Goal: Task Accomplishment & Management: Use online tool/utility

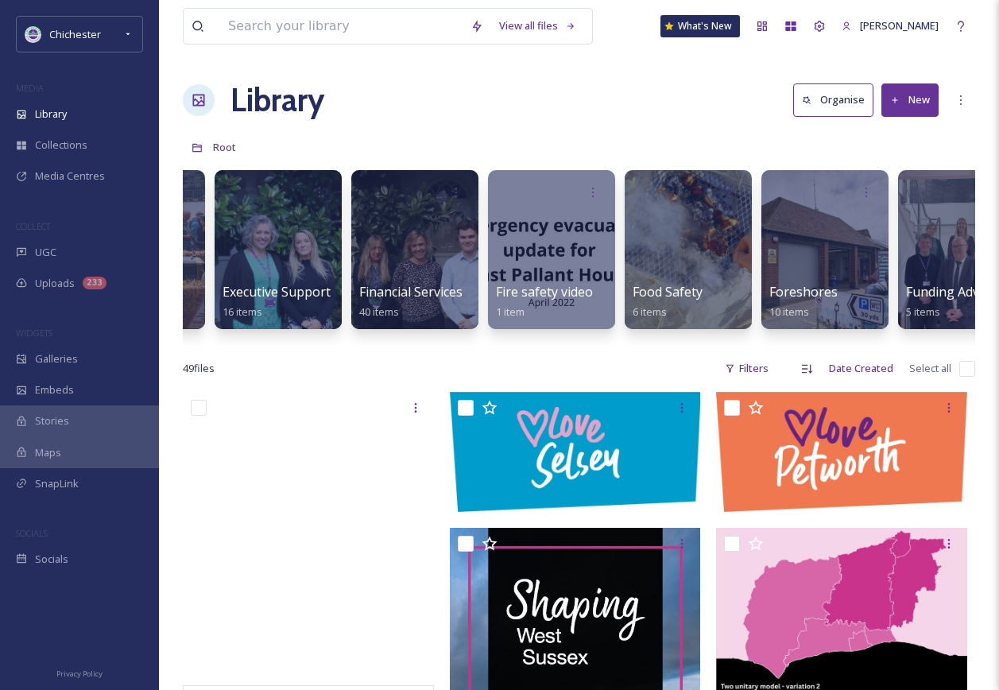
scroll to position [0, 2655]
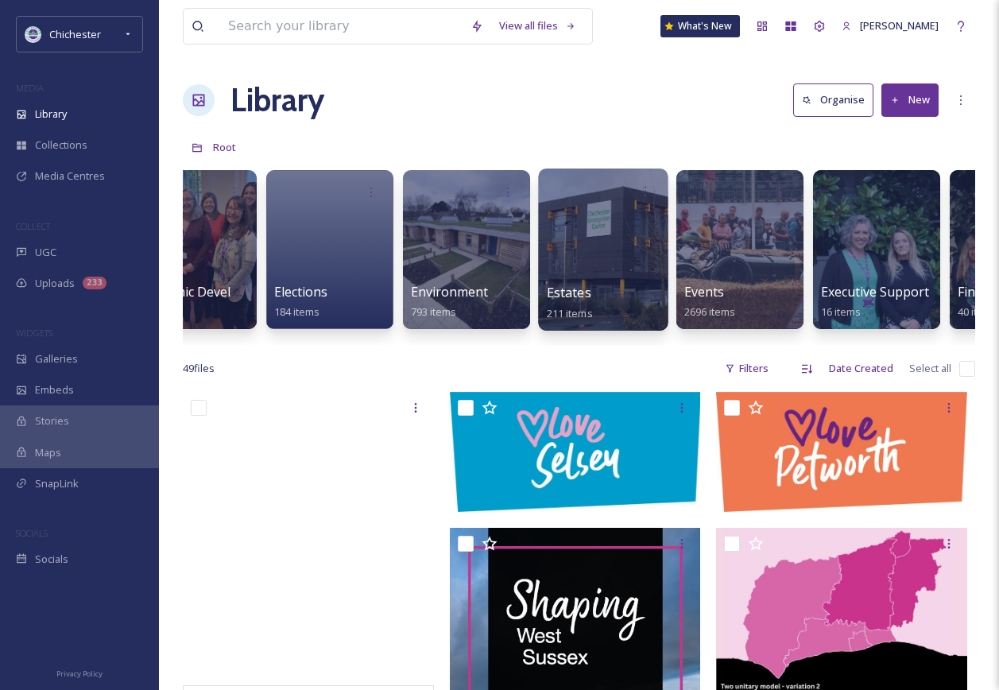
click at [593, 282] on div at bounding box center [603, 249] width 130 height 162
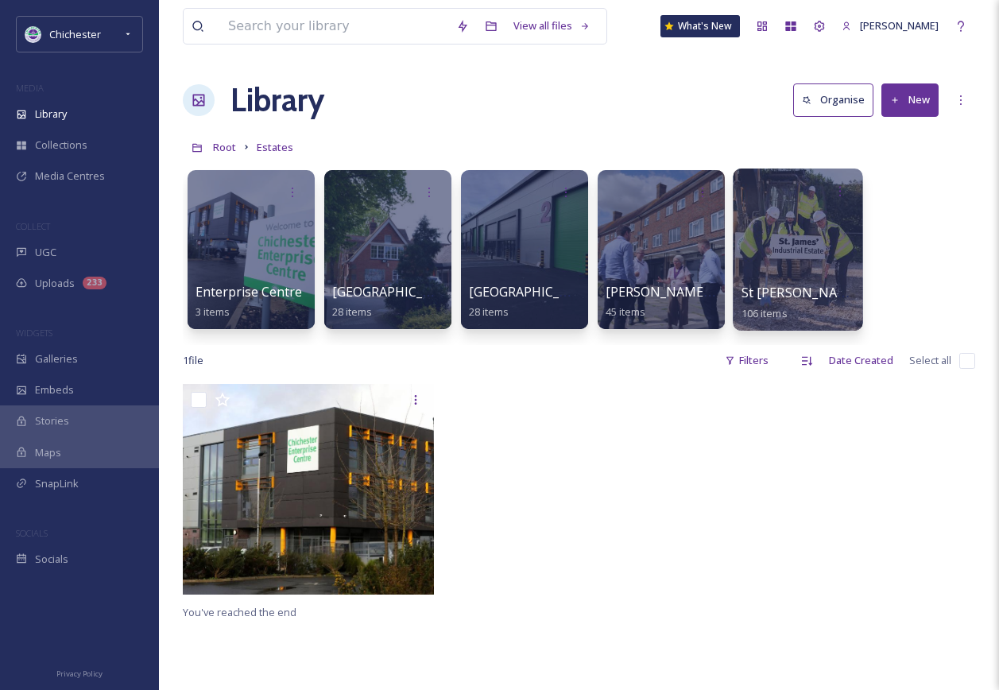
click at [784, 248] on div at bounding box center [798, 249] width 130 height 162
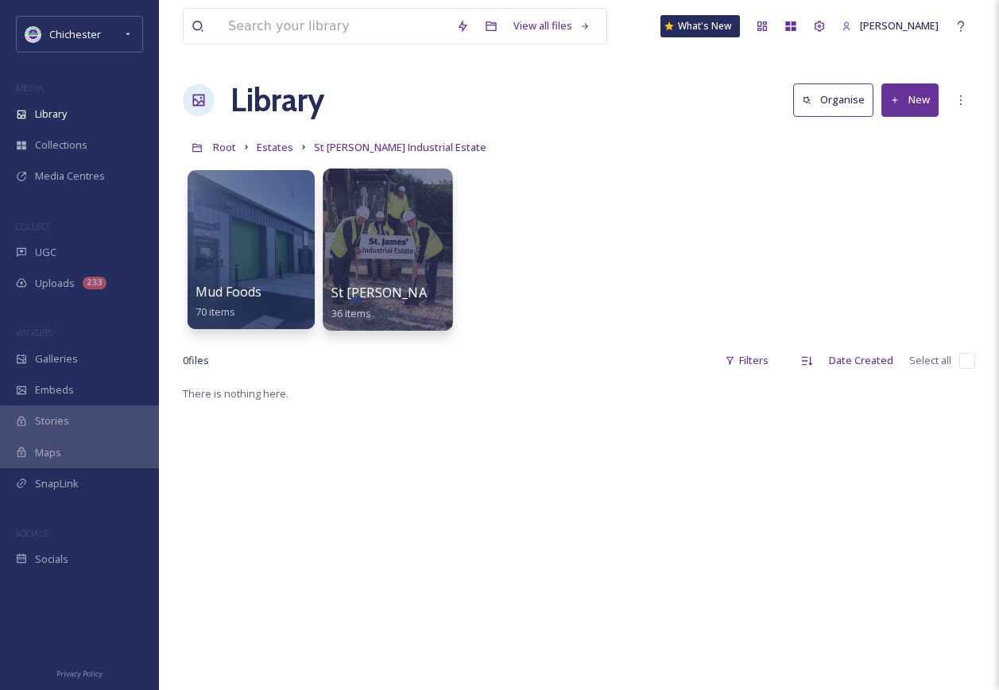
click at [381, 279] on div at bounding box center [388, 249] width 130 height 162
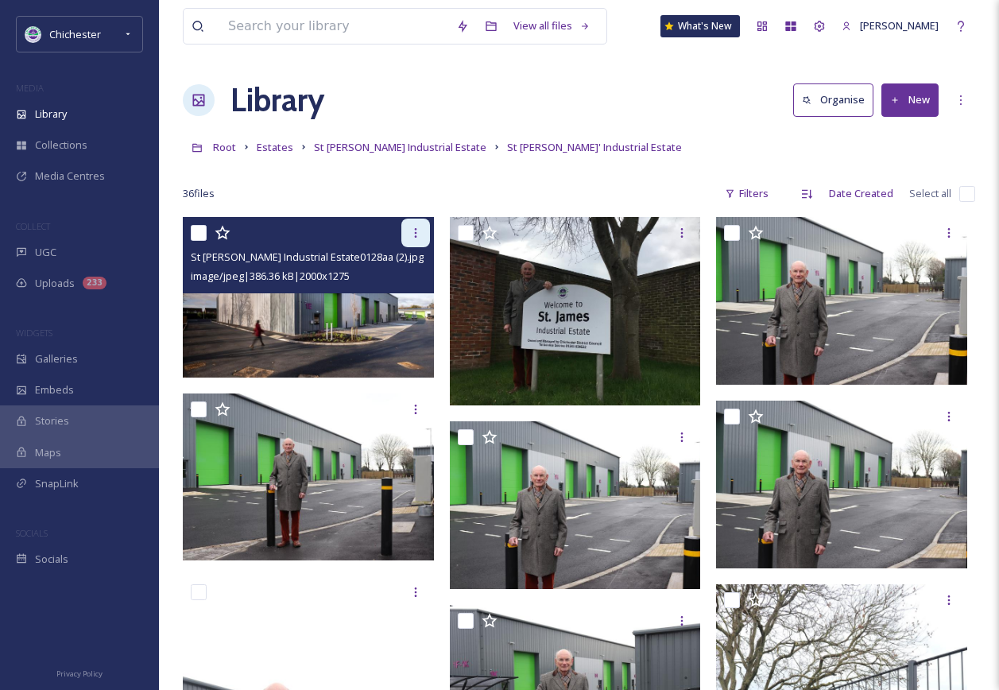
click at [408, 230] on div at bounding box center [415, 233] width 29 height 29
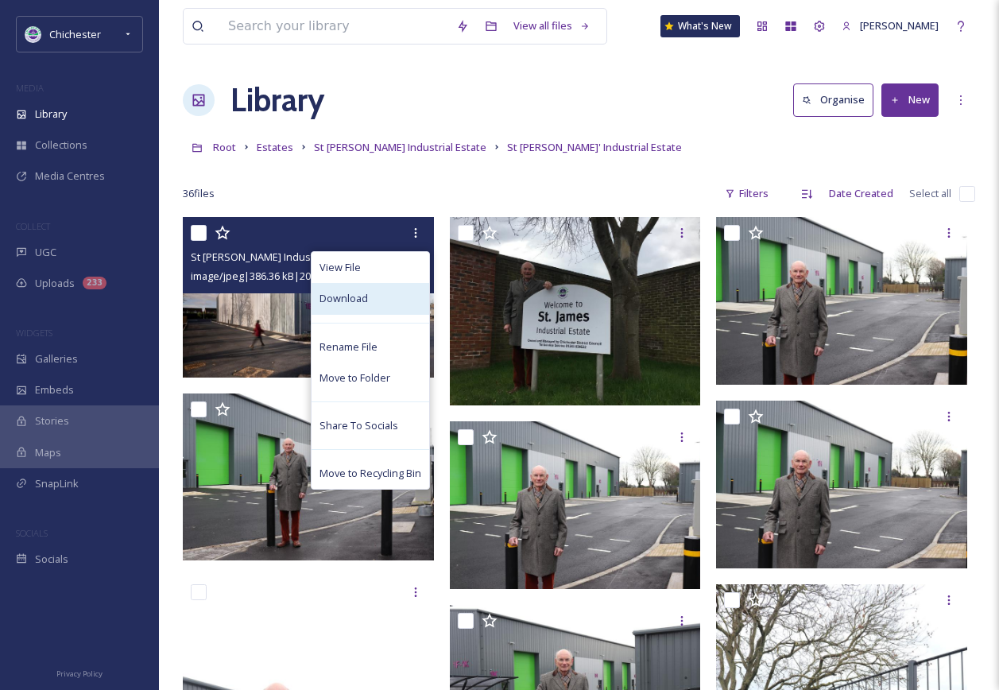
click at [362, 310] on div "Download" at bounding box center [370, 298] width 118 height 31
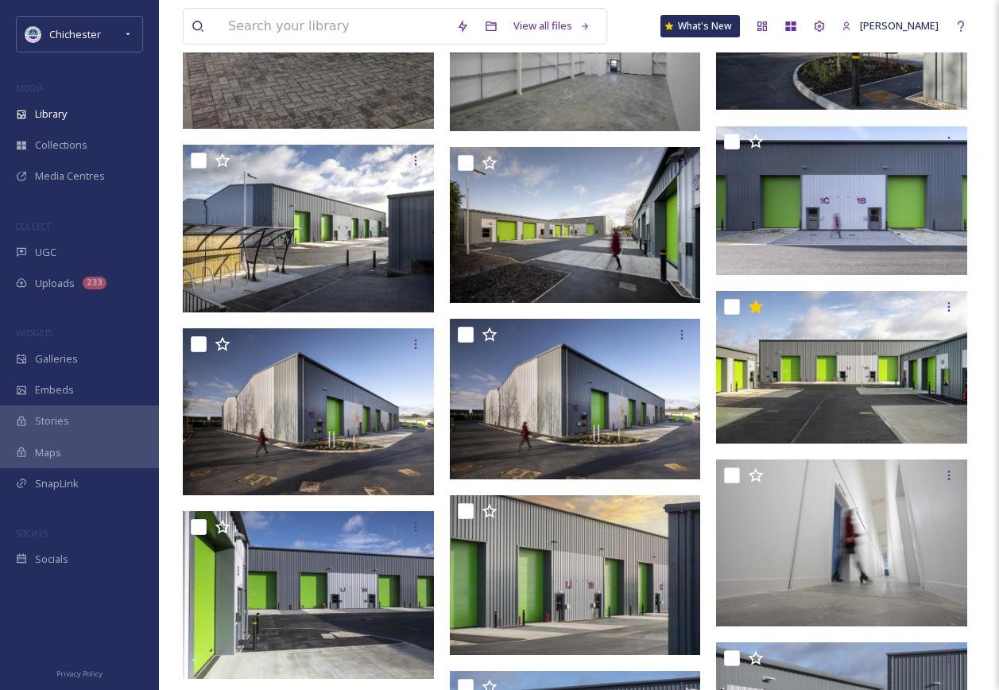
scroll to position [1398, 0]
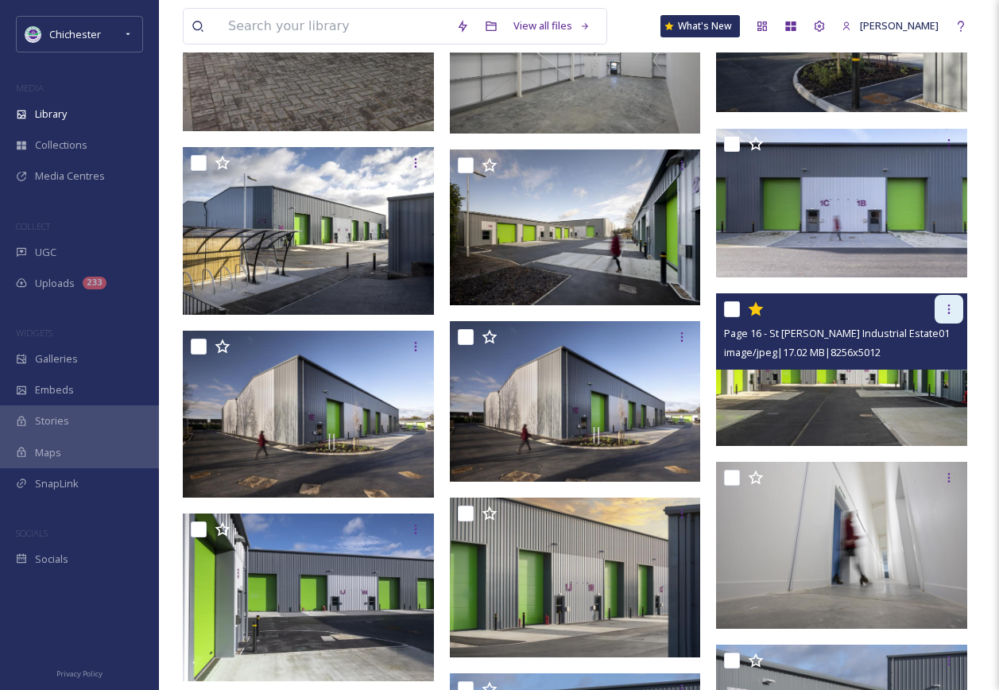
click at [956, 301] on div at bounding box center [948, 309] width 29 height 29
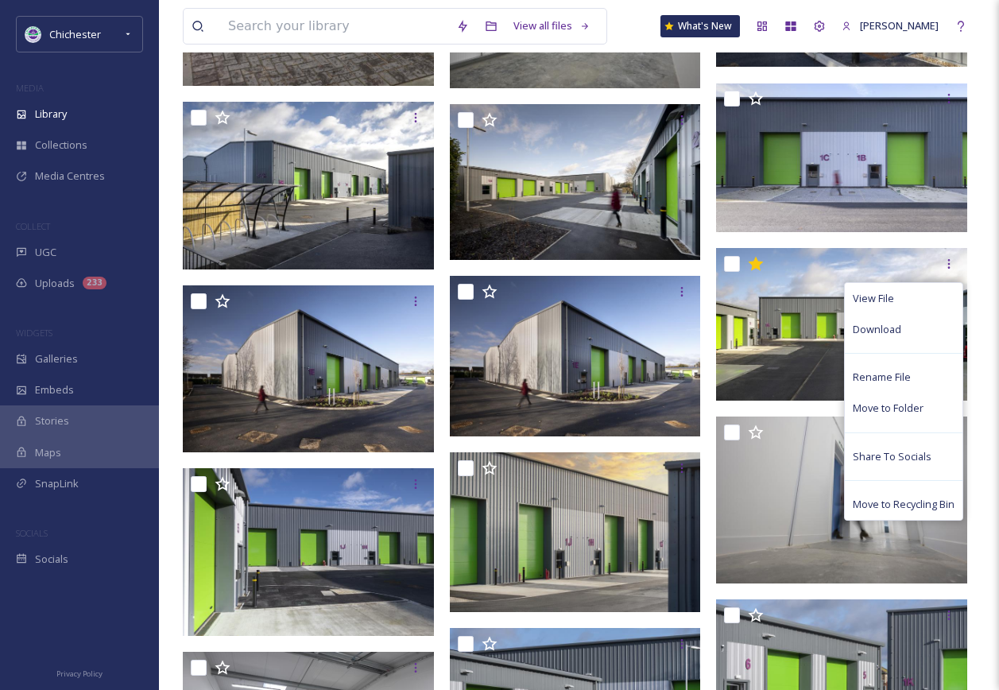
scroll to position [1429, 0]
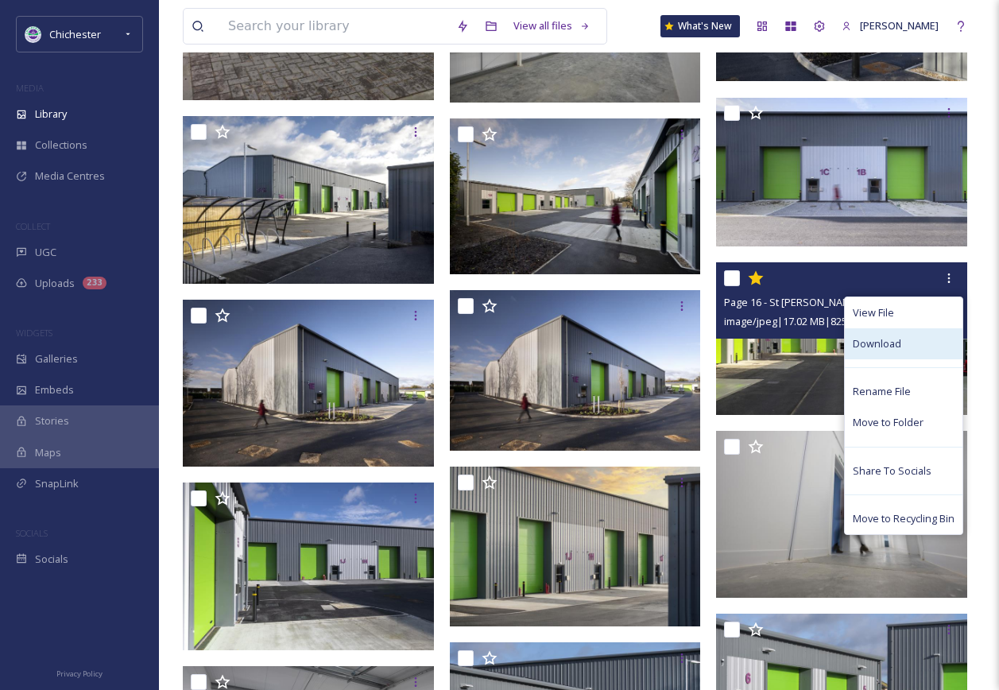
click at [896, 345] on span "Download" at bounding box center [877, 343] width 48 height 15
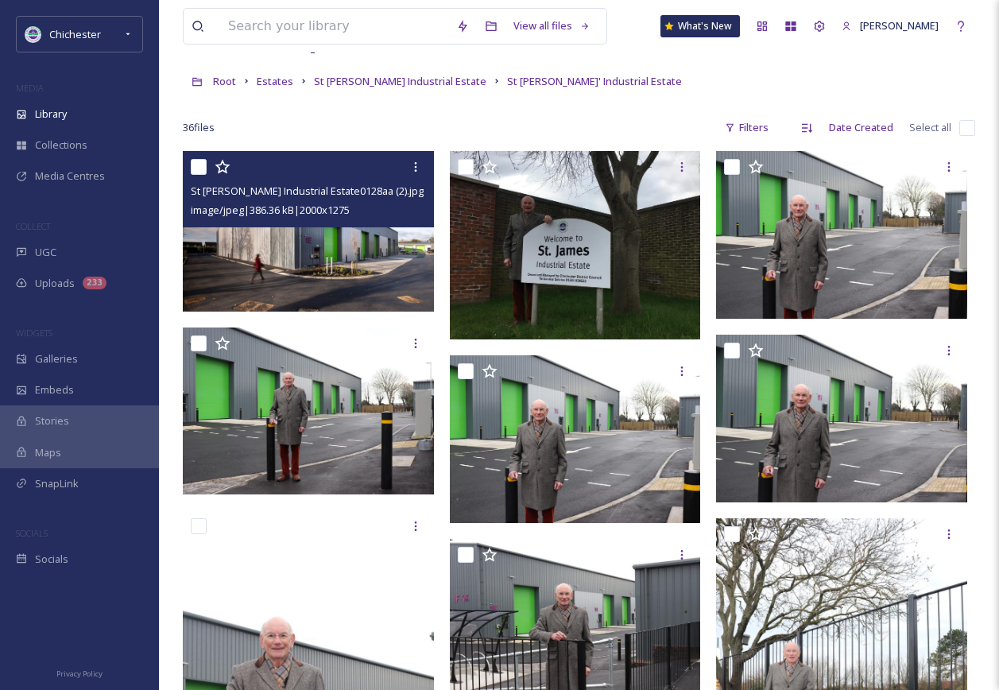
scroll to position [0, 0]
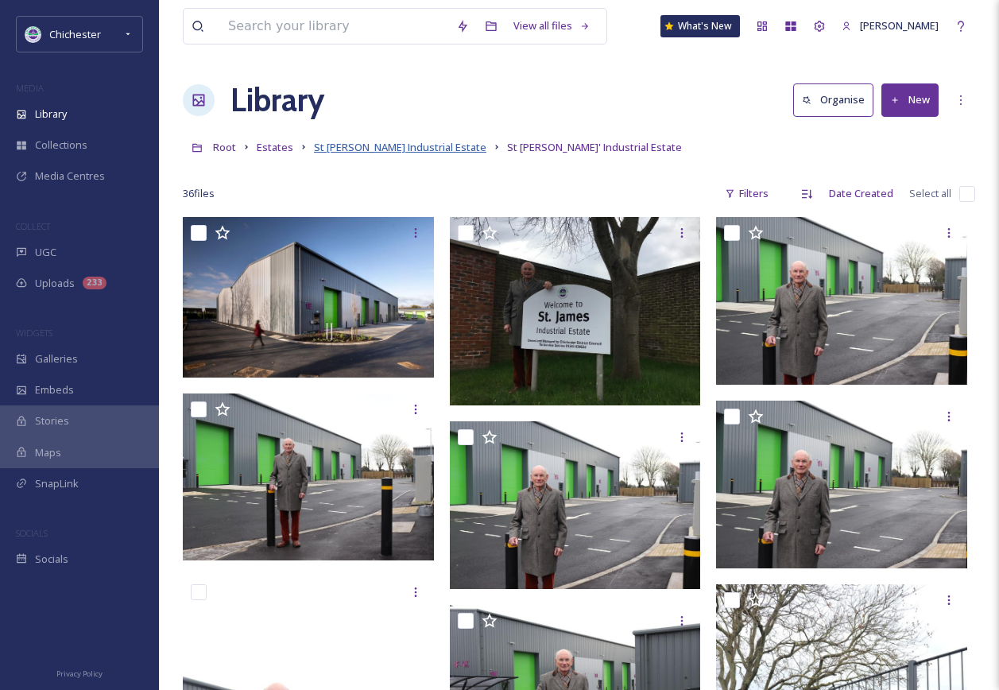
click at [433, 145] on span "St [PERSON_NAME] Industrial Estate" at bounding box center [400, 147] width 172 height 14
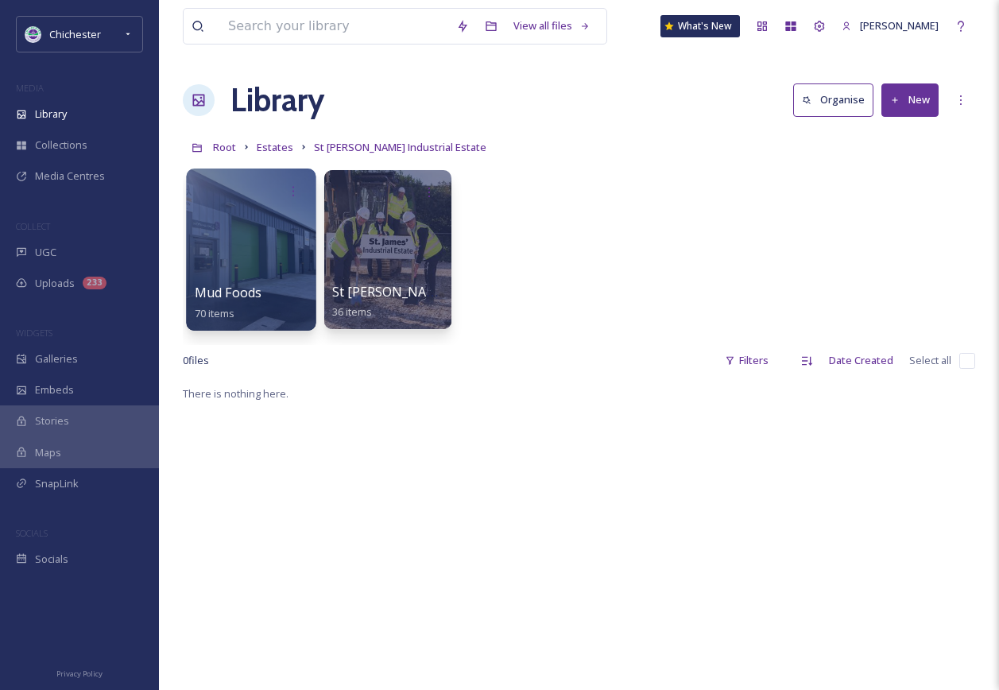
click at [269, 242] on div at bounding box center [251, 249] width 130 height 162
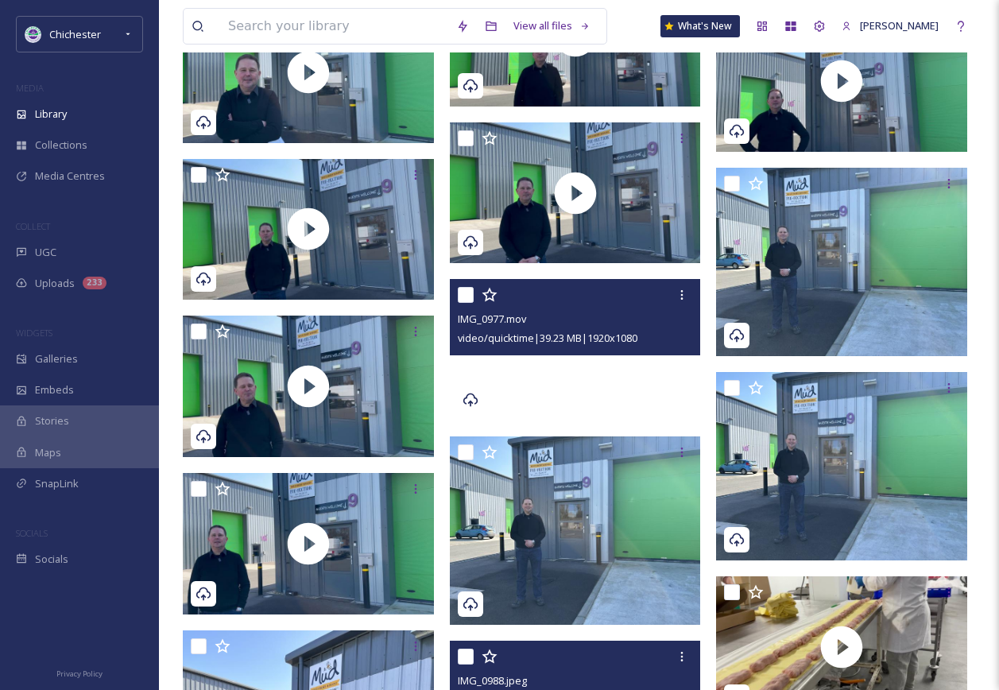
scroll to position [2631, 0]
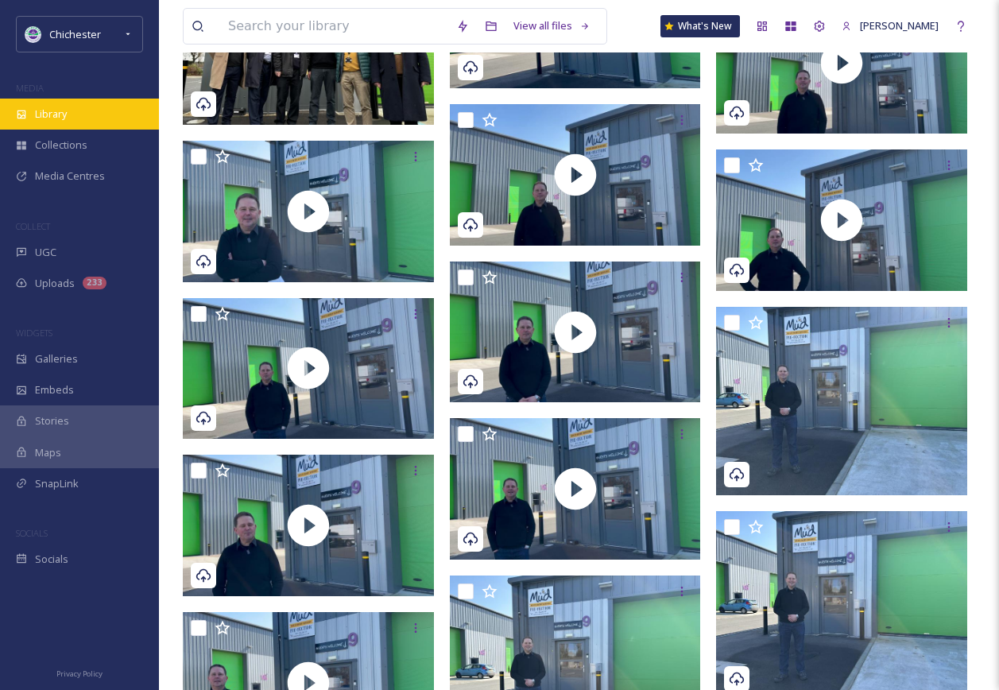
click at [84, 114] on div "Library" at bounding box center [79, 114] width 159 height 31
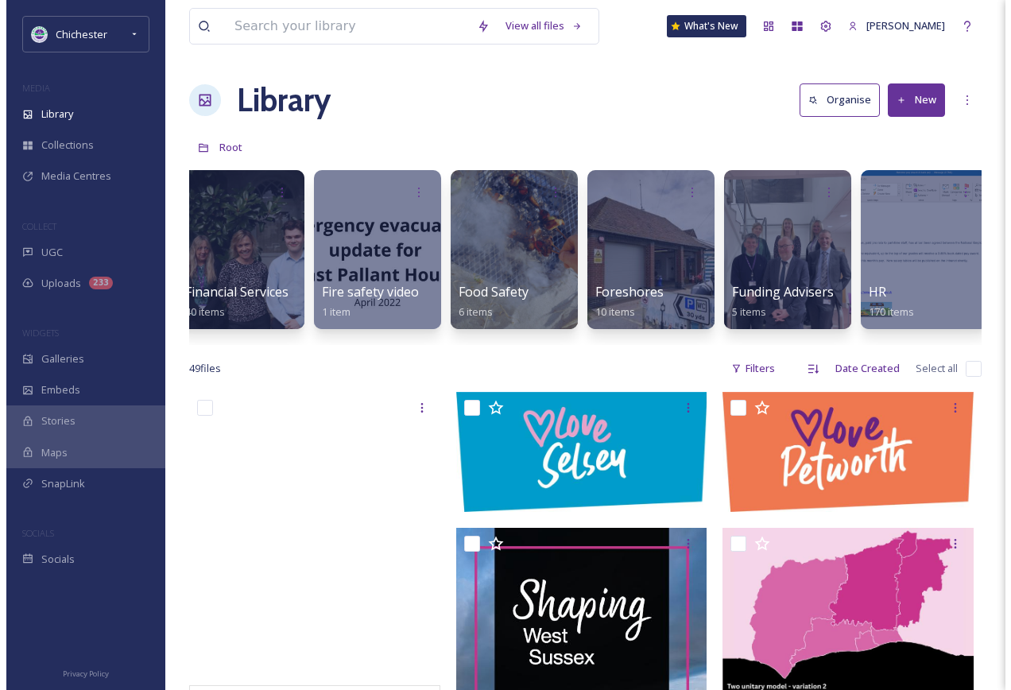
scroll to position [0, 4163]
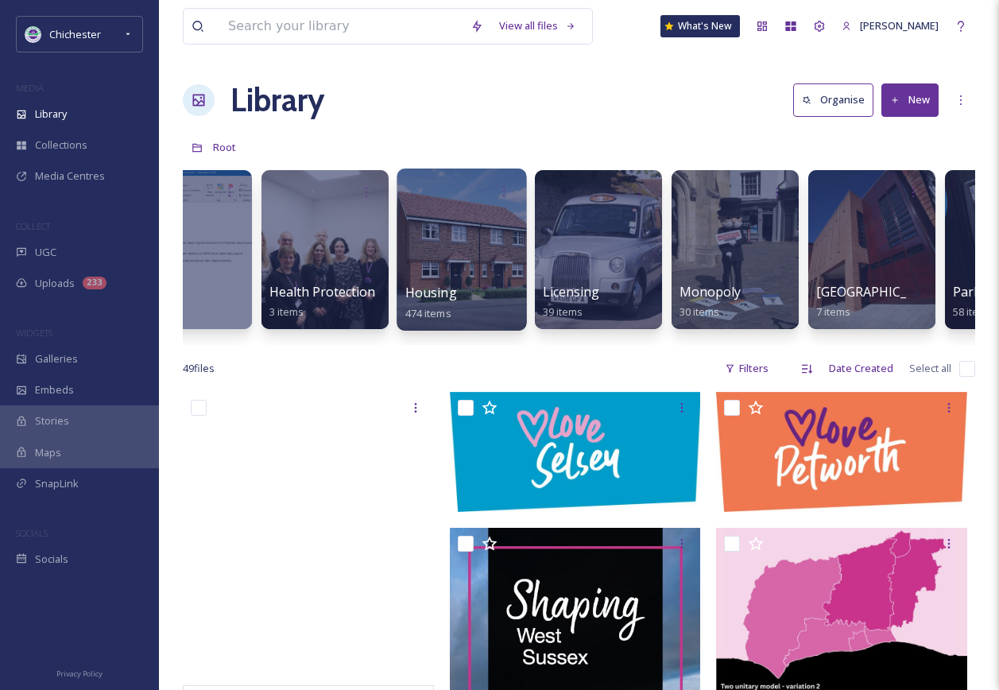
click at [480, 277] on div at bounding box center [461, 249] width 130 height 162
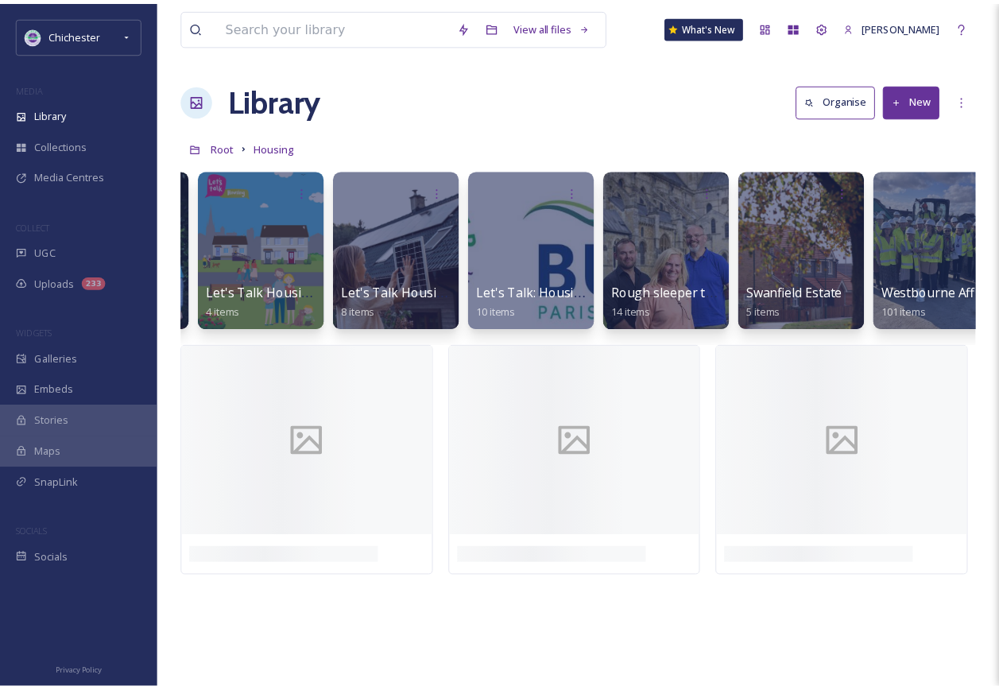
scroll to position [0, 711]
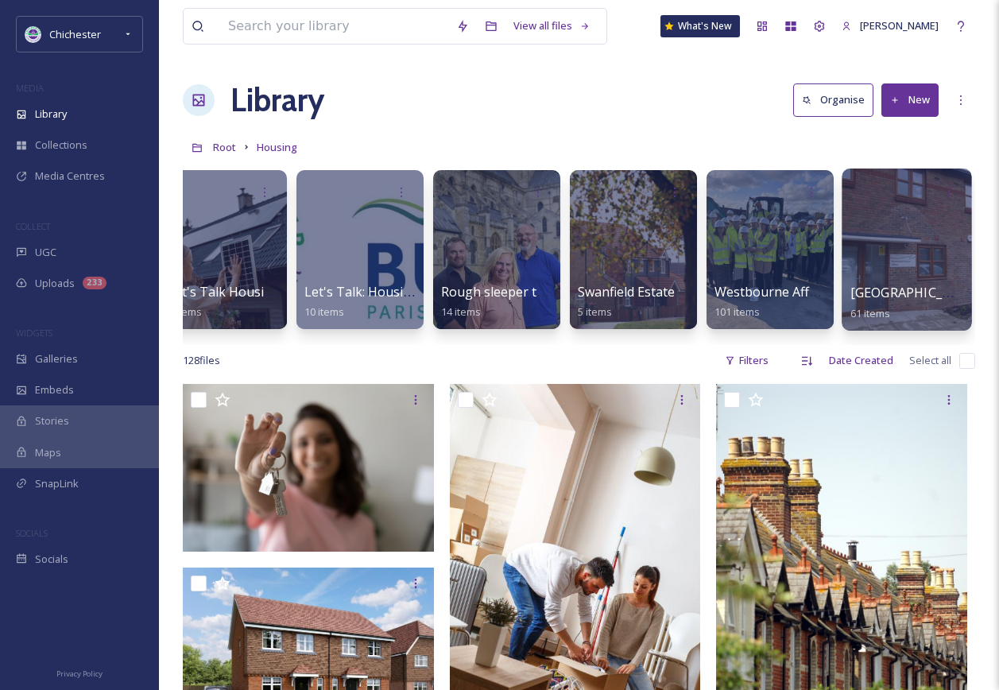
click at [934, 215] on div at bounding box center [906, 249] width 130 height 162
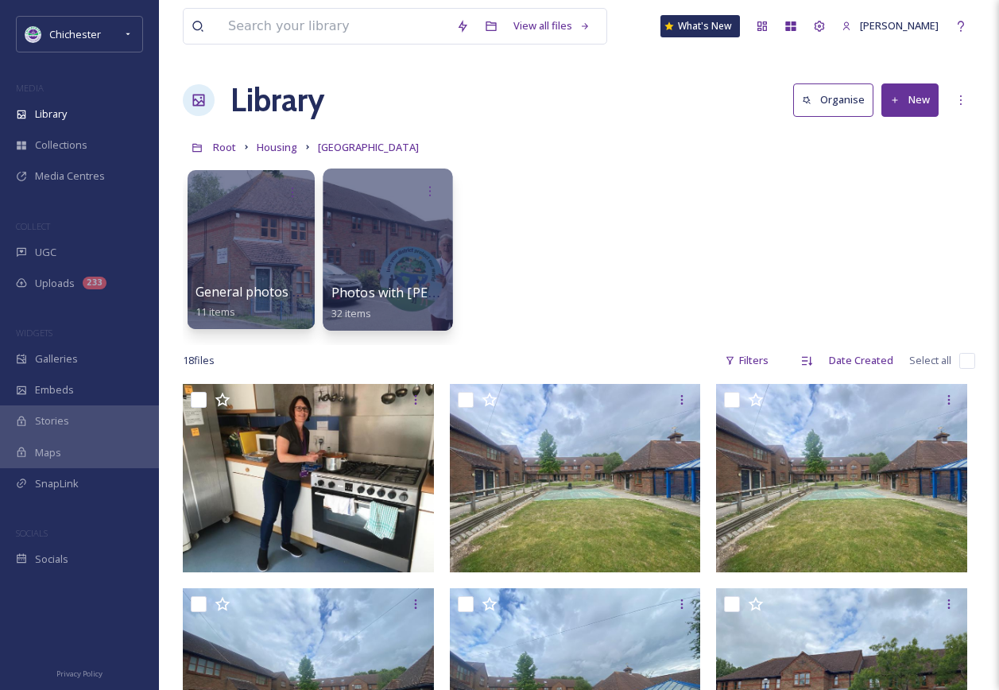
click at [411, 243] on div at bounding box center [388, 249] width 130 height 162
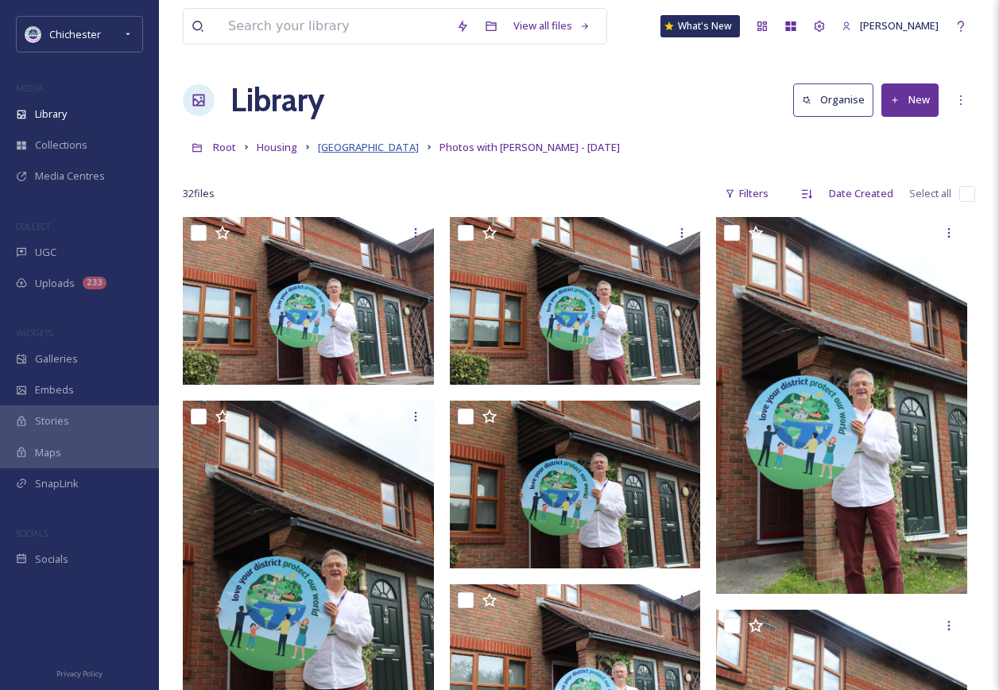
click at [344, 153] on span "[GEOGRAPHIC_DATA]" at bounding box center [368, 147] width 101 height 14
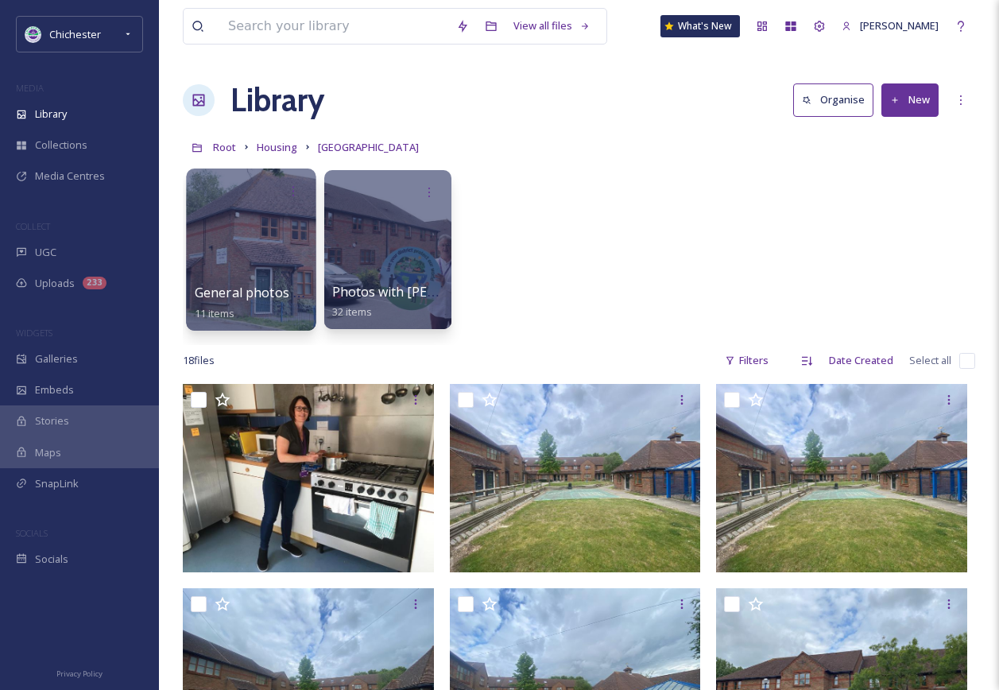
click at [273, 281] on div at bounding box center [251, 249] width 130 height 162
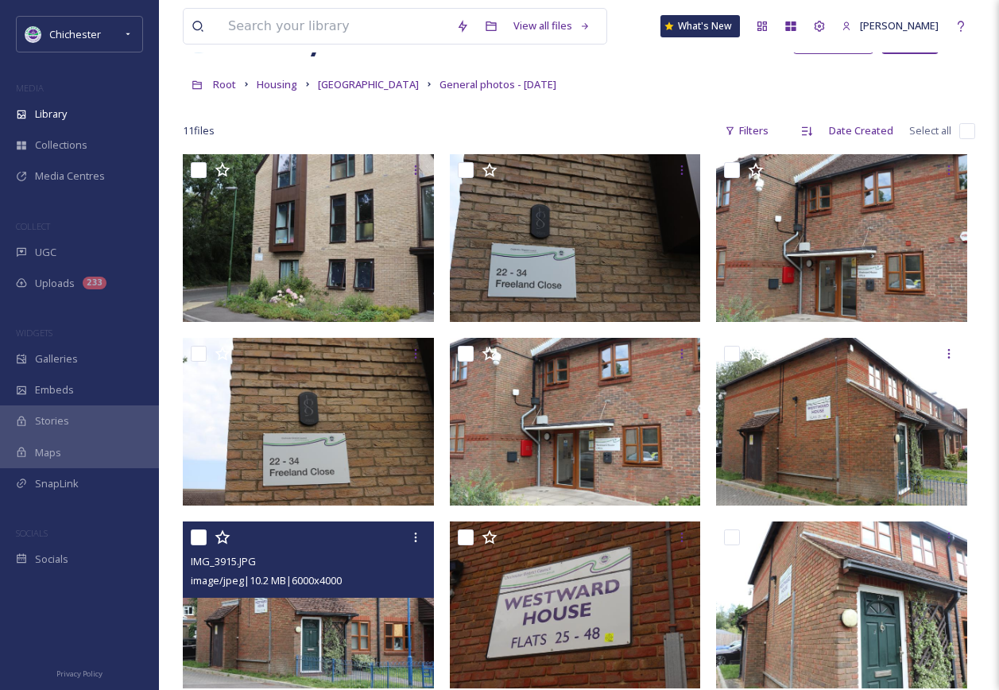
scroll to position [159, 0]
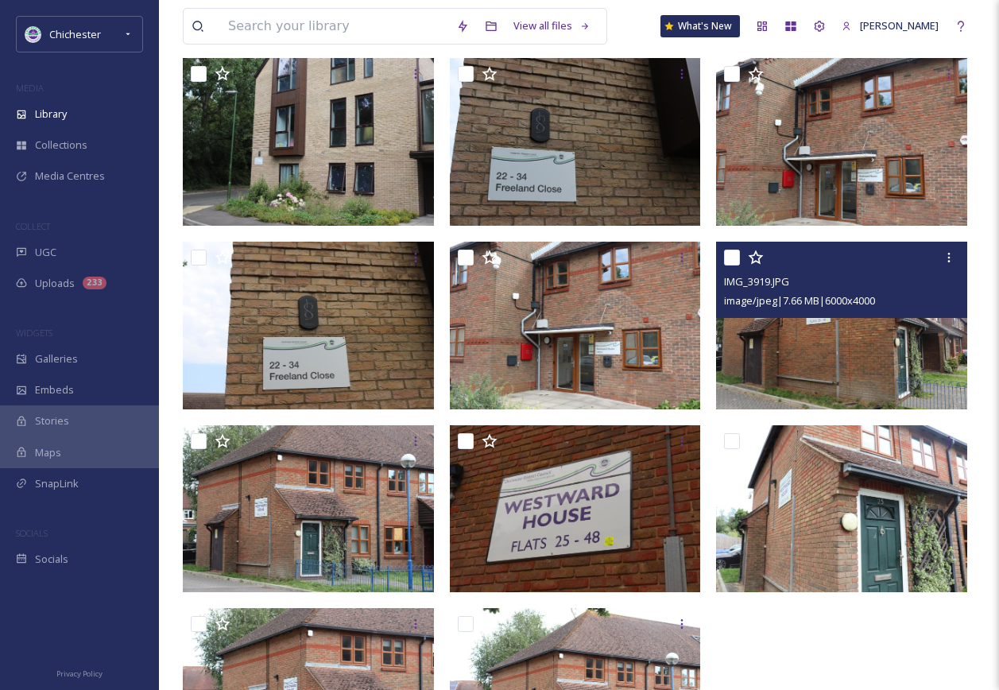
click at [822, 354] on img at bounding box center [841, 326] width 251 height 168
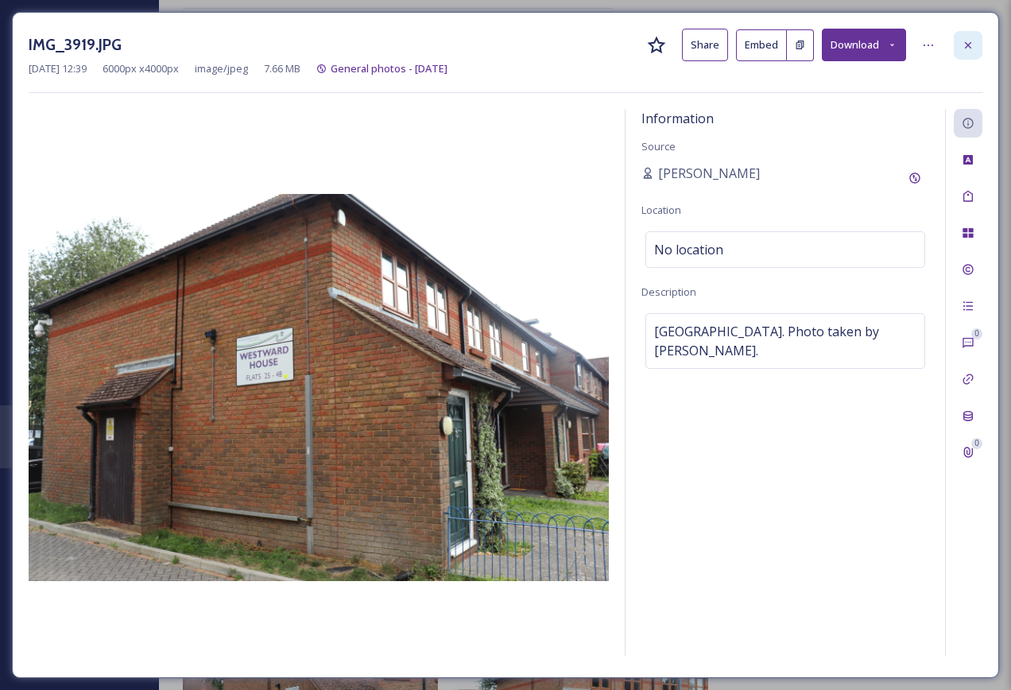
click at [977, 54] on div at bounding box center [968, 45] width 29 height 29
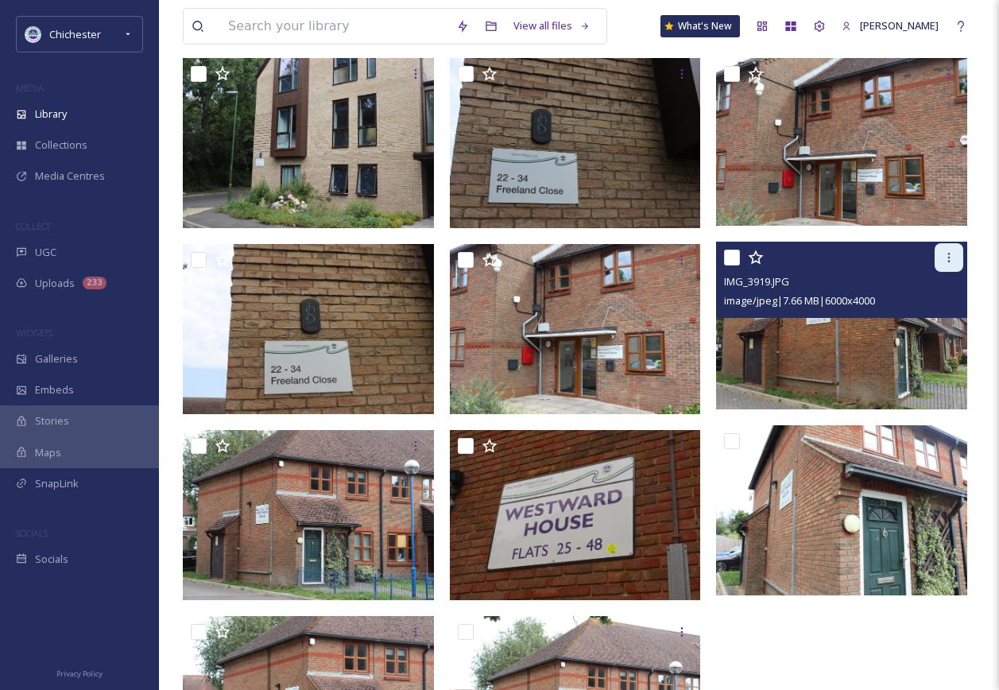
click at [944, 265] on div at bounding box center [948, 257] width 29 height 29
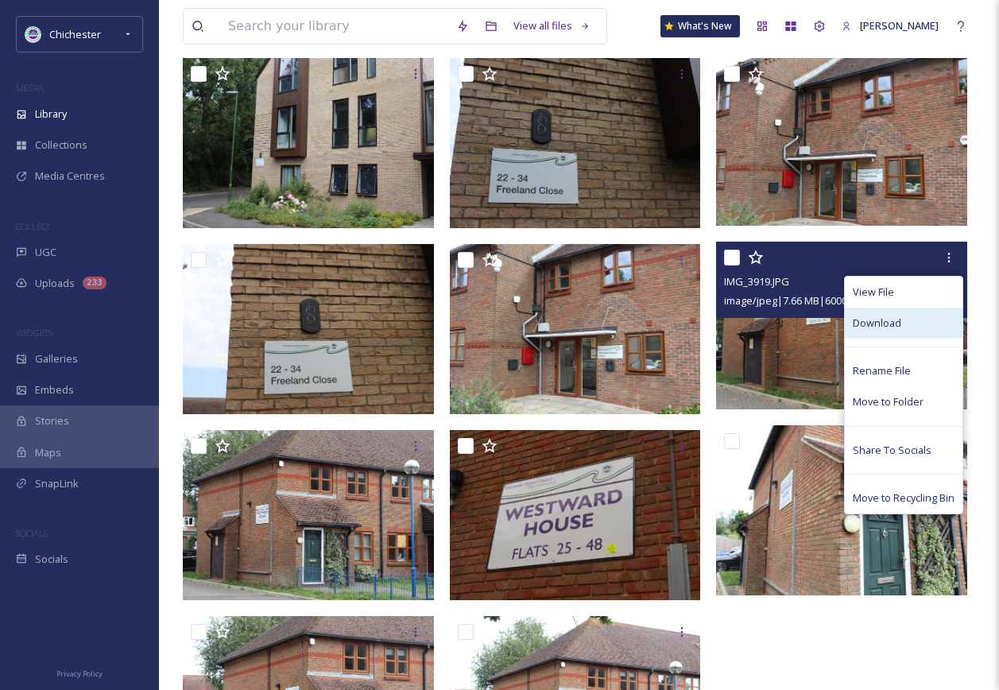
click at [888, 314] on div "Download" at bounding box center [904, 323] width 118 height 31
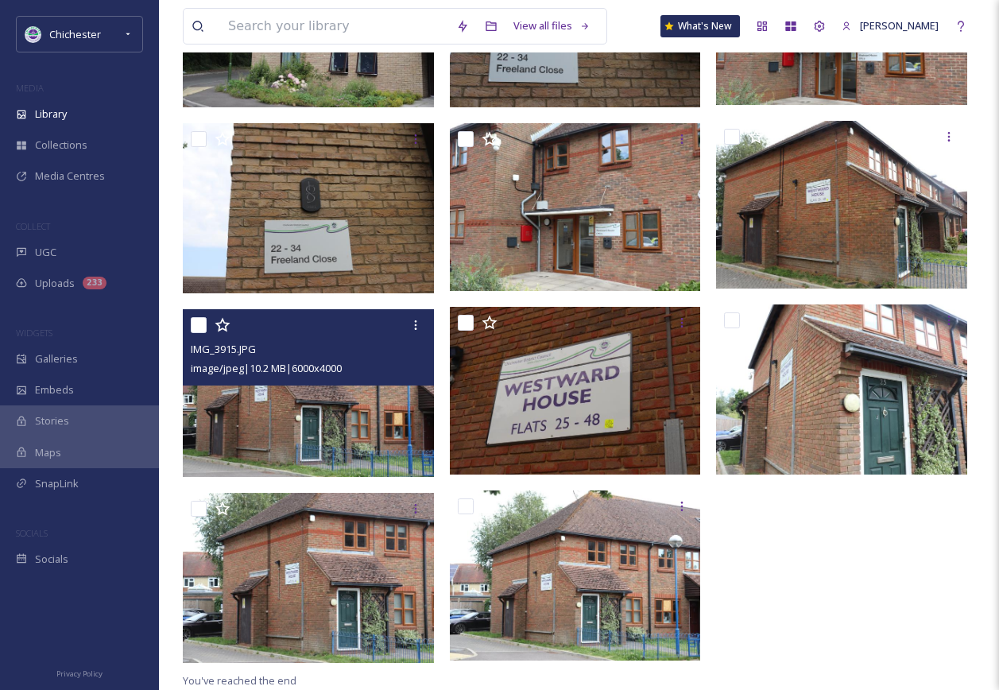
click at [324, 420] on img at bounding box center [308, 393] width 251 height 168
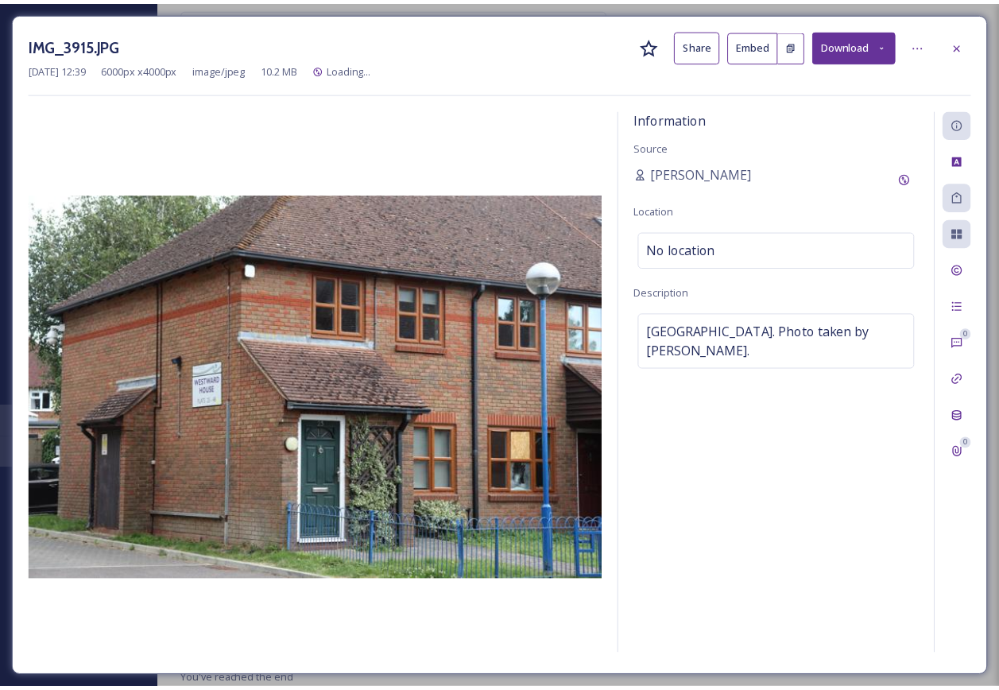
scroll to position [280, 0]
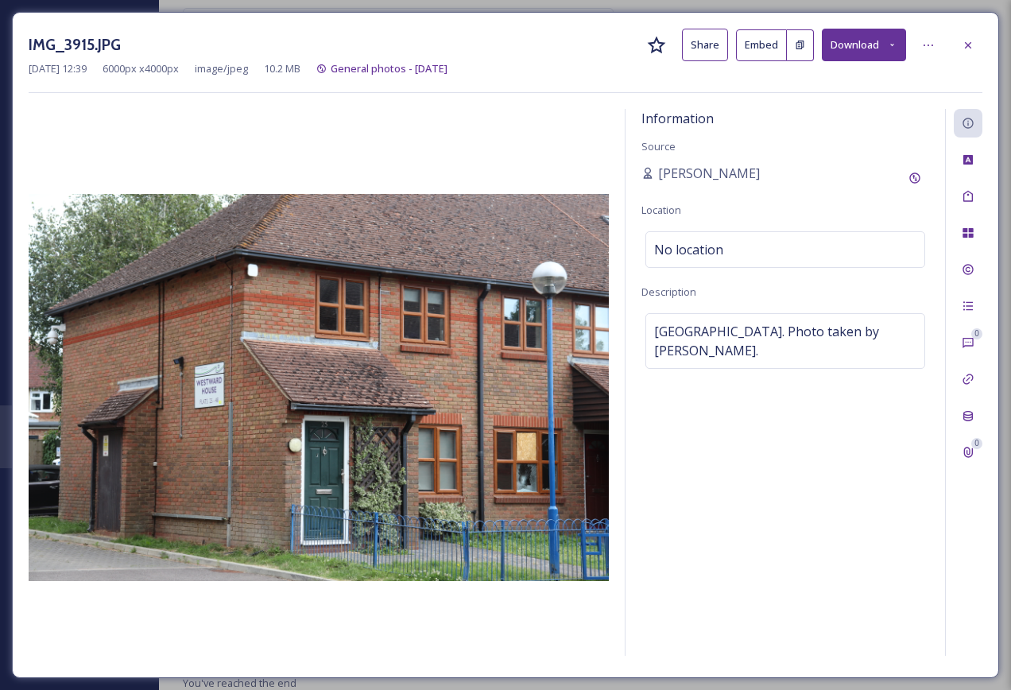
click at [966, 41] on icon at bounding box center [967, 45] width 13 height 13
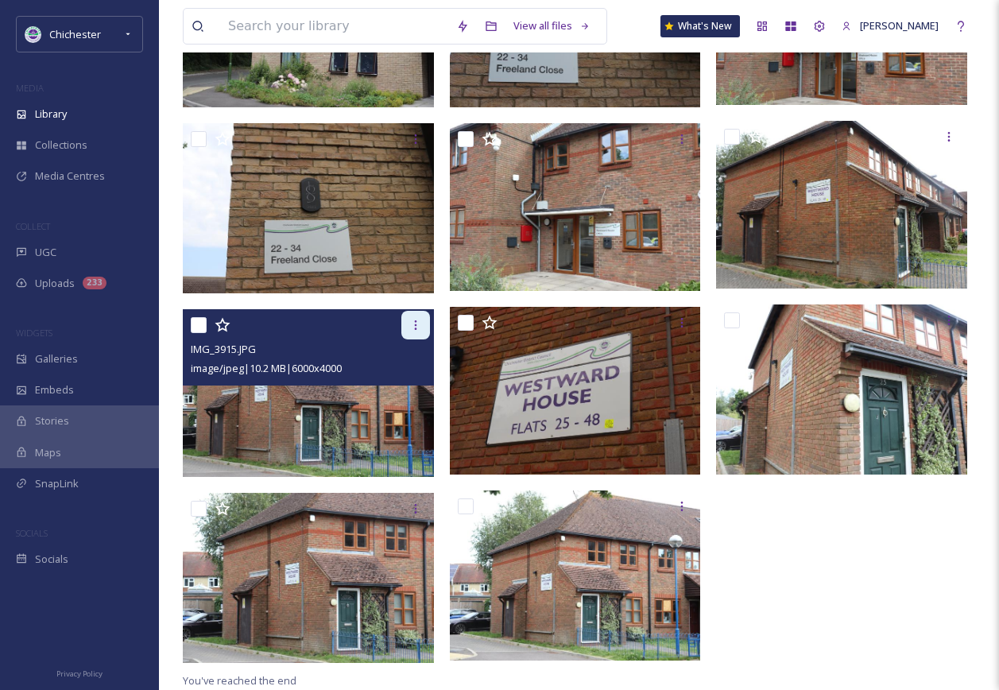
click at [415, 319] on icon at bounding box center [415, 325] width 13 height 13
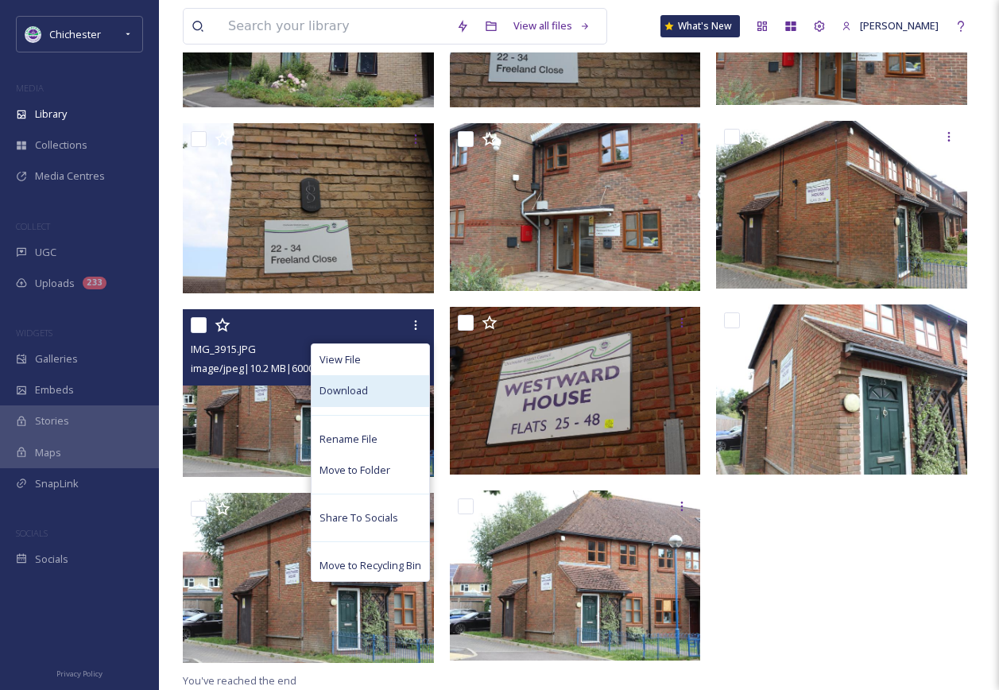
click at [362, 381] on div "Download" at bounding box center [370, 390] width 118 height 31
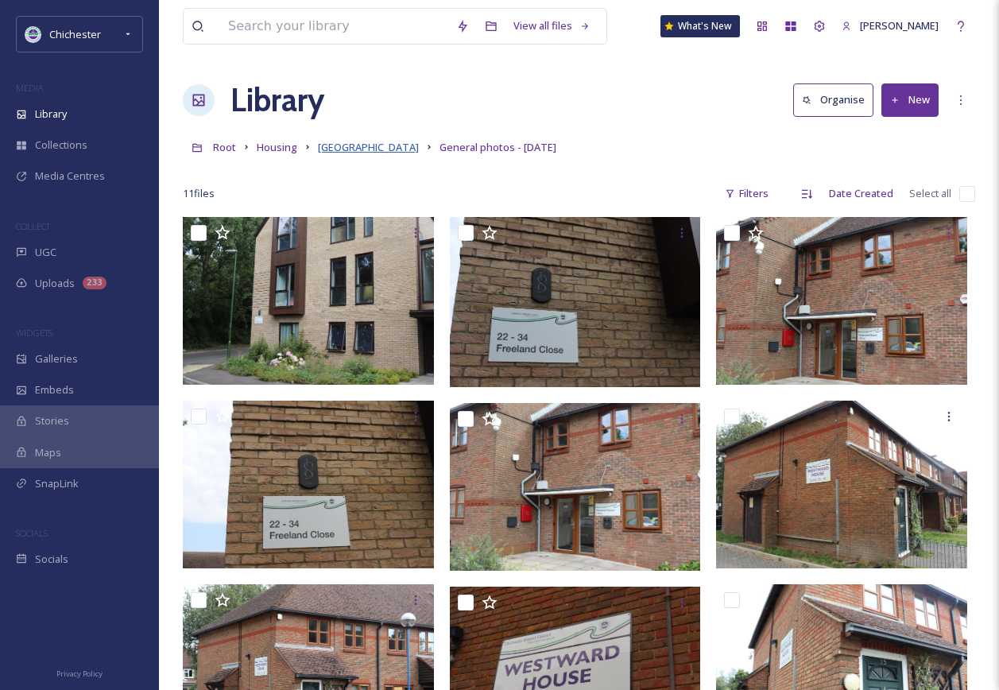
click at [360, 148] on span "[GEOGRAPHIC_DATA]" at bounding box center [368, 147] width 101 height 14
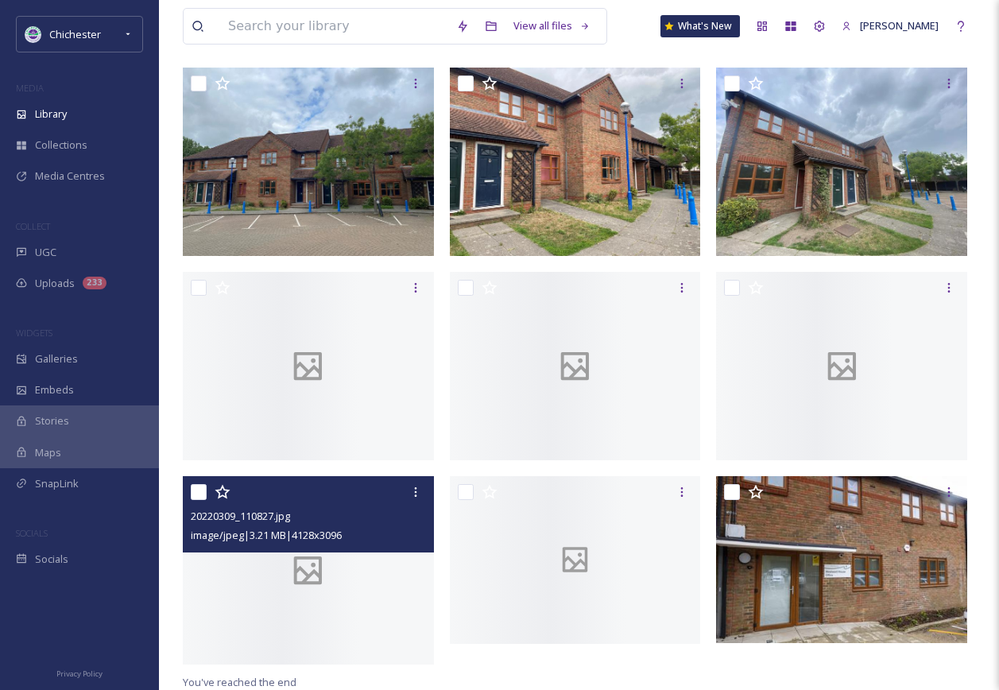
scroll to position [930, 0]
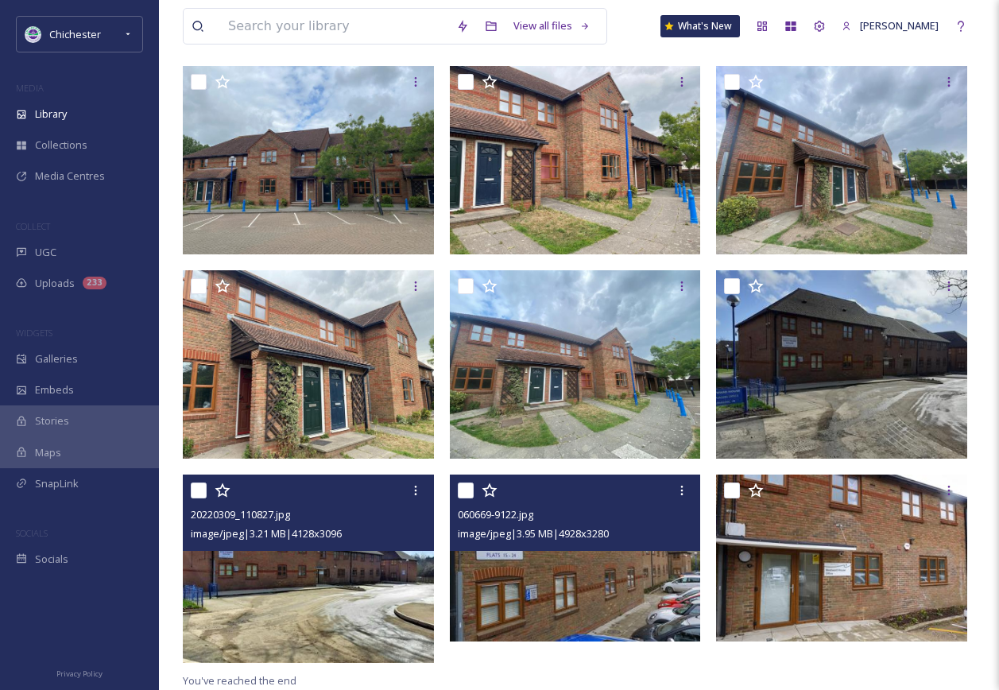
click at [631, 566] on img at bounding box center [575, 557] width 251 height 167
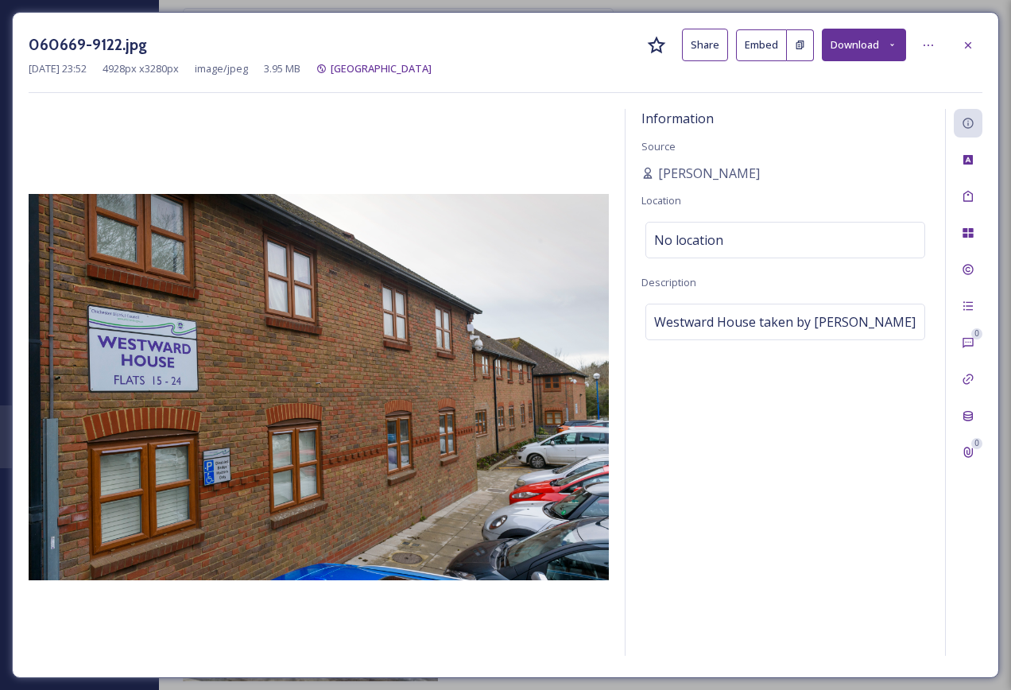
click at [972, 37] on div at bounding box center [968, 45] width 29 height 29
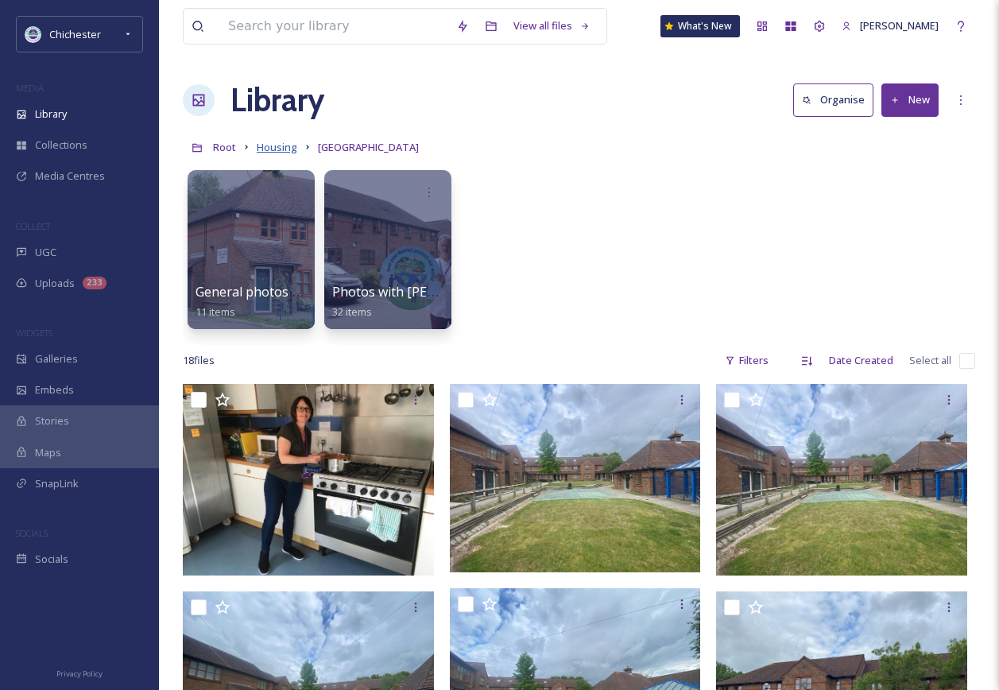
click at [273, 145] on span "Housing" at bounding box center [277, 147] width 41 height 14
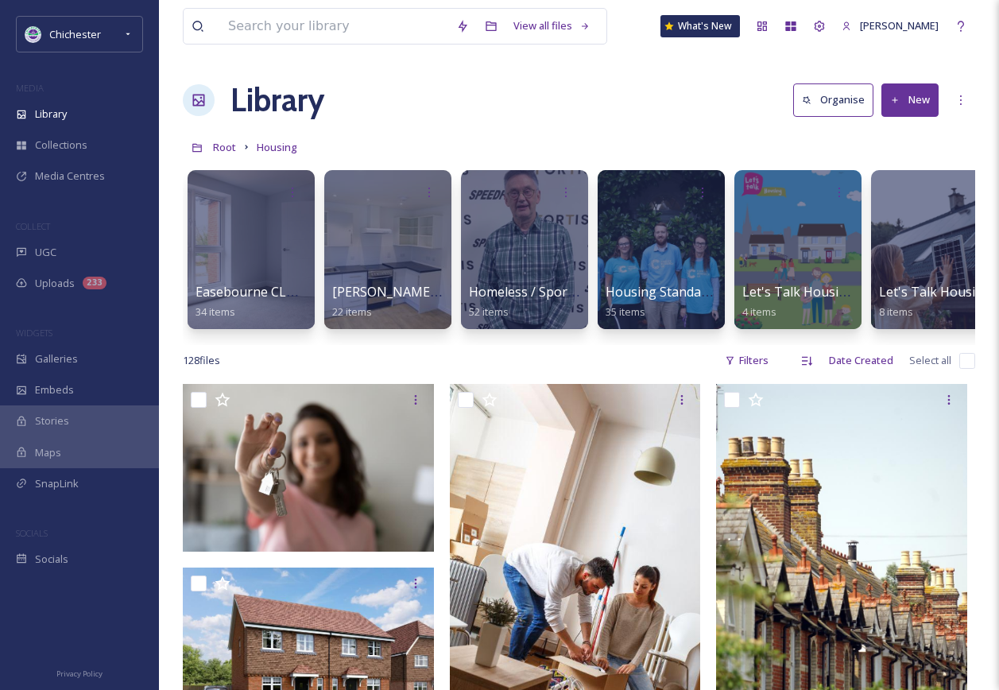
click at [226, 156] on link "Root" at bounding box center [224, 146] width 23 height 19
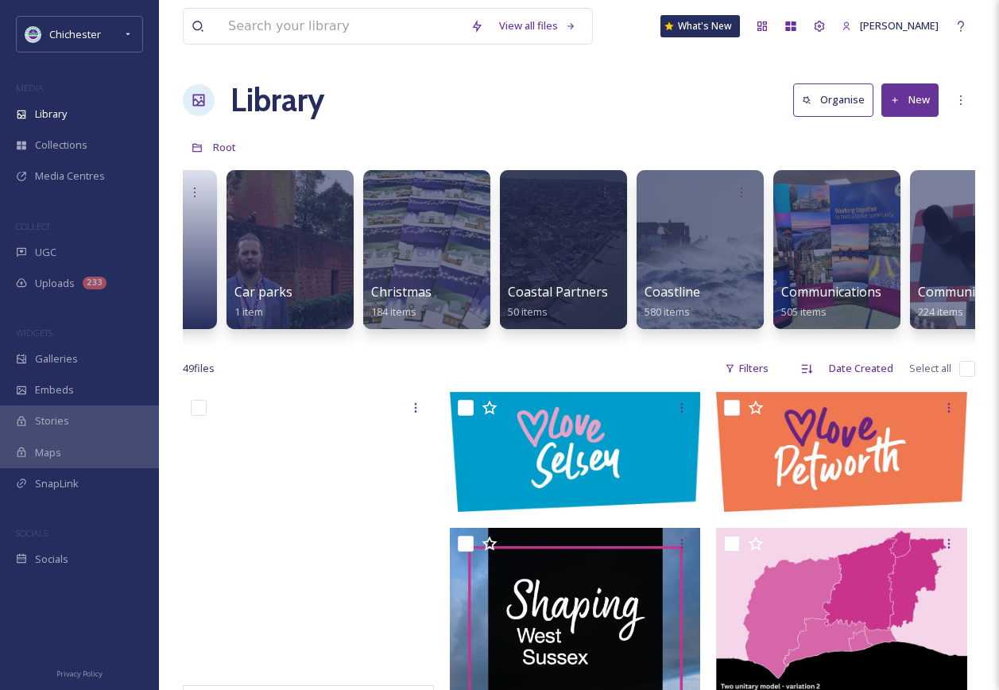
scroll to position [0, 114]
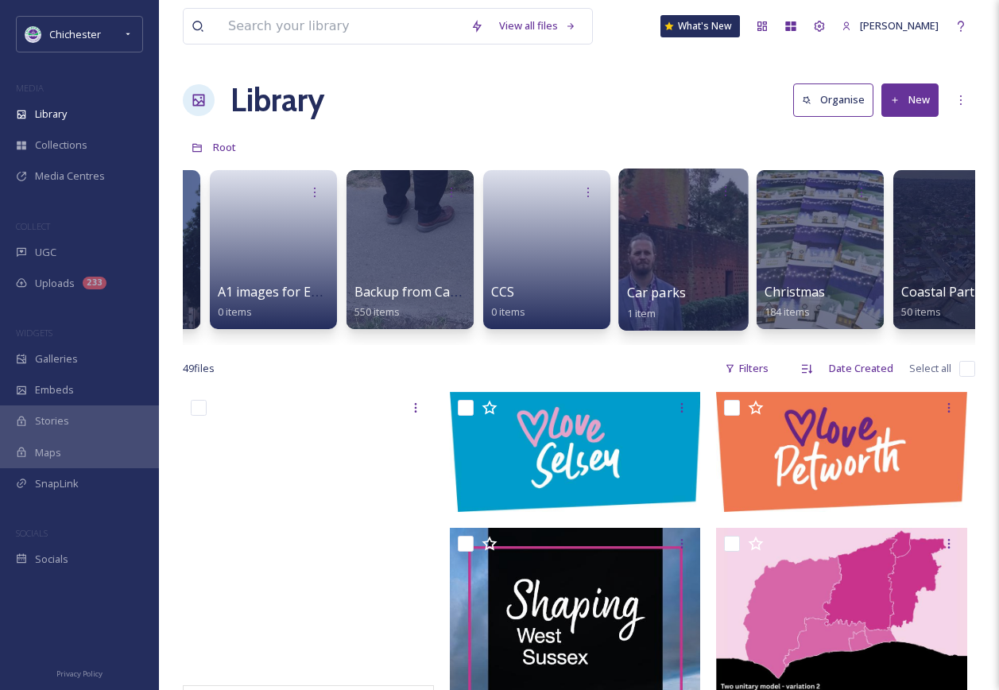
click at [651, 245] on div at bounding box center [683, 249] width 130 height 162
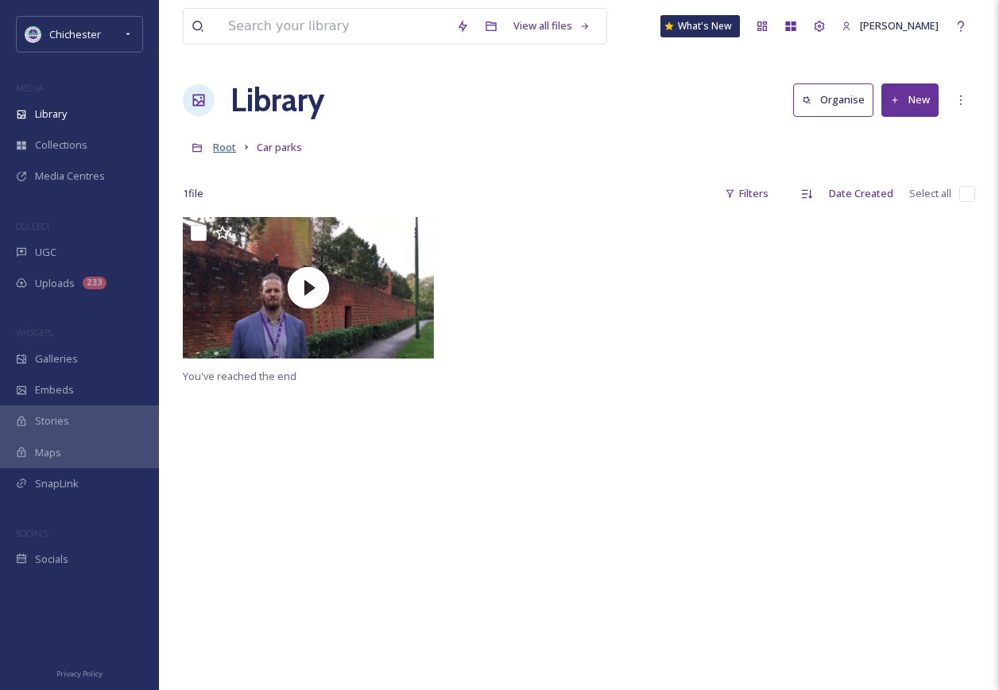
click at [229, 150] on span "Root" at bounding box center [224, 147] width 23 height 14
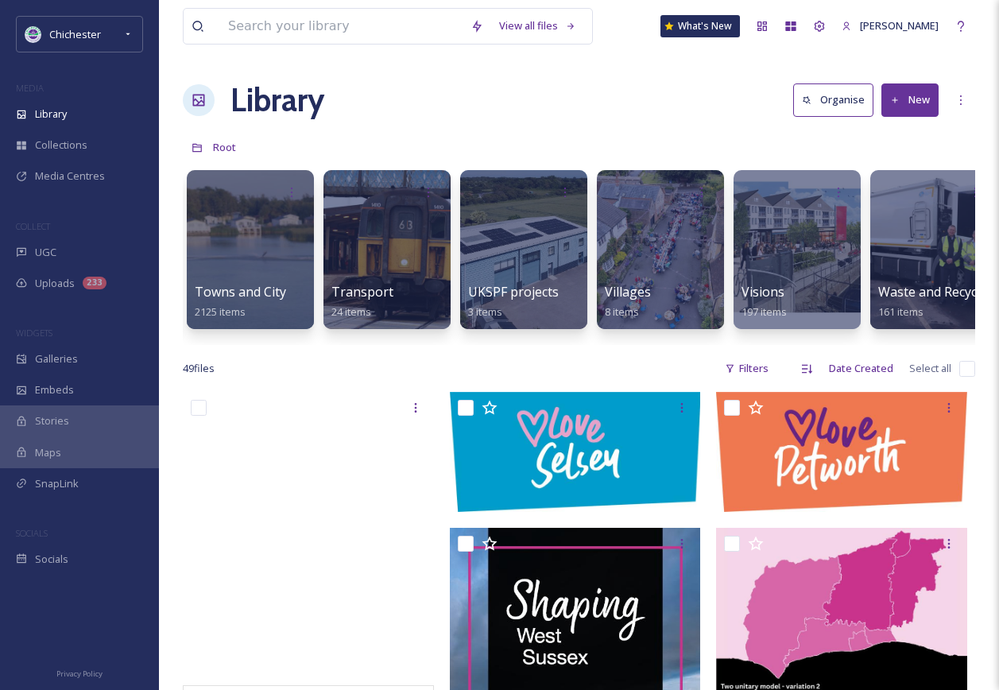
scroll to position [0, 6998]
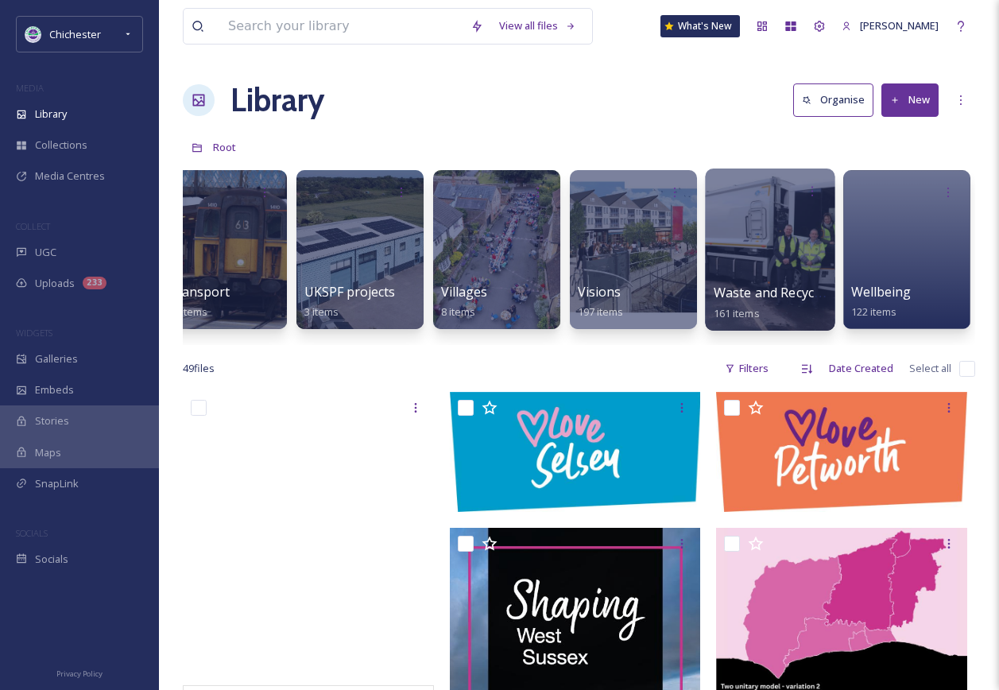
click at [787, 250] on div at bounding box center [770, 249] width 130 height 162
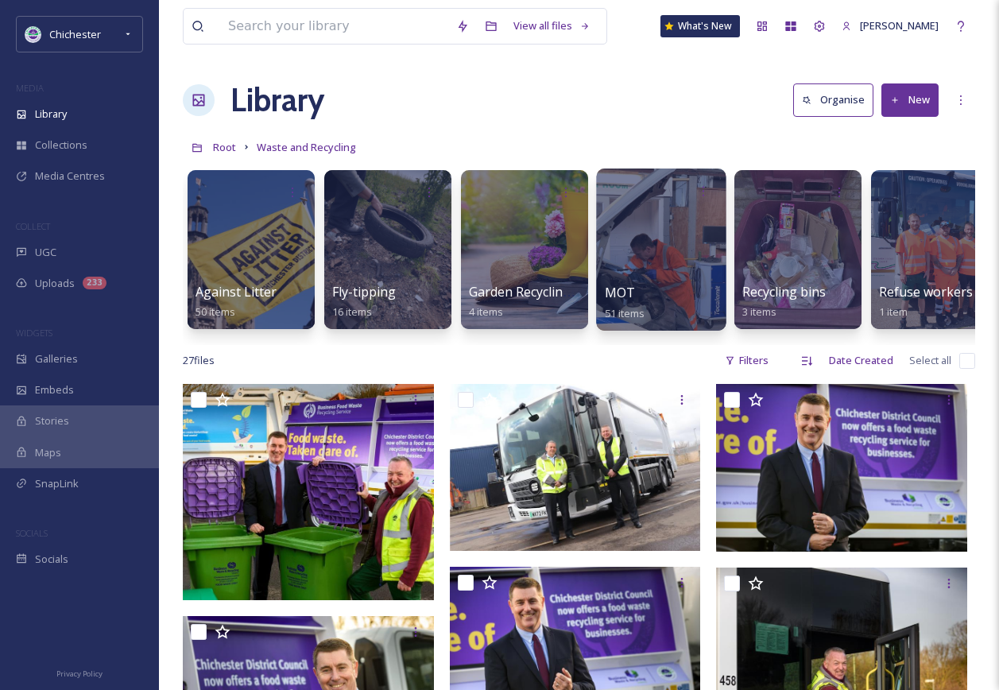
click at [663, 279] on div at bounding box center [661, 249] width 130 height 162
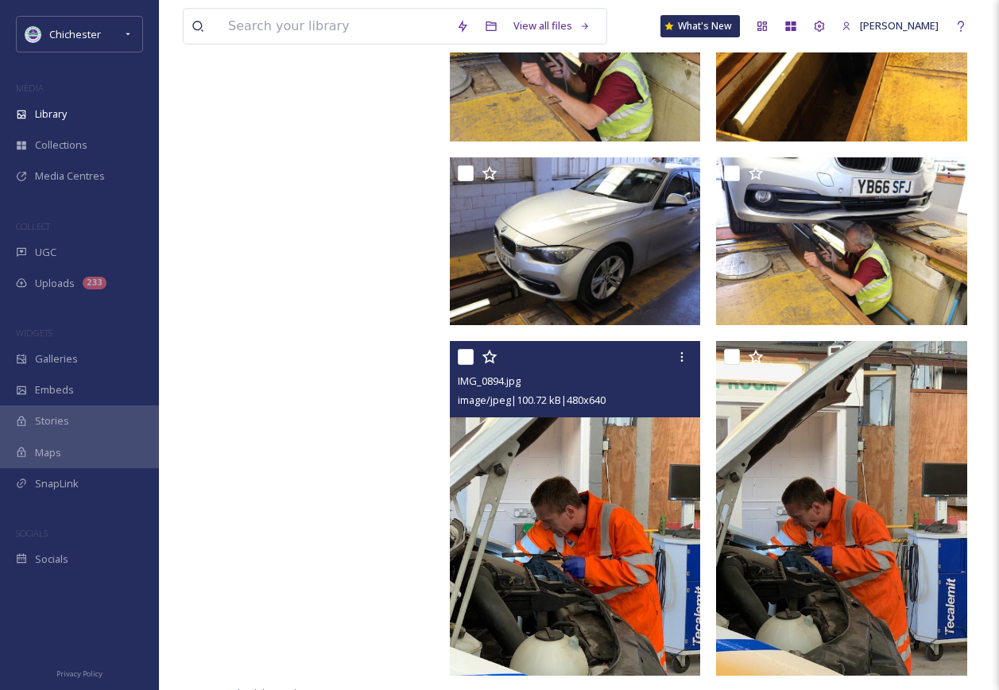
scroll to position [4328, 0]
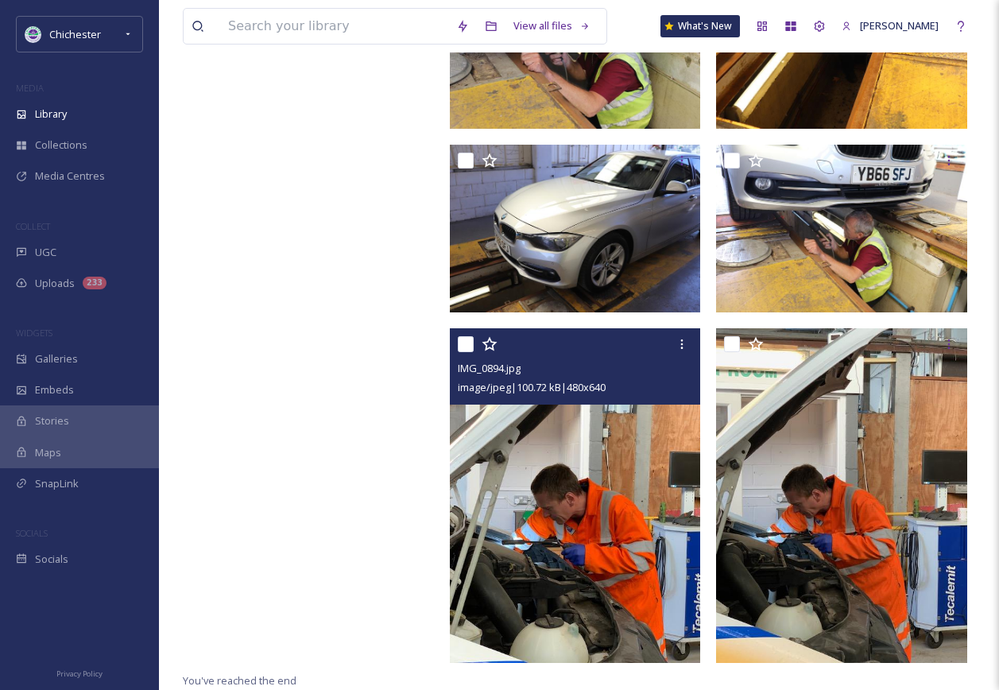
click at [534, 541] on img at bounding box center [575, 495] width 251 height 335
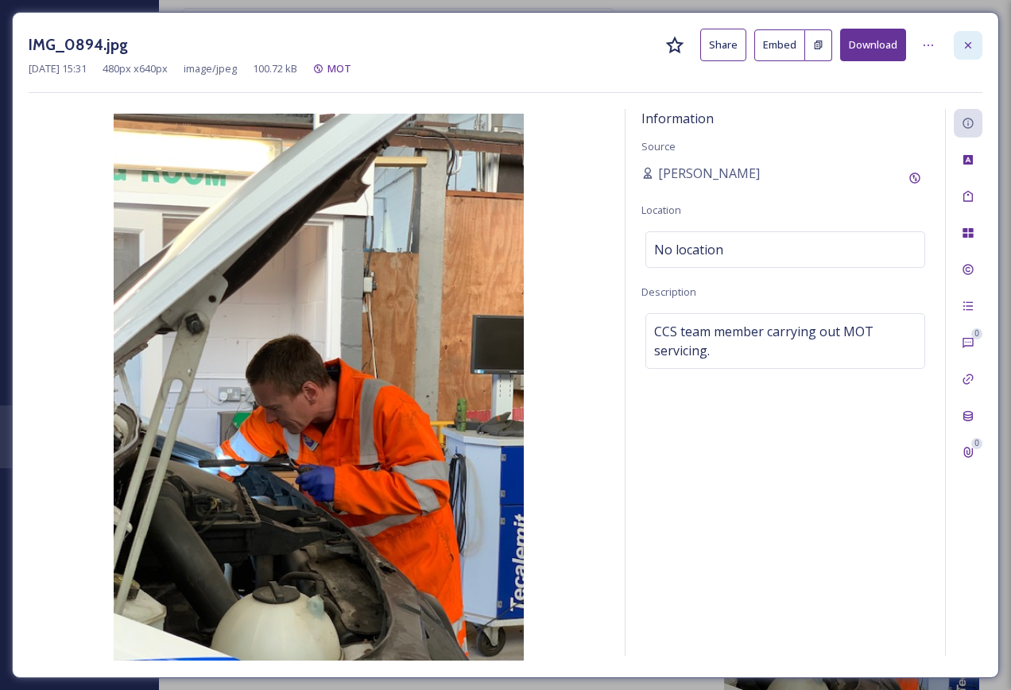
click at [969, 35] on div at bounding box center [968, 45] width 29 height 29
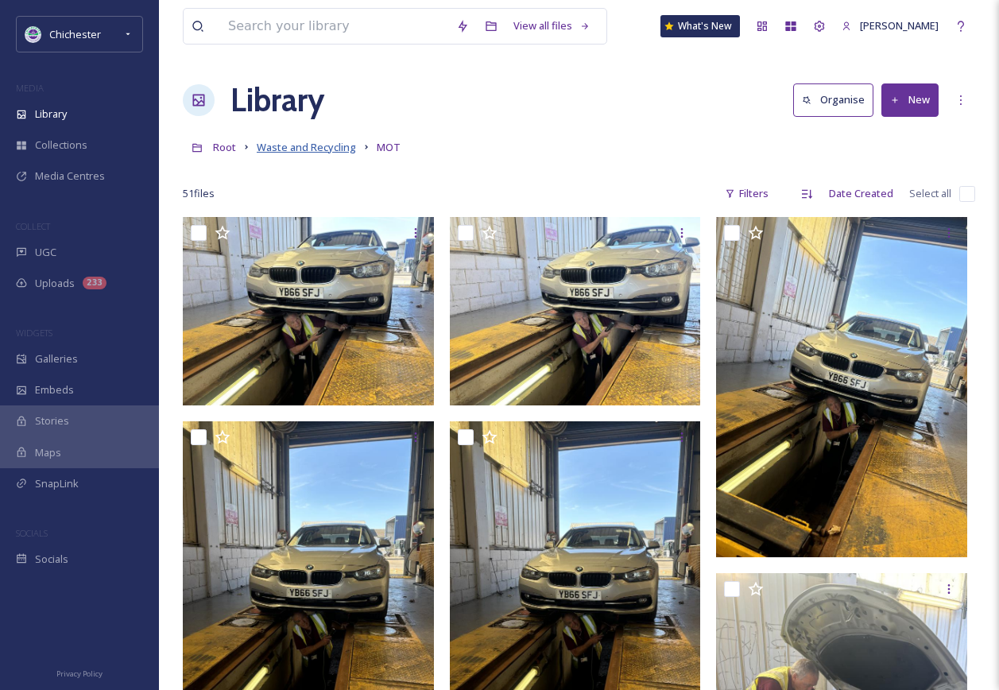
click at [315, 146] on span "Waste and Recycling" at bounding box center [306, 147] width 99 height 14
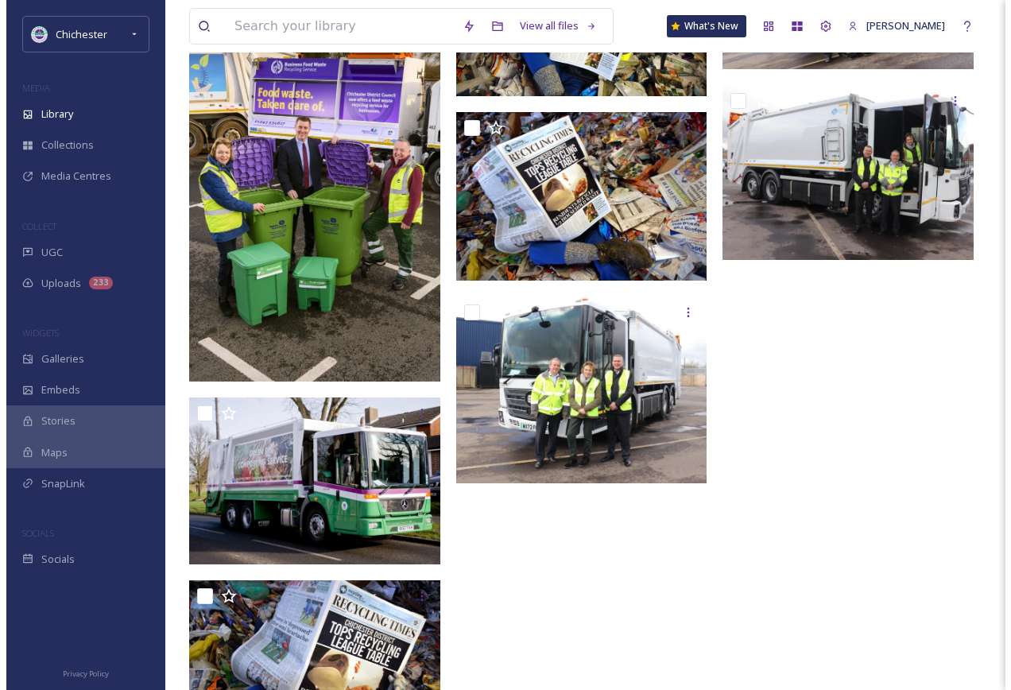
scroll to position [2066, 0]
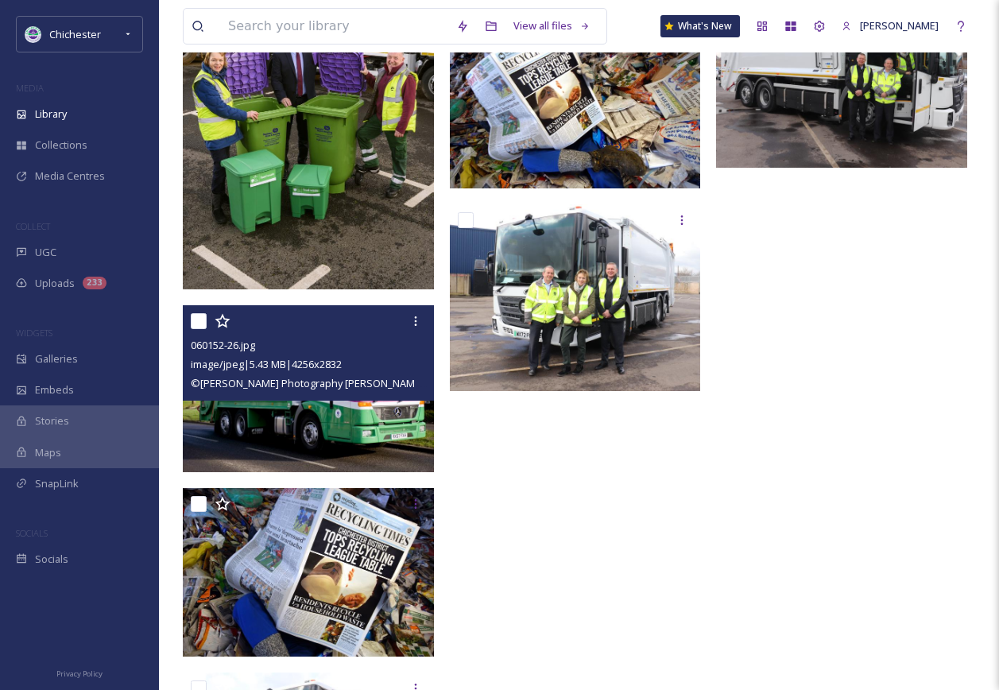
click at [378, 455] on img at bounding box center [308, 388] width 251 height 167
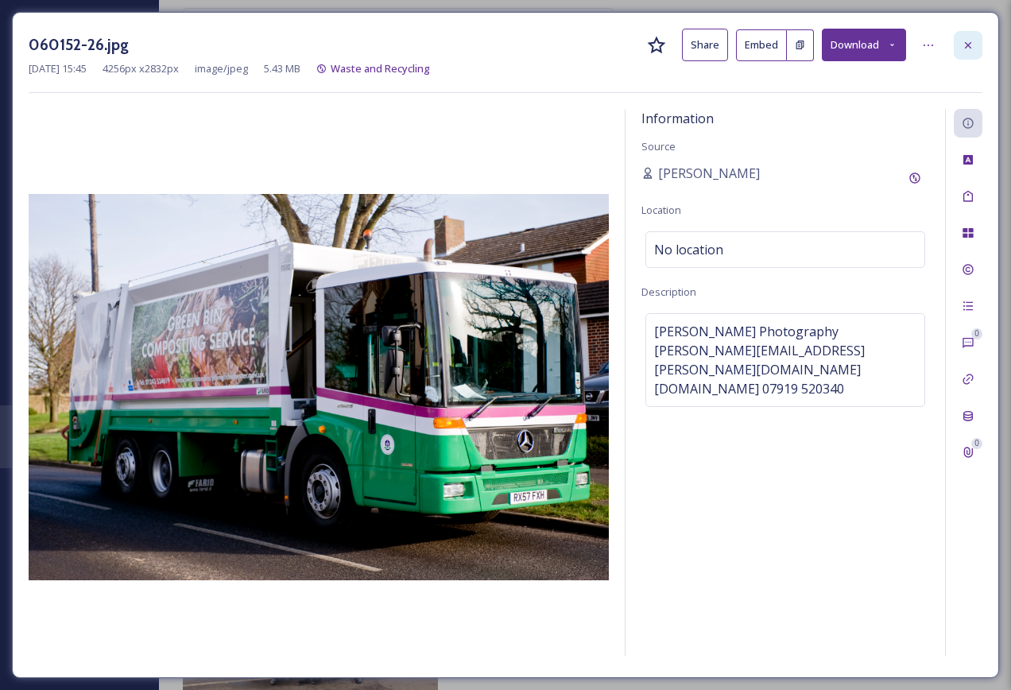
click at [967, 54] on div at bounding box center [968, 45] width 29 height 29
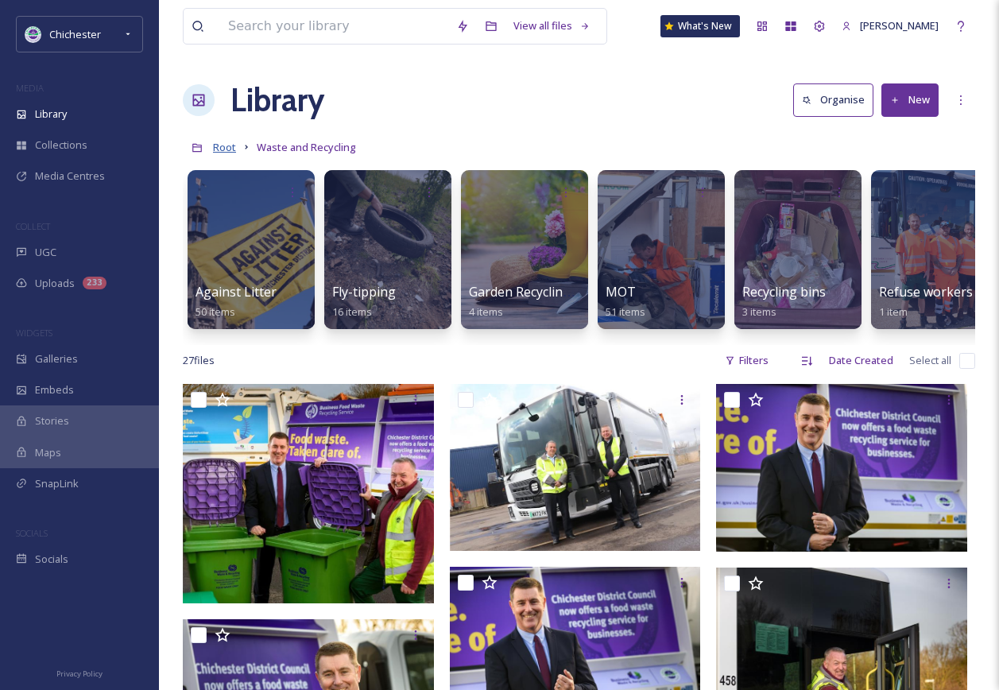
click at [229, 153] on span "Root" at bounding box center [224, 147] width 23 height 14
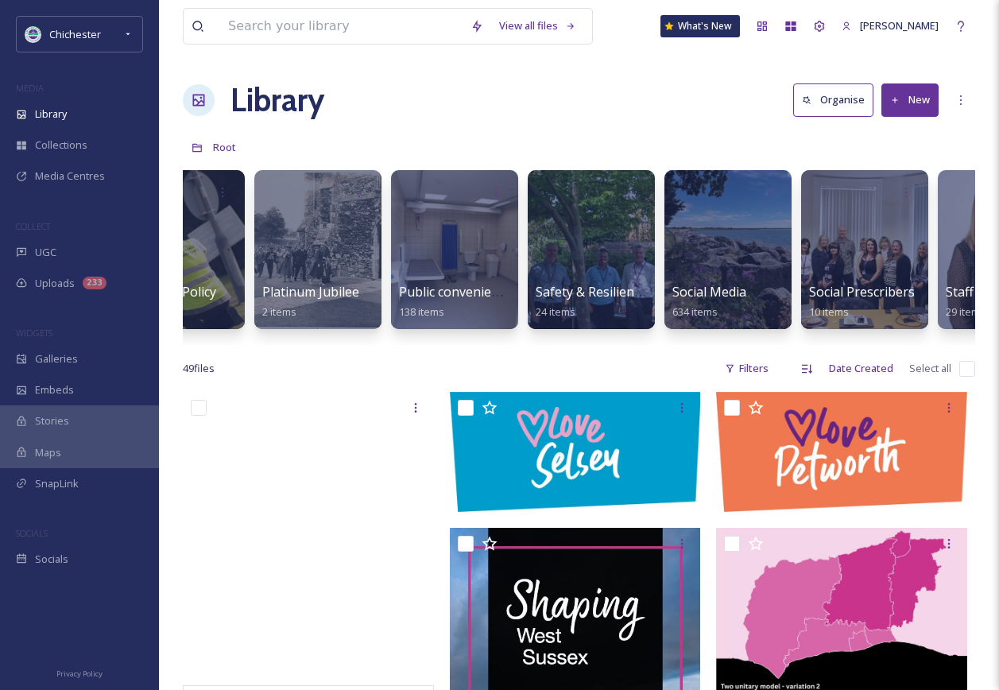
scroll to position [0, 5539]
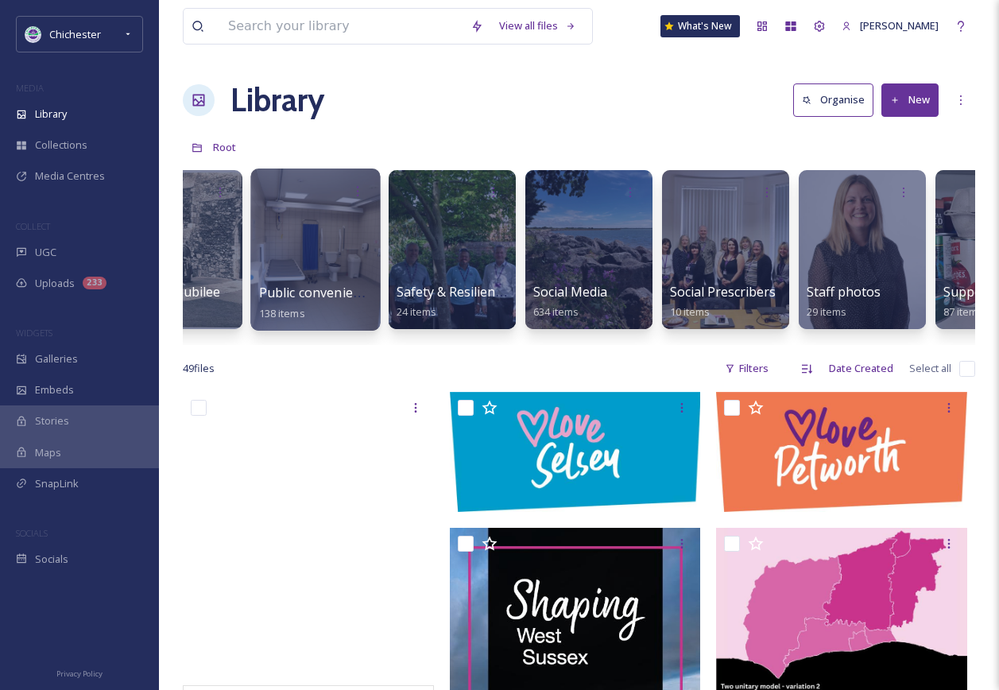
click at [288, 260] on div at bounding box center [315, 249] width 130 height 162
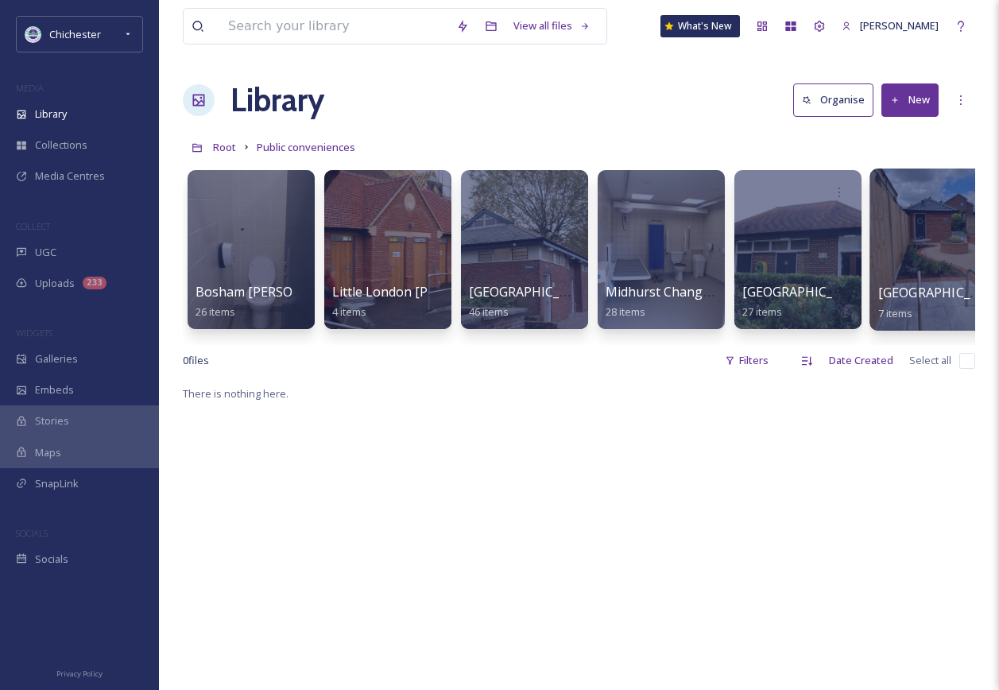
click at [915, 256] on div at bounding box center [934, 249] width 130 height 162
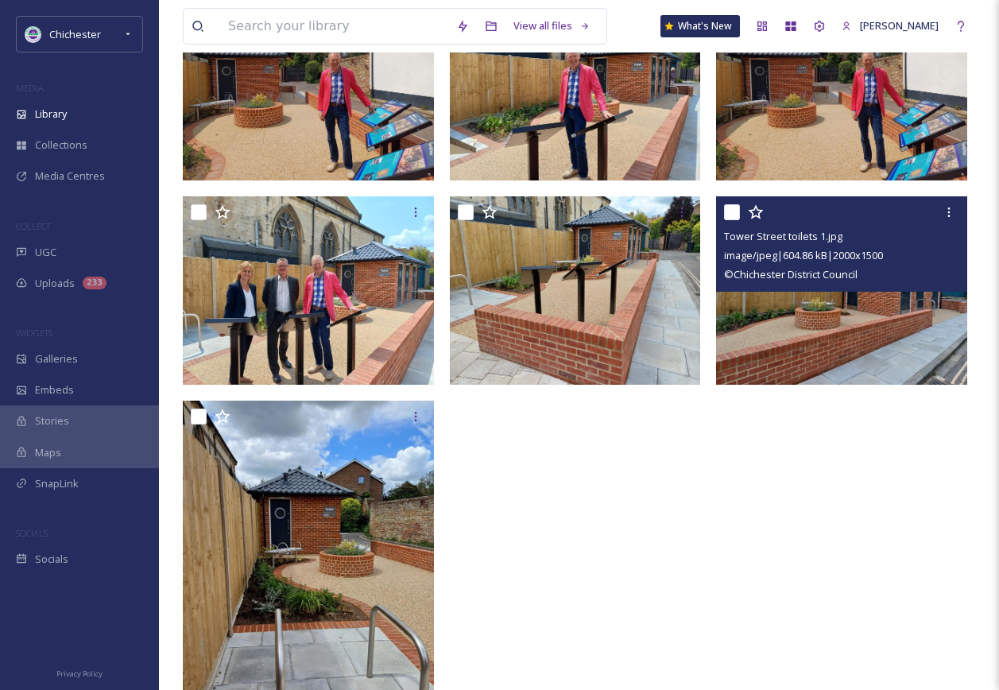
scroll to position [238, 0]
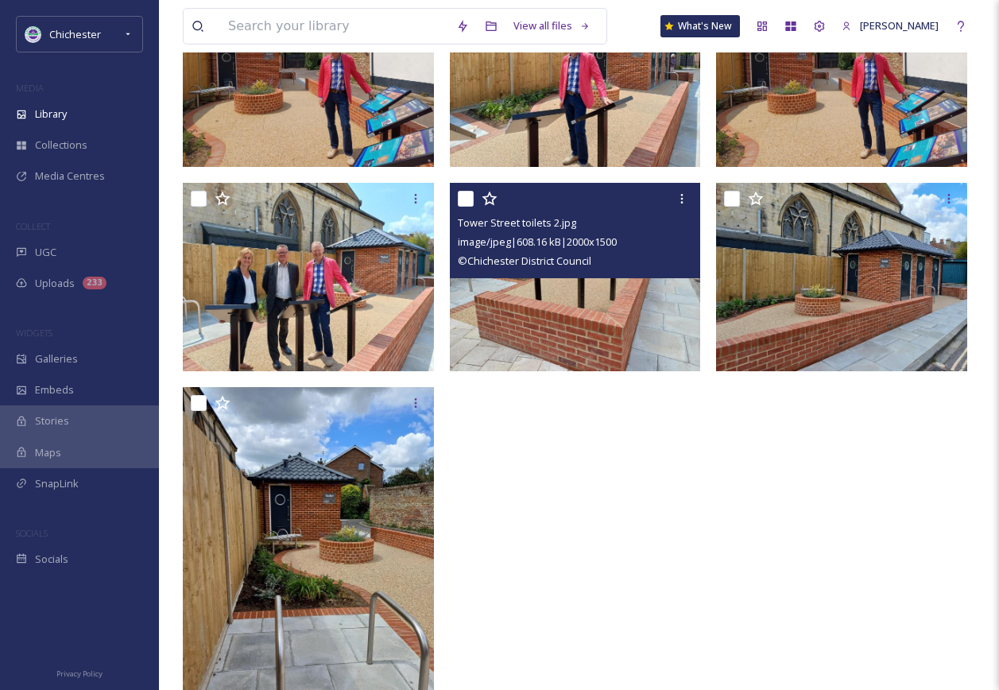
click at [643, 307] on img at bounding box center [575, 277] width 251 height 188
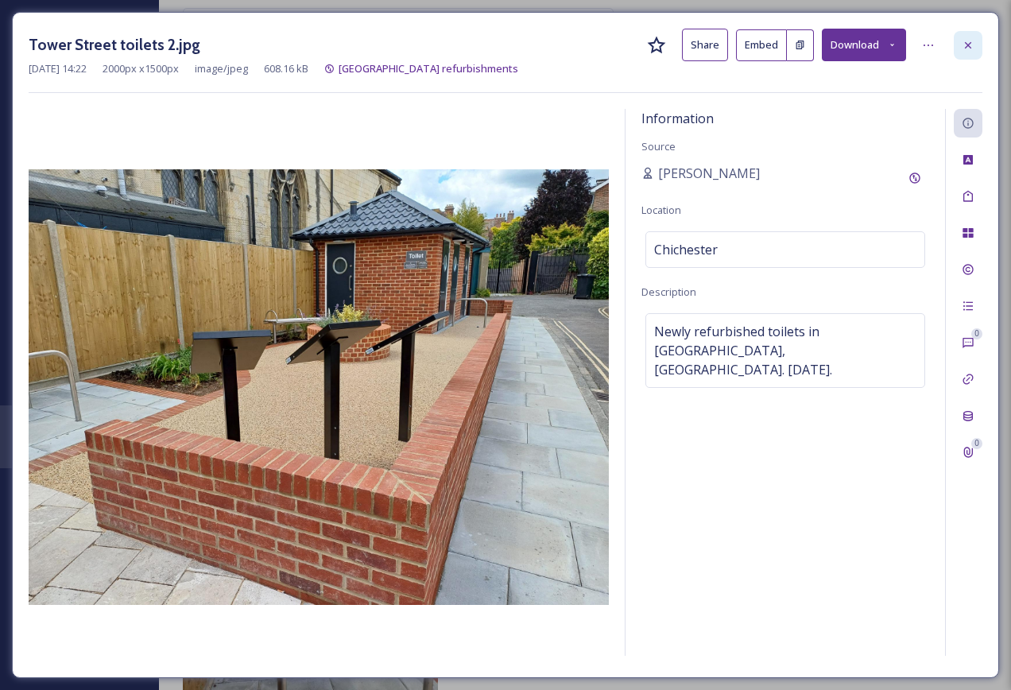
click at [954, 40] on div at bounding box center [968, 45] width 29 height 29
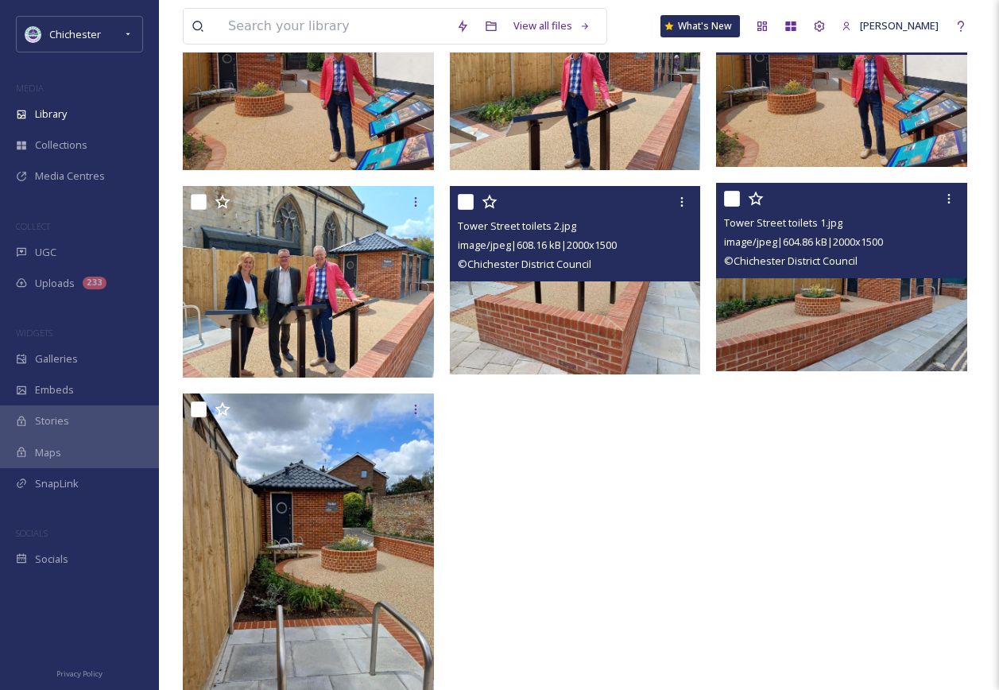
click at [869, 312] on img at bounding box center [841, 277] width 251 height 188
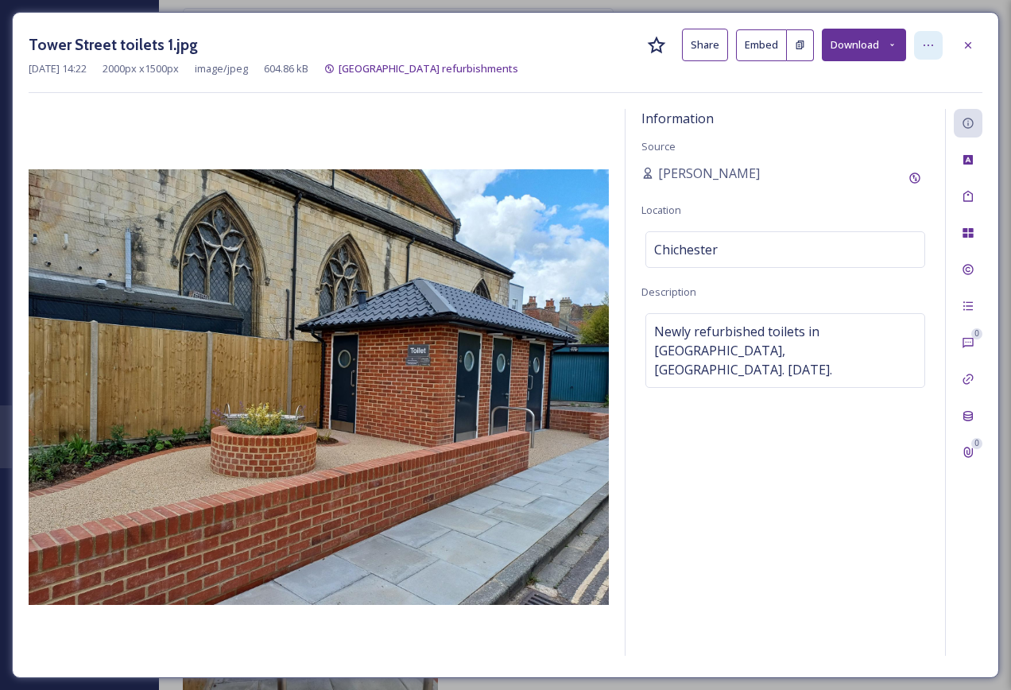
click at [925, 48] on icon at bounding box center [928, 45] width 13 height 13
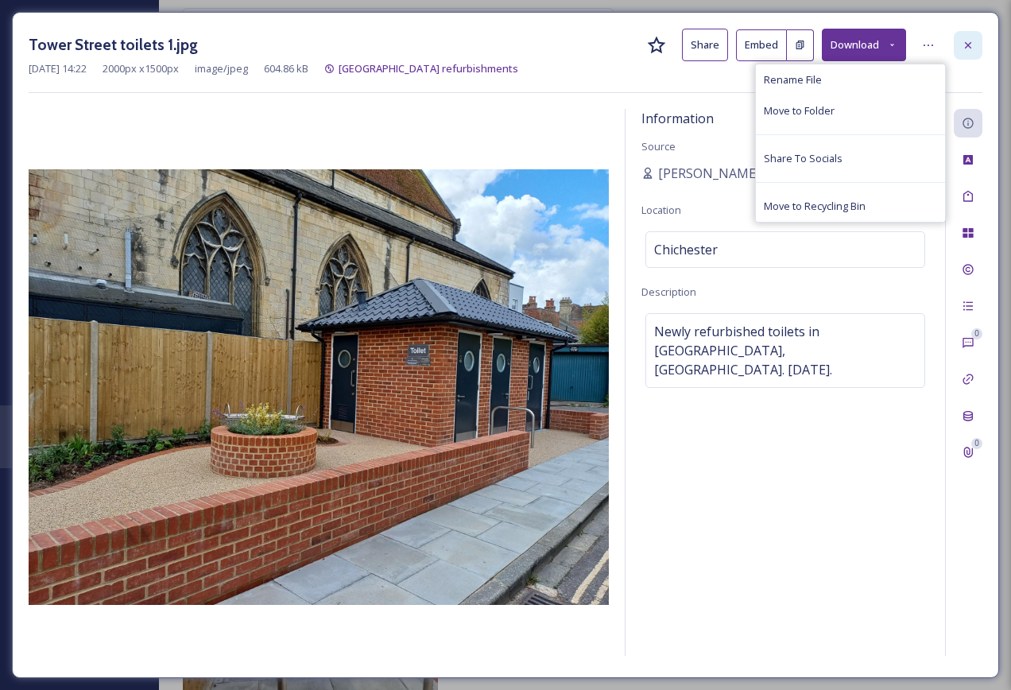
click at [969, 48] on icon at bounding box center [967, 45] width 13 height 13
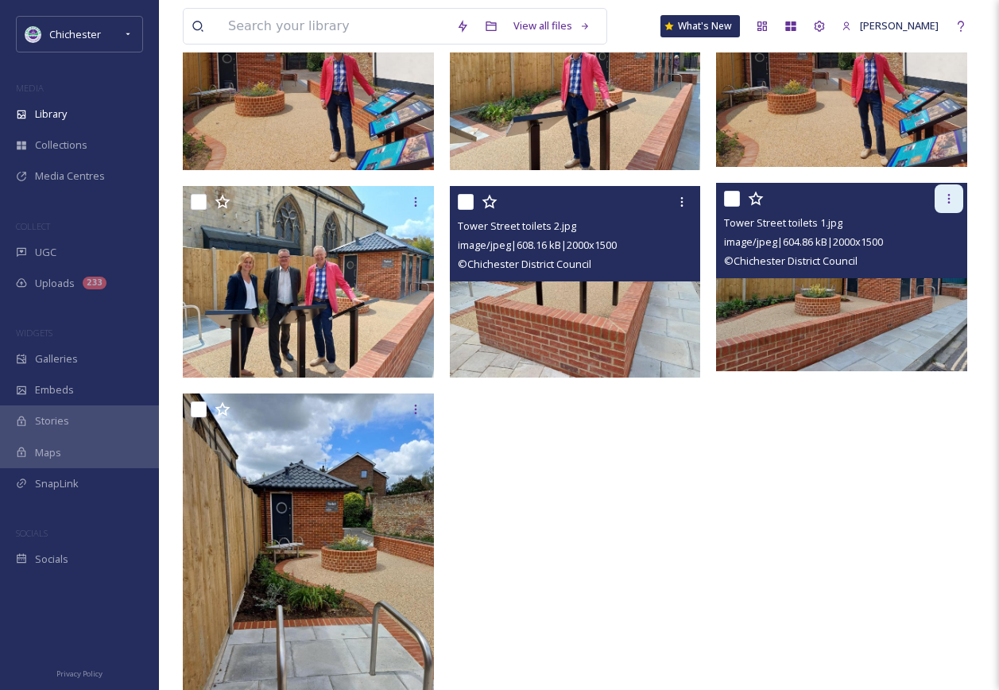
click at [948, 207] on div at bounding box center [948, 198] width 29 height 29
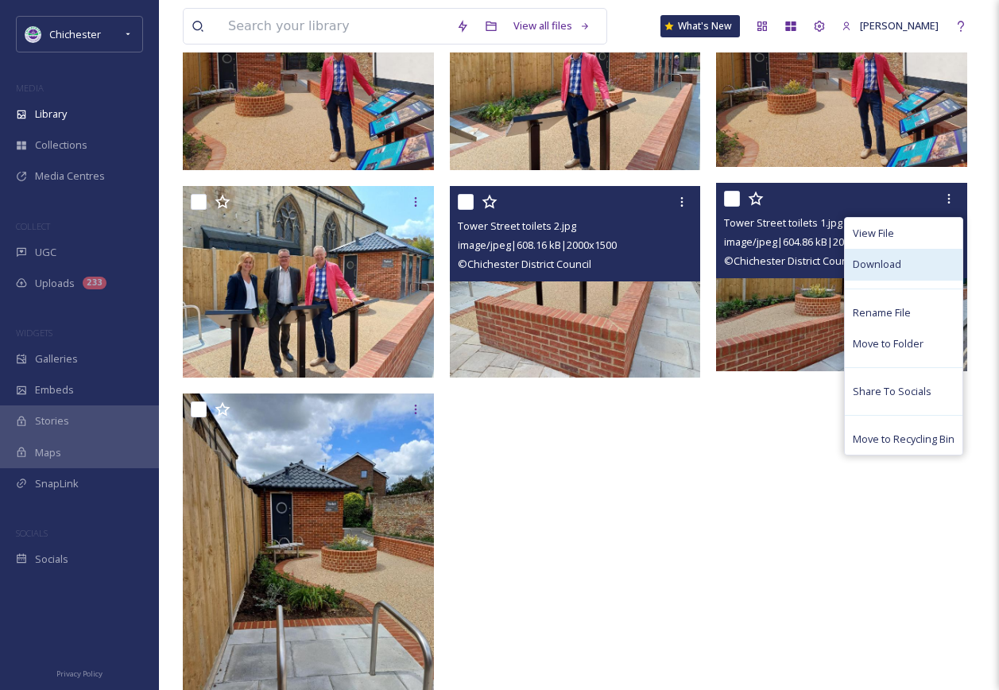
click at [888, 273] on div "Download" at bounding box center [904, 264] width 118 height 31
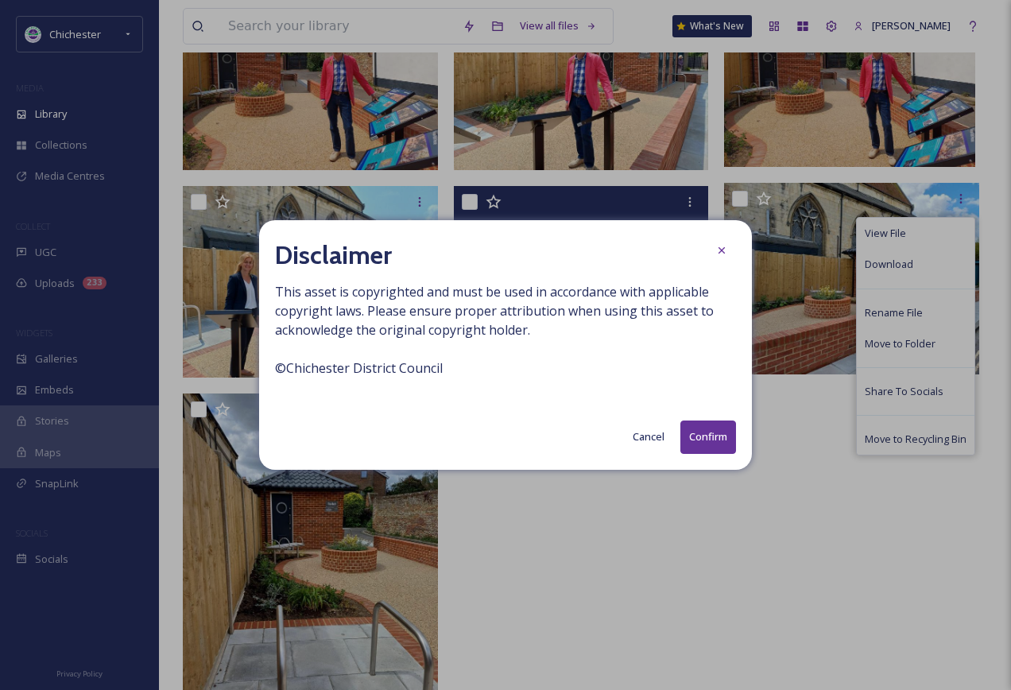
click at [721, 443] on button "Confirm" at bounding box center [708, 436] width 56 height 33
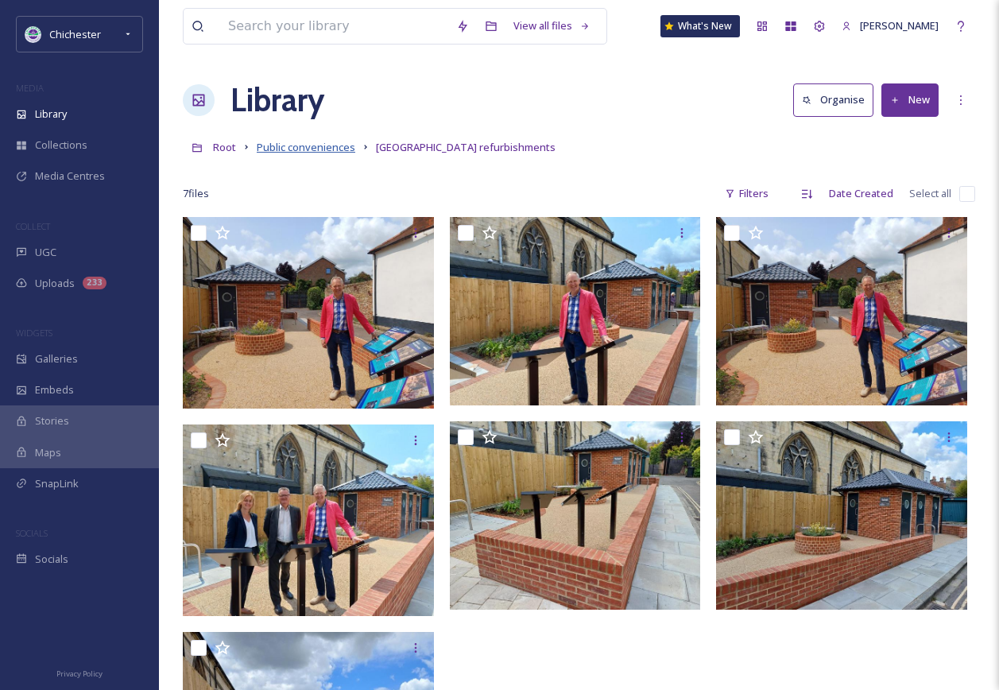
click at [321, 151] on span "Public conveniences" at bounding box center [306, 147] width 99 height 14
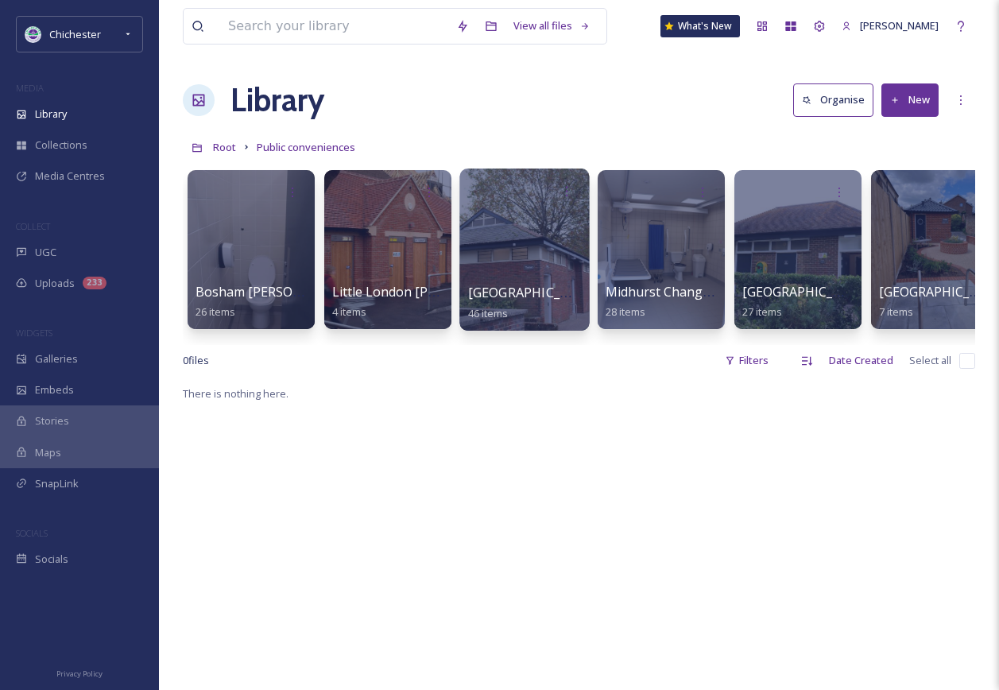
click at [536, 257] on div at bounding box center [524, 249] width 130 height 162
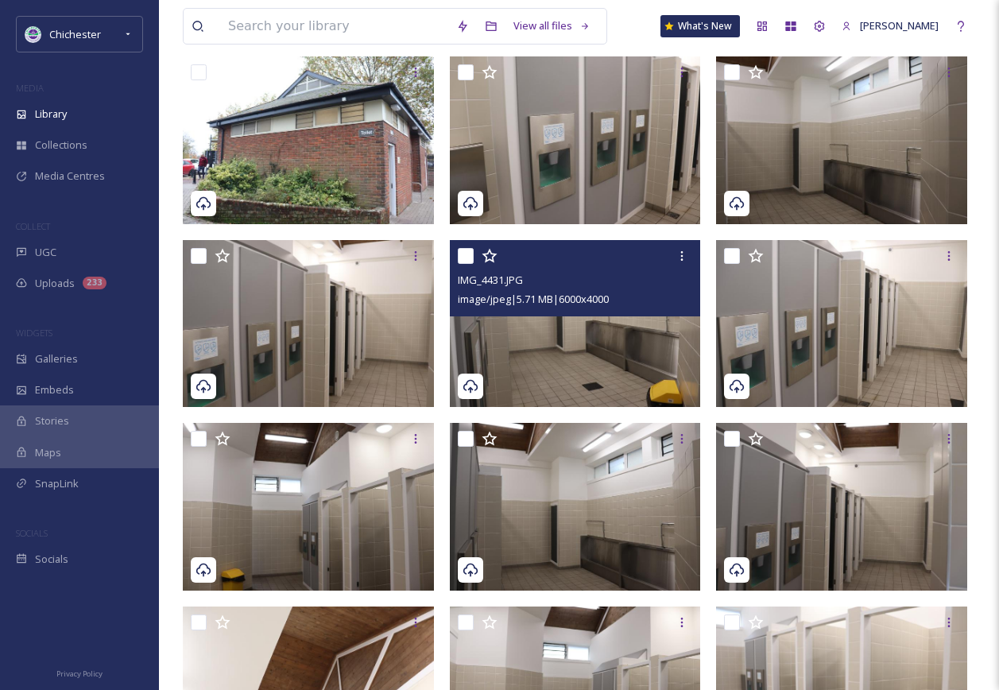
scroll to position [1271, 0]
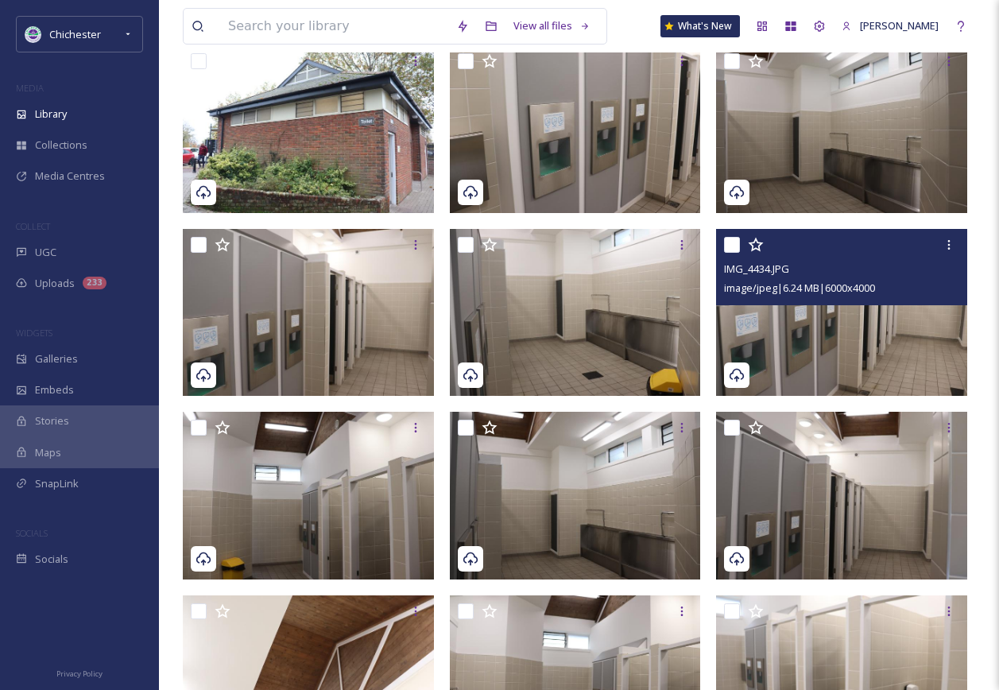
click at [807, 328] on img at bounding box center [841, 313] width 251 height 168
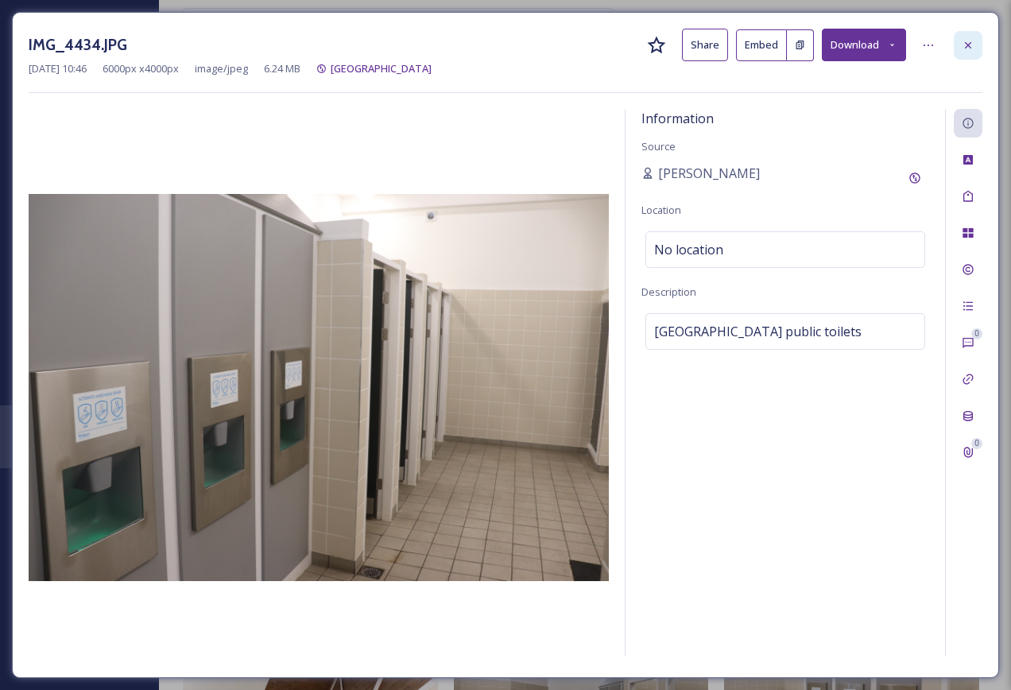
click at [981, 48] on div at bounding box center [968, 45] width 29 height 29
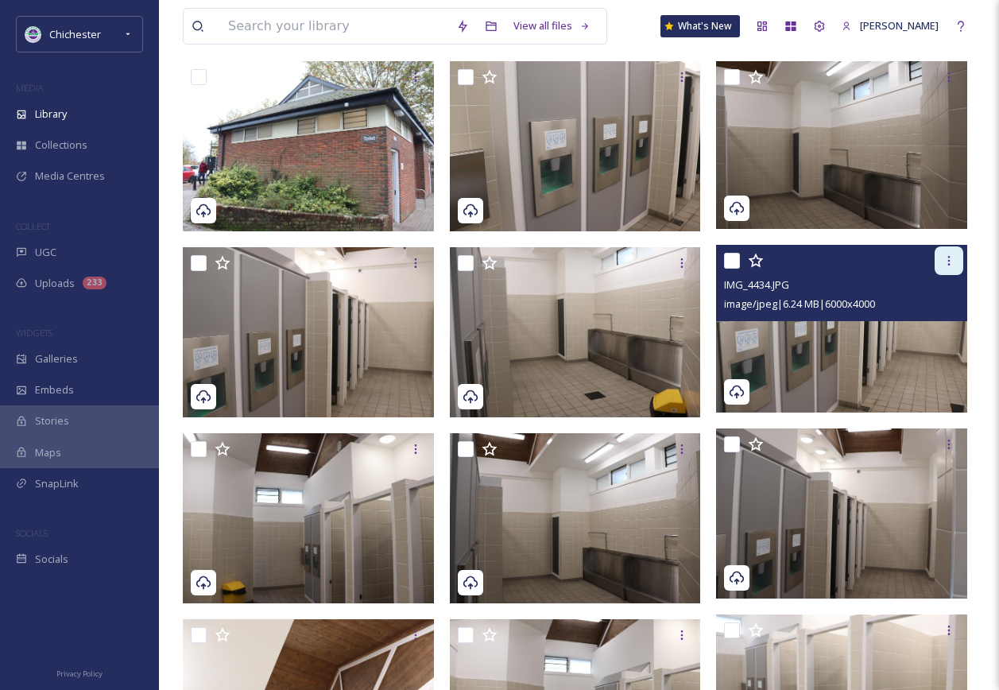
click at [954, 269] on div at bounding box center [948, 260] width 29 height 29
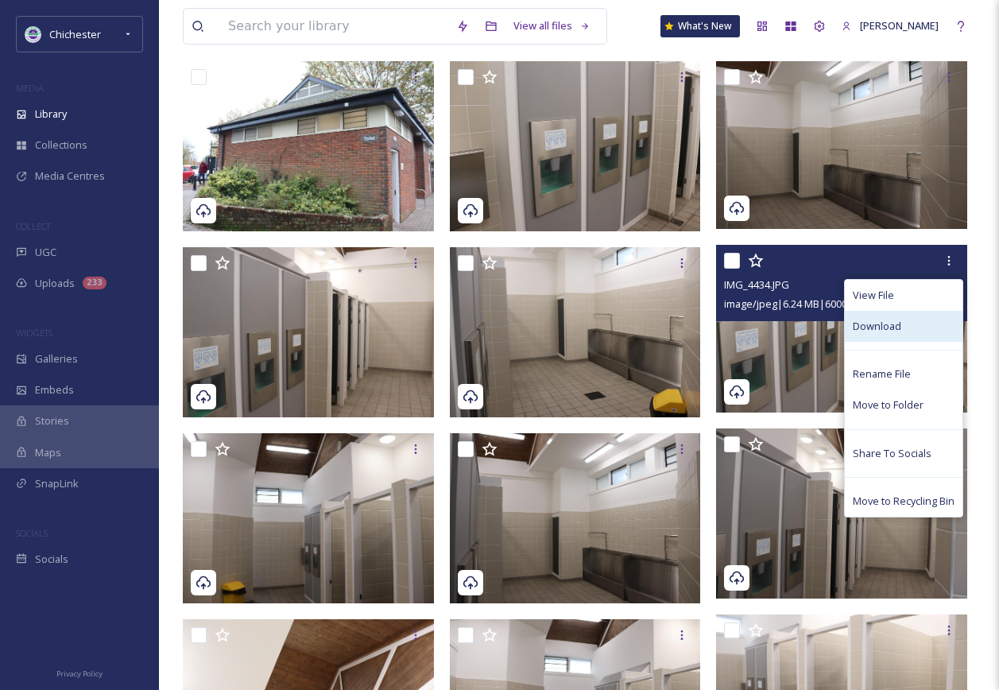
click at [906, 323] on div "Download" at bounding box center [904, 326] width 118 height 31
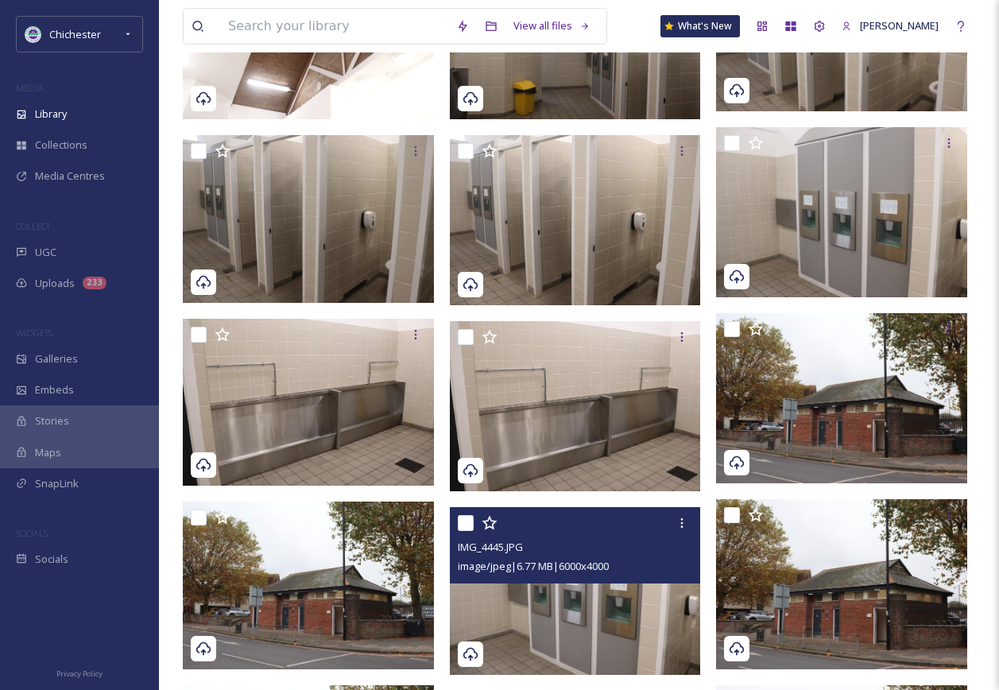
scroll to position [1907, 0]
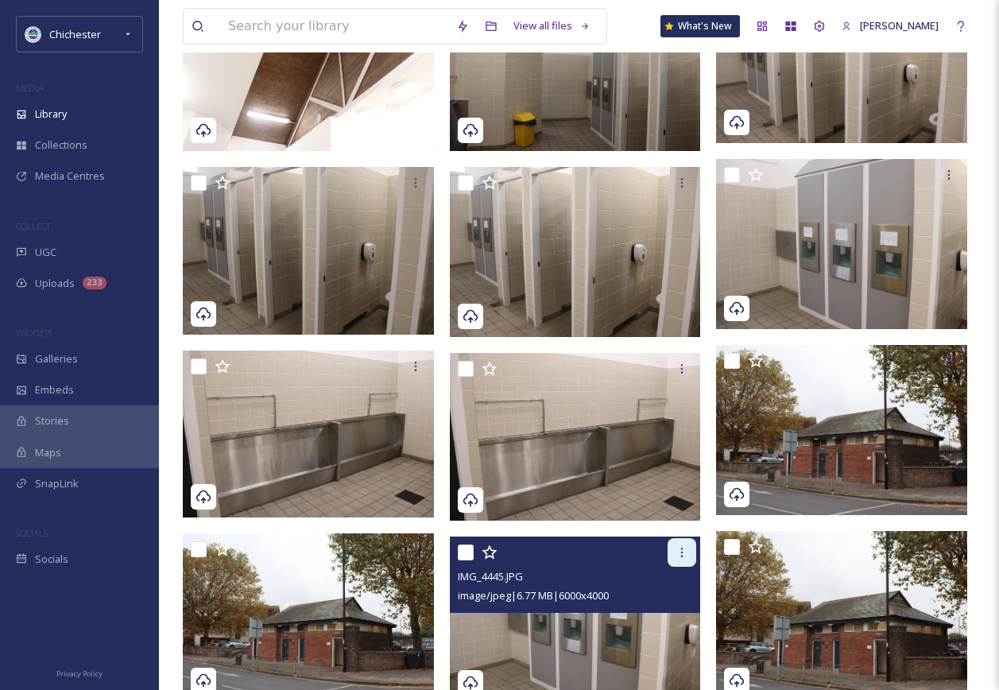
click at [683, 555] on icon at bounding box center [681, 552] width 13 height 13
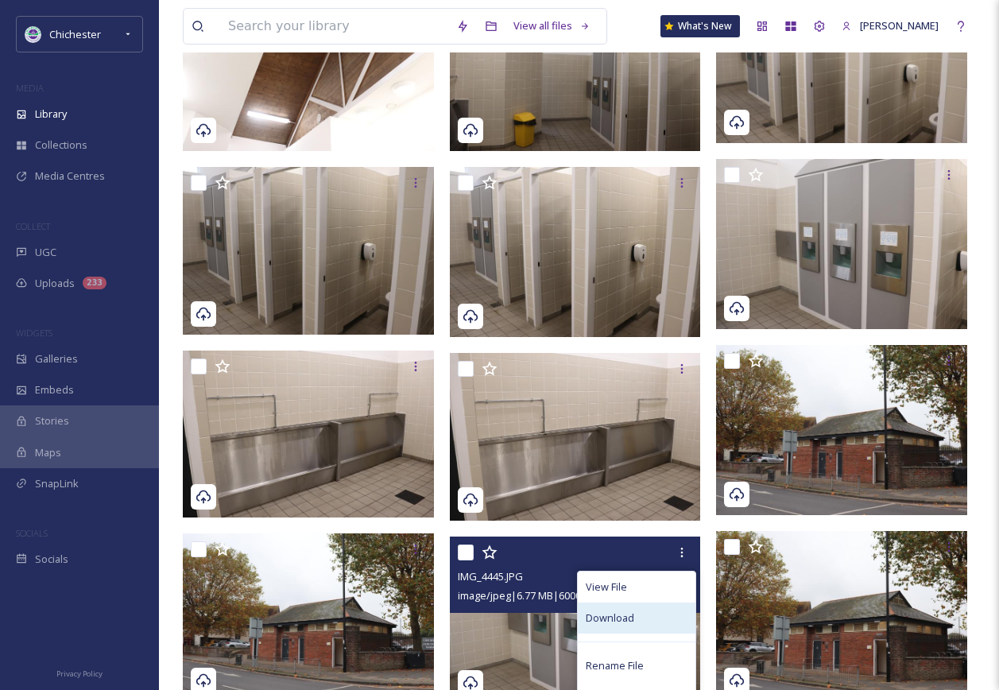
click at [623, 625] on span "Download" at bounding box center [610, 617] width 48 height 15
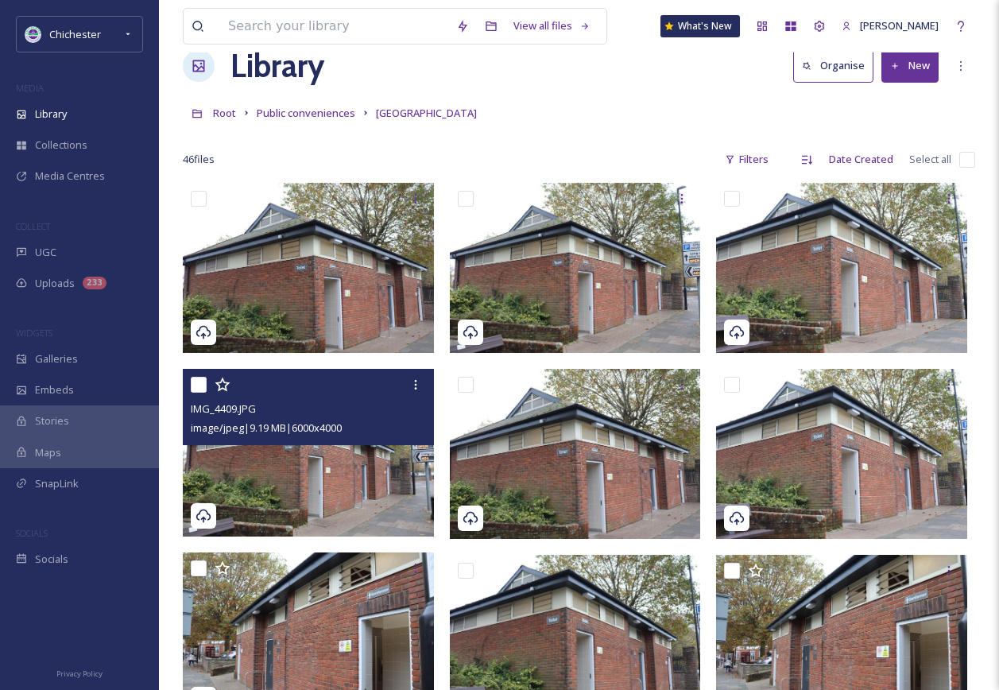
scroll to position [0, 0]
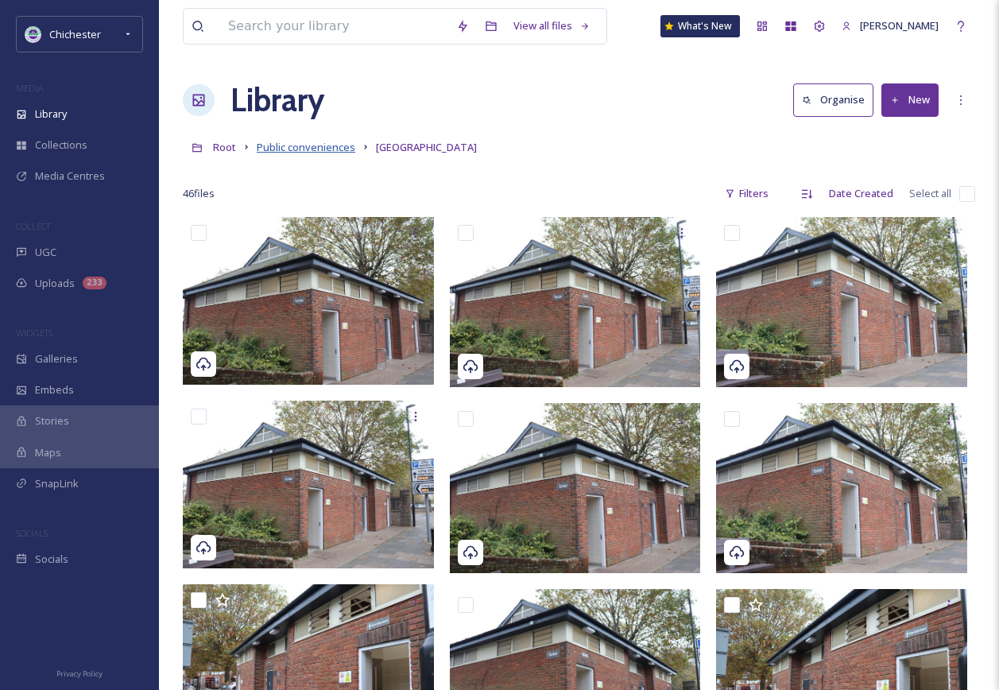
click at [344, 141] on span "Public conveniences" at bounding box center [306, 147] width 99 height 14
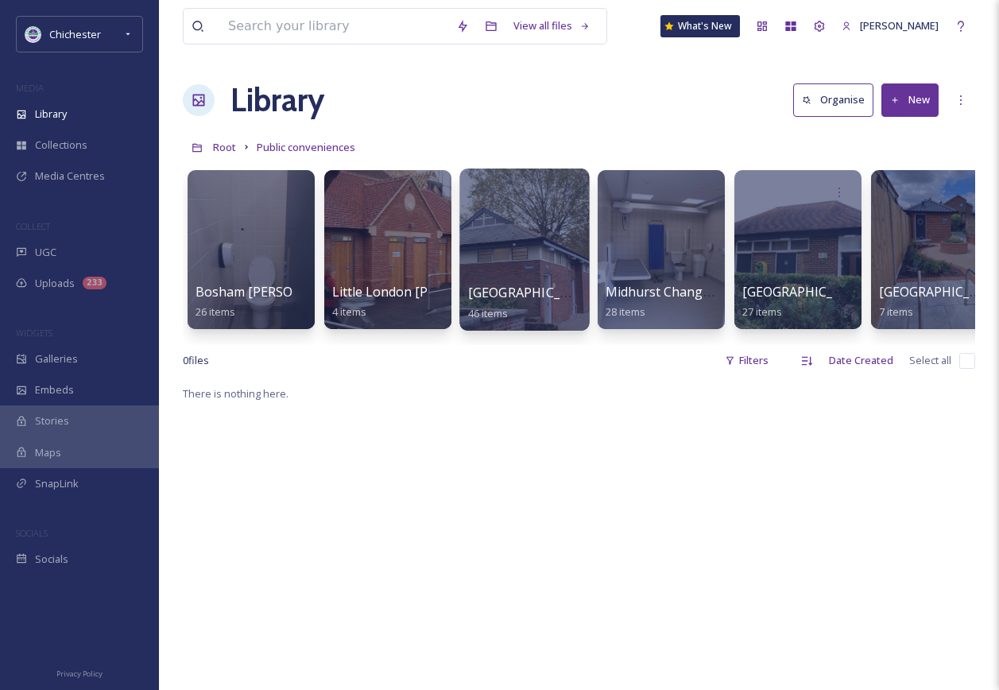
click at [513, 265] on div at bounding box center [524, 249] width 130 height 162
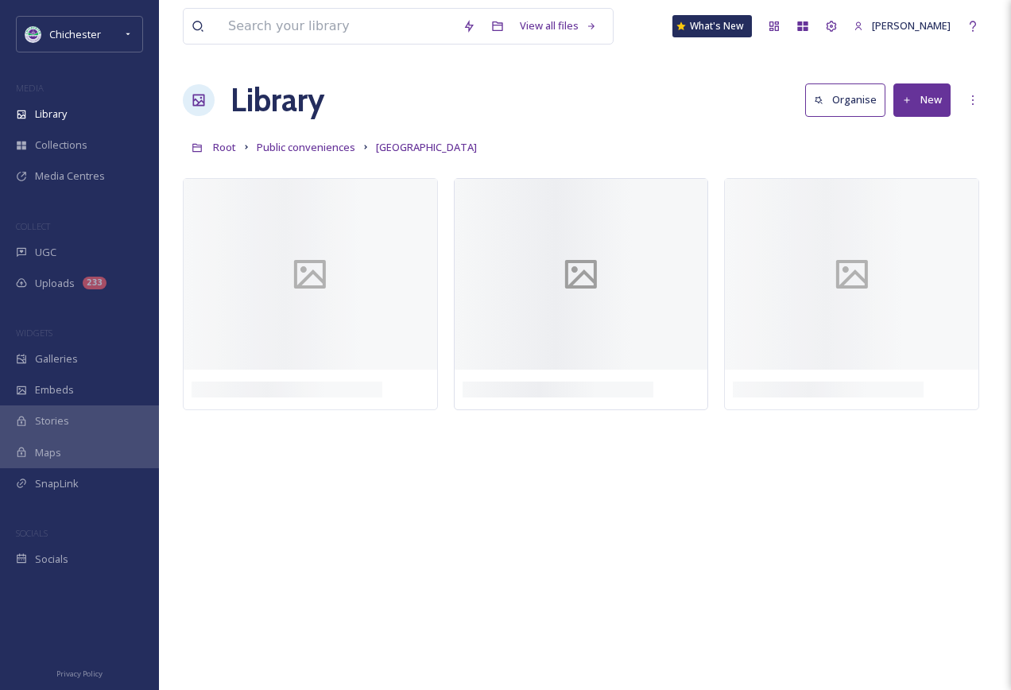
click at [520, 322] on div at bounding box center [581, 274] width 253 height 191
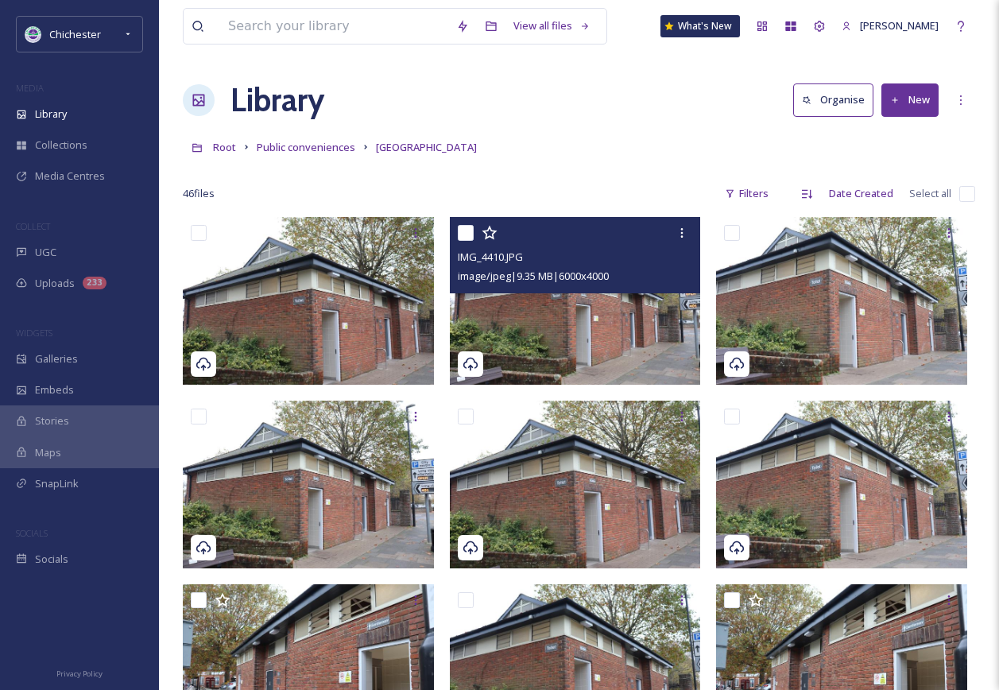
click at [524, 335] on img at bounding box center [575, 301] width 251 height 168
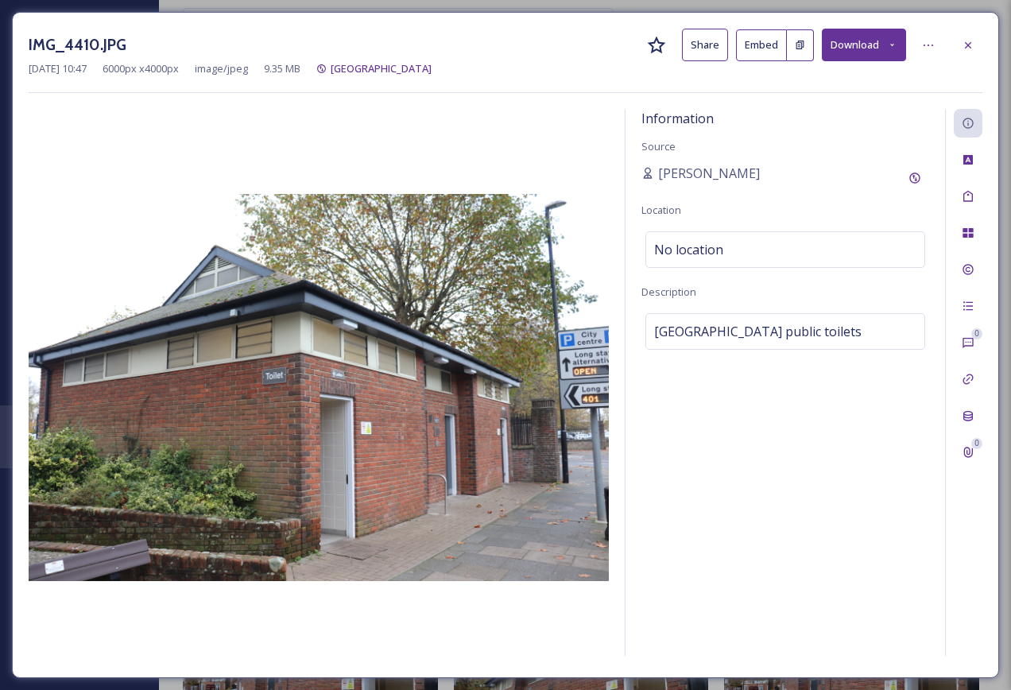
click at [980, 41] on div at bounding box center [968, 45] width 29 height 29
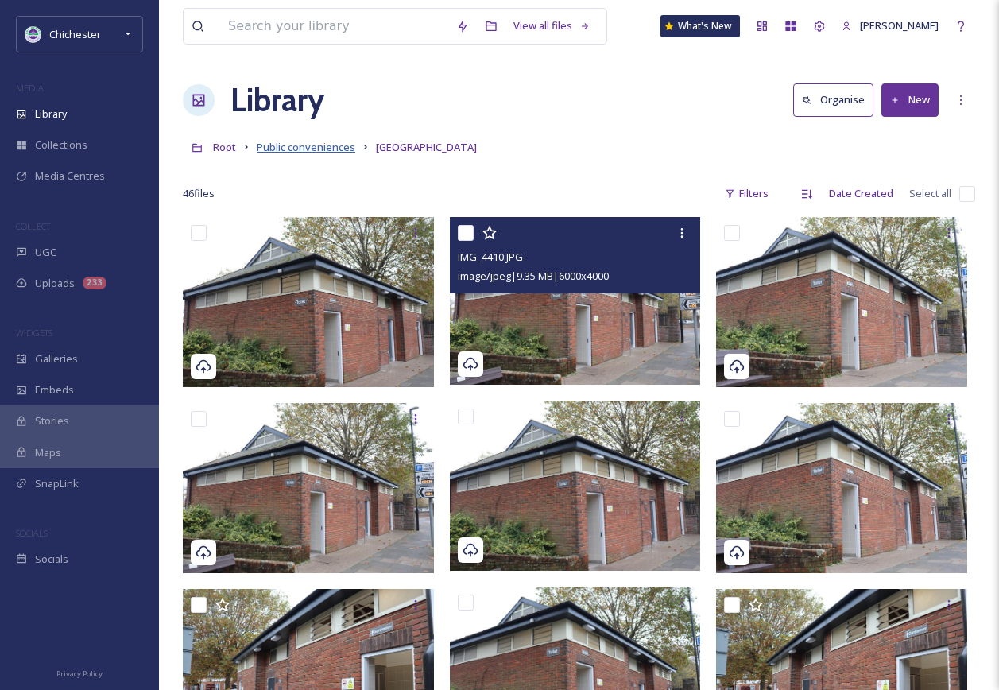
click at [348, 144] on span "Public conveniences" at bounding box center [306, 147] width 99 height 14
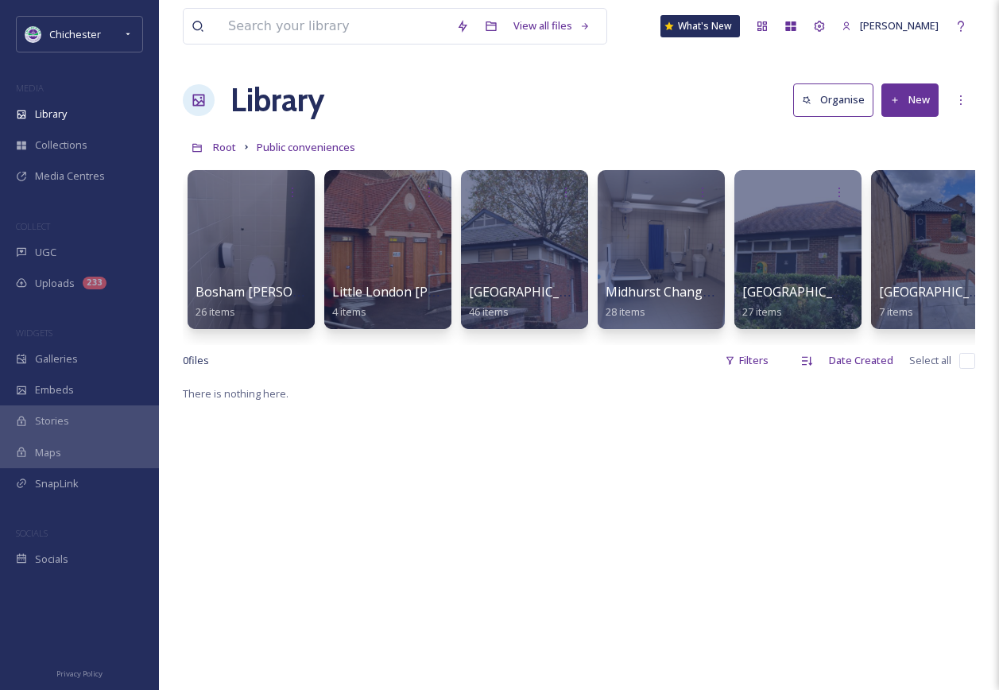
scroll to position [0, 28]
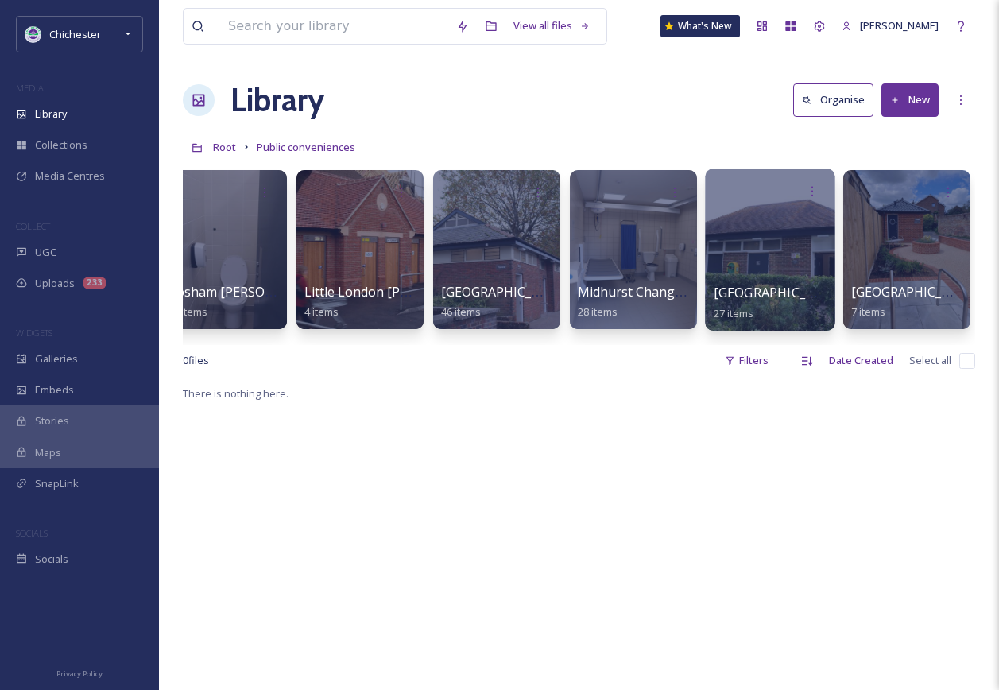
click at [812, 253] on div at bounding box center [770, 249] width 130 height 162
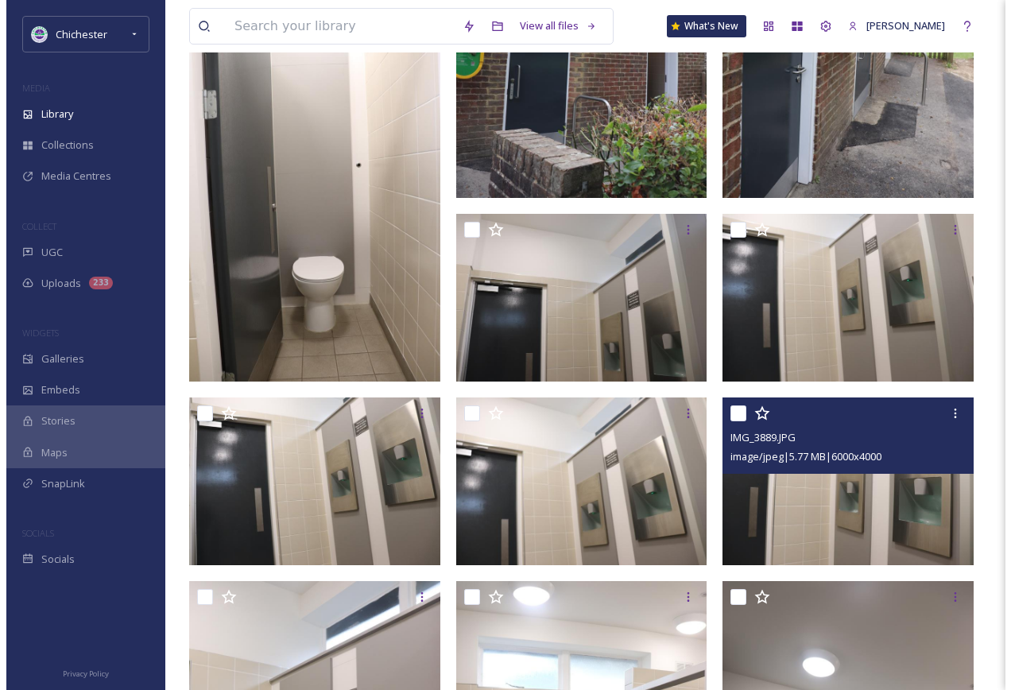
scroll to position [397, 0]
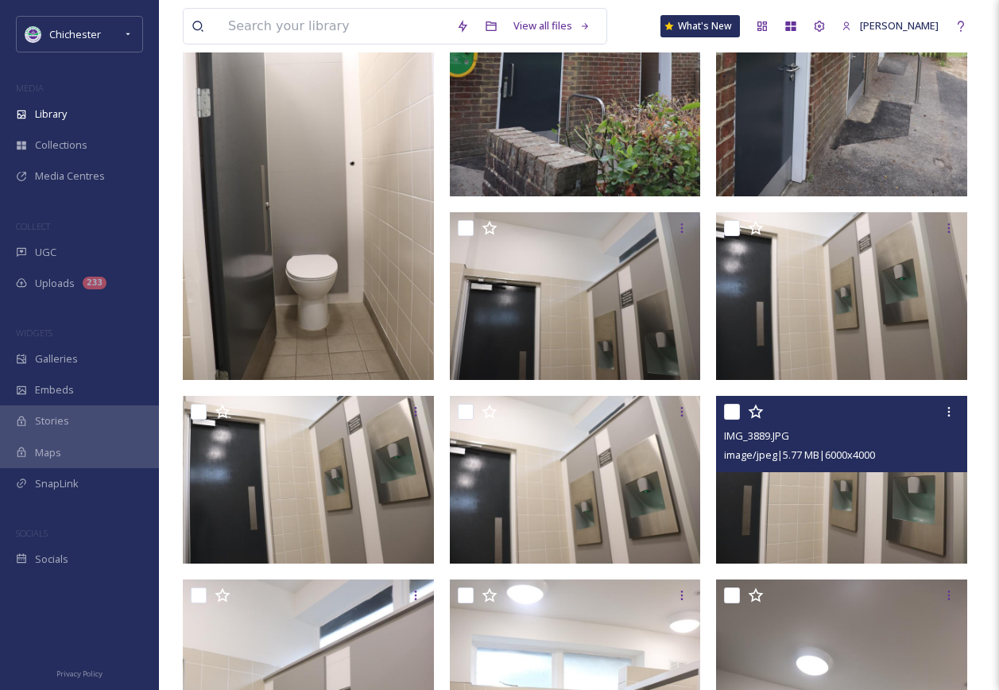
click at [857, 520] on img at bounding box center [841, 480] width 251 height 168
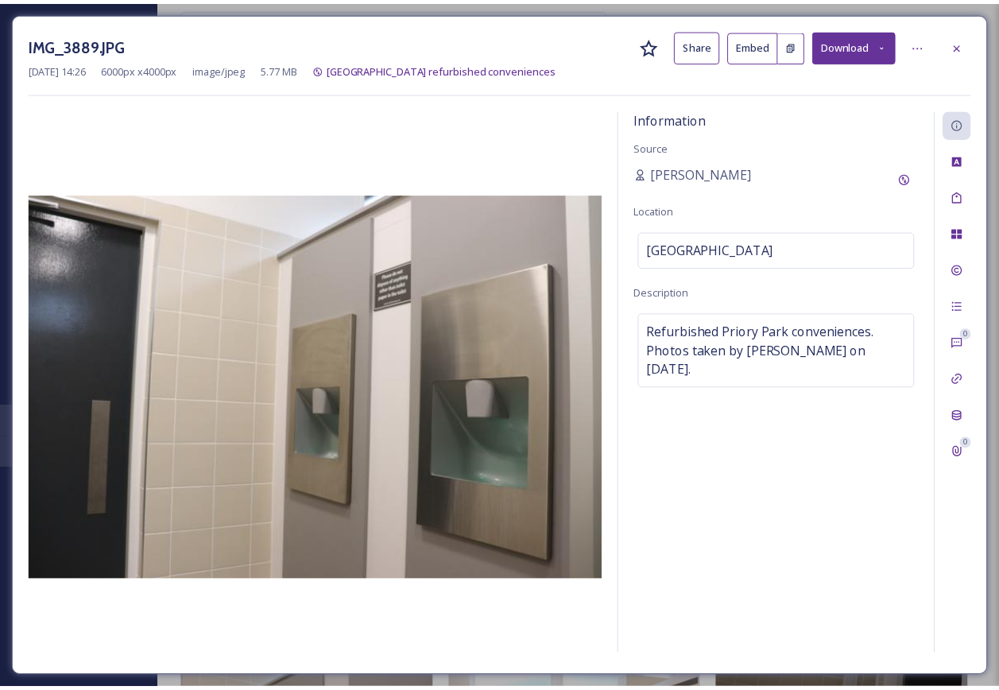
scroll to position [400, 0]
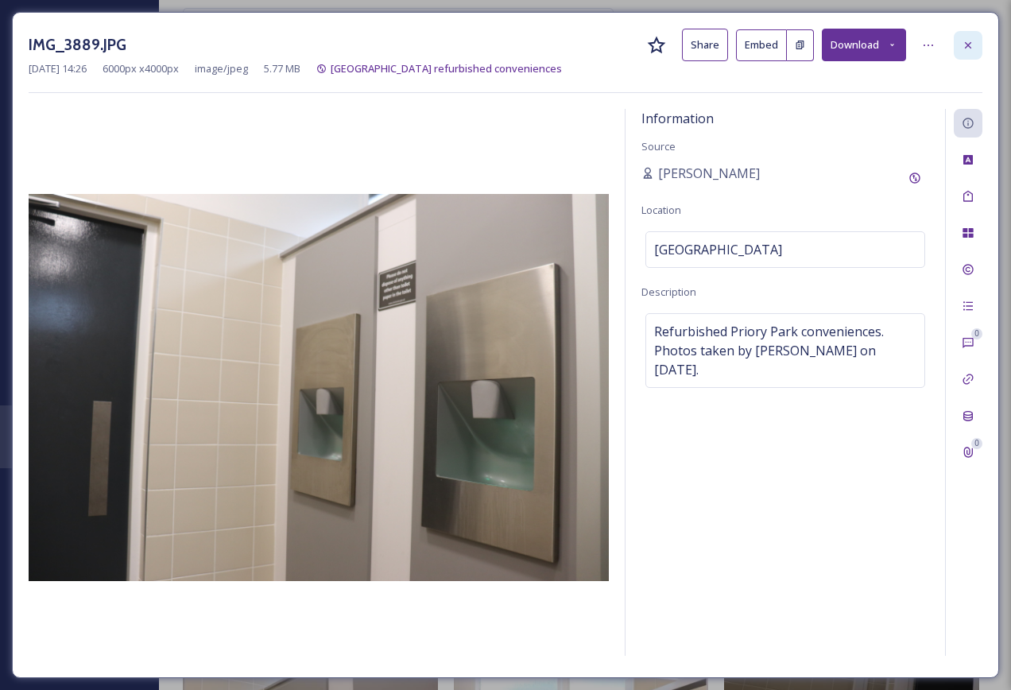
click at [977, 40] on div at bounding box center [968, 45] width 29 height 29
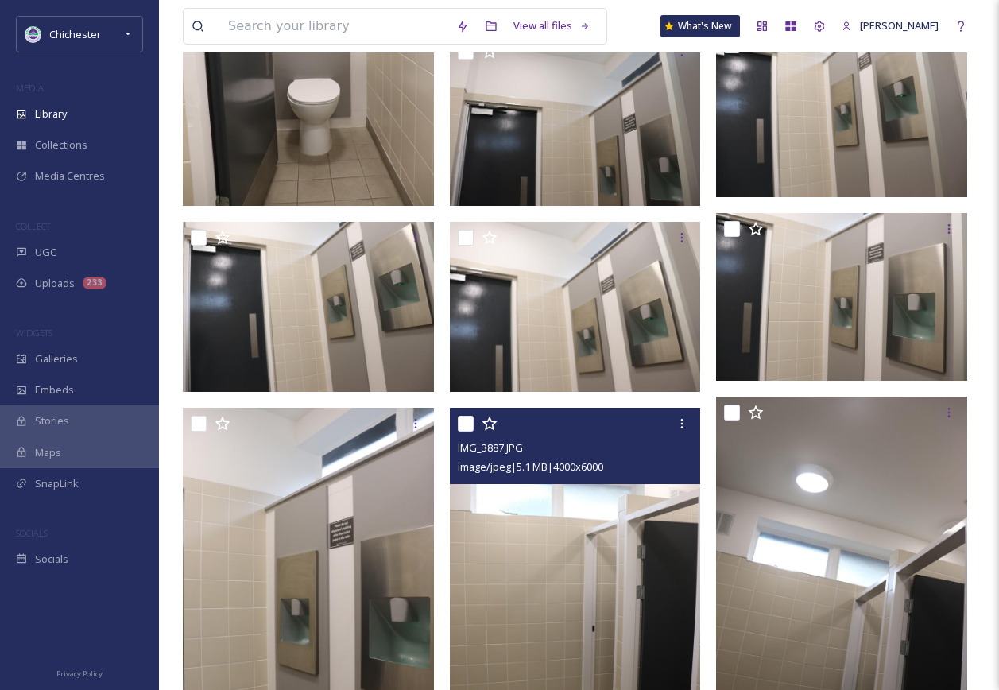
scroll to position [552, 0]
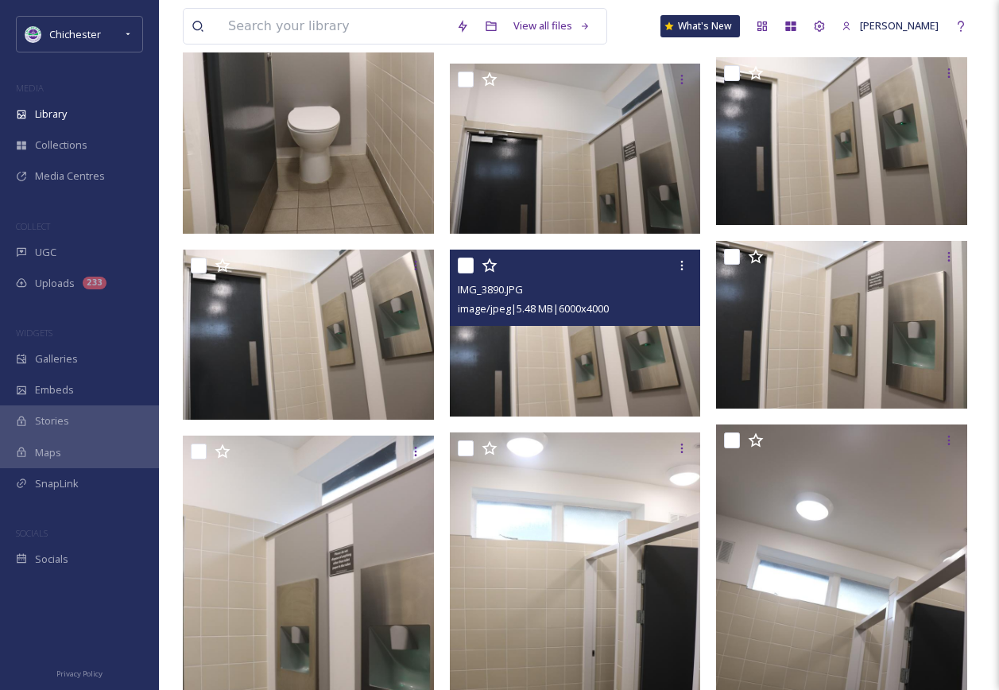
click at [595, 385] on img at bounding box center [575, 334] width 251 height 168
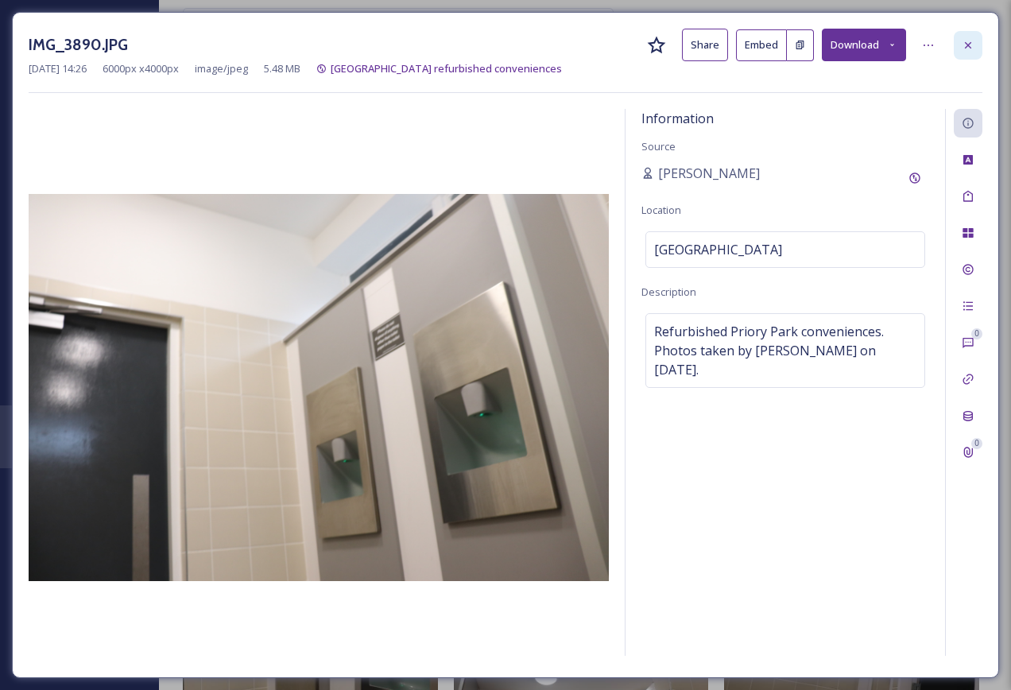
click at [973, 40] on icon at bounding box center [967, 45] width 13 height 13
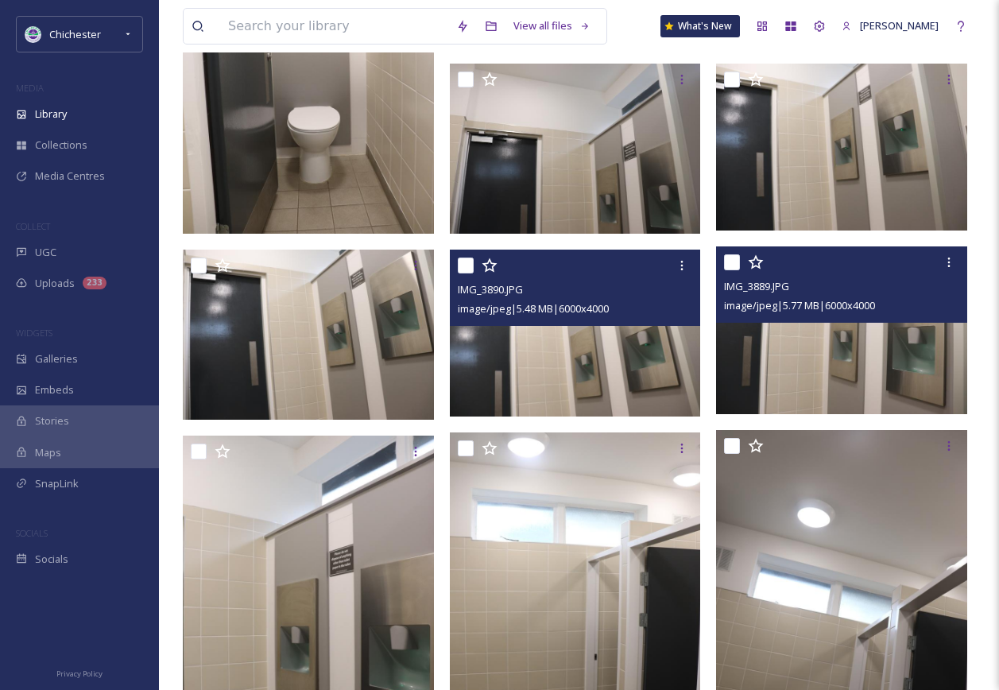
click at [858, 350] on img at bounding box center [841, 330] width 251 height 168
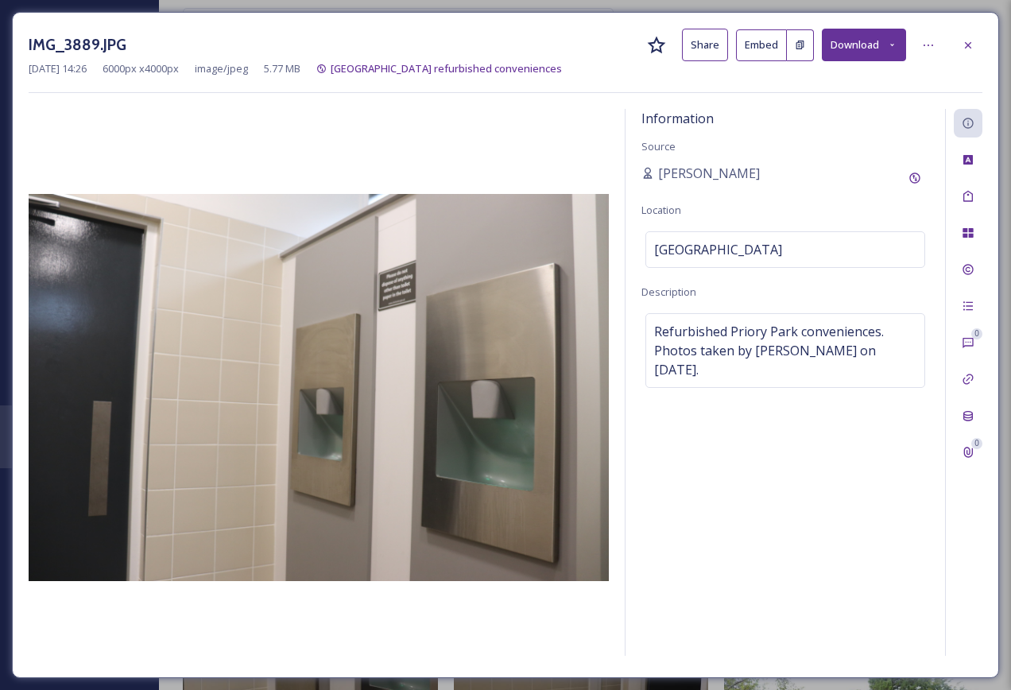
click at [983, 38] on div "IMG_3889.JPG Share Embed Download [DATE] 14:26 6000 px x 4000 px image/jpeg 5.7…" at bounding box center [505, 345] width 987 height 666
click at [965, 52] on div at bounding box center [968, 45] width 29 height 29
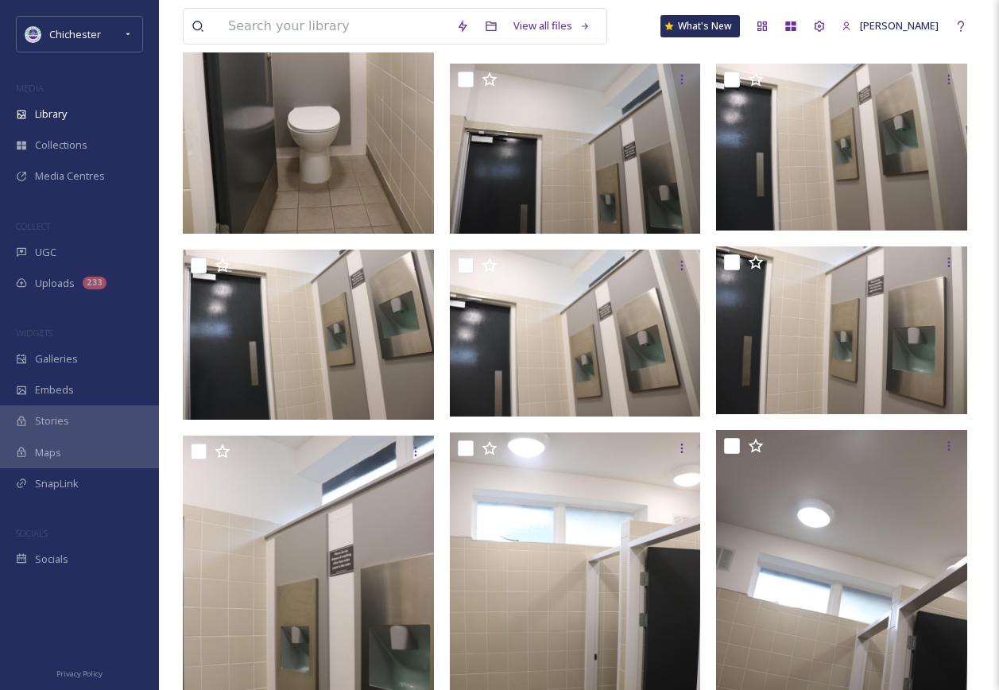
click at [423, 356] on img at bounding box center [310, 335] width 255 height 170
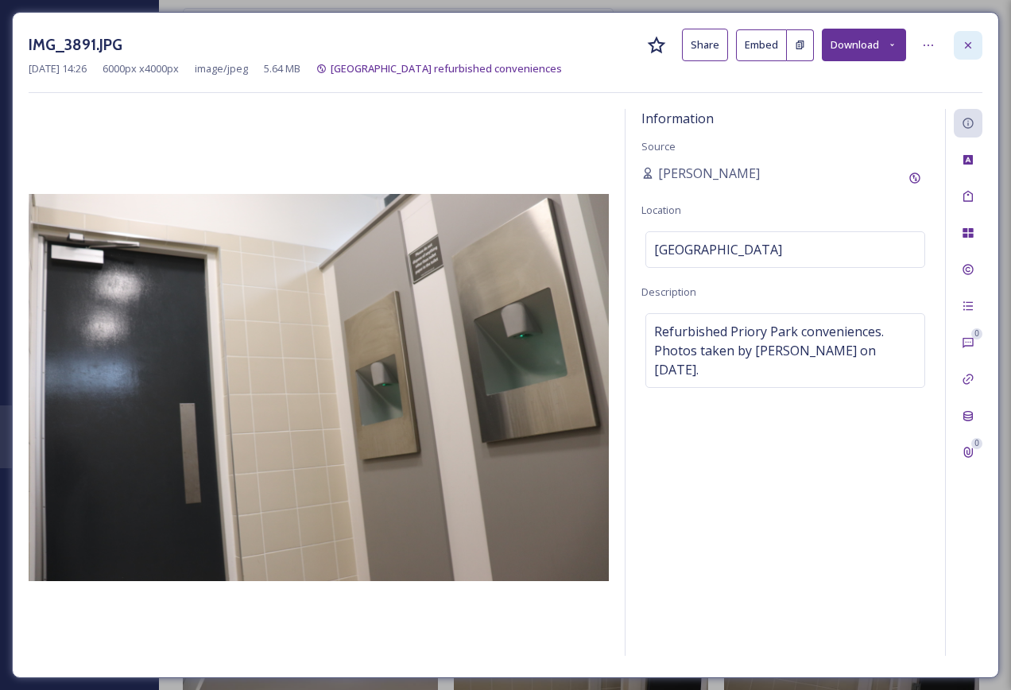
click at [968, 39] on icon at bounding box center [967, 45] width 13 height 13
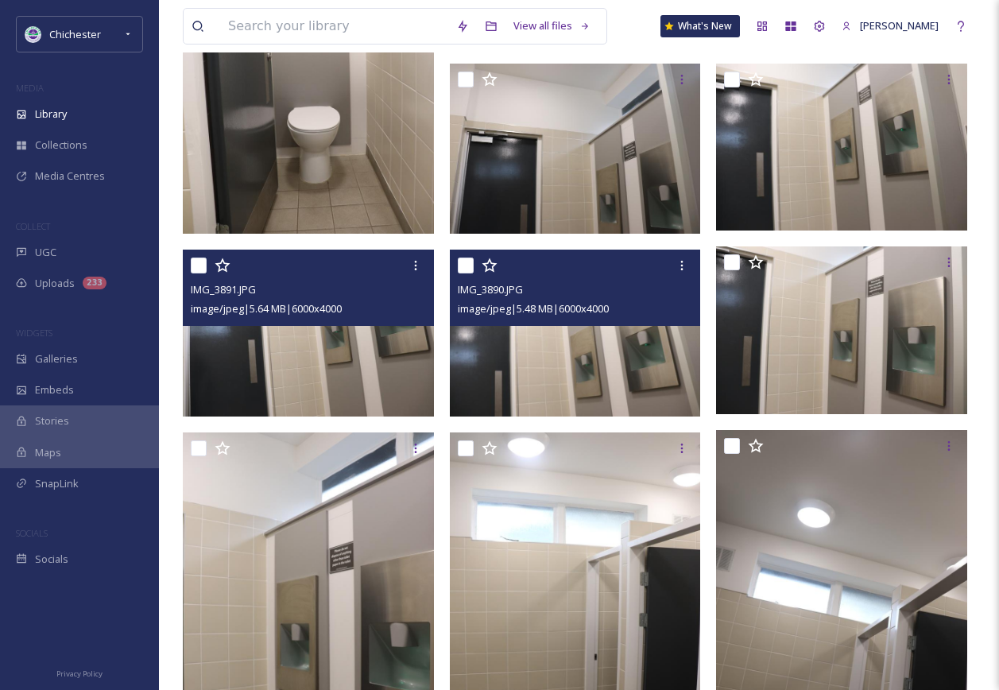
click at [601, 378] on img at bounding box center [575, 334] width 251 height 168
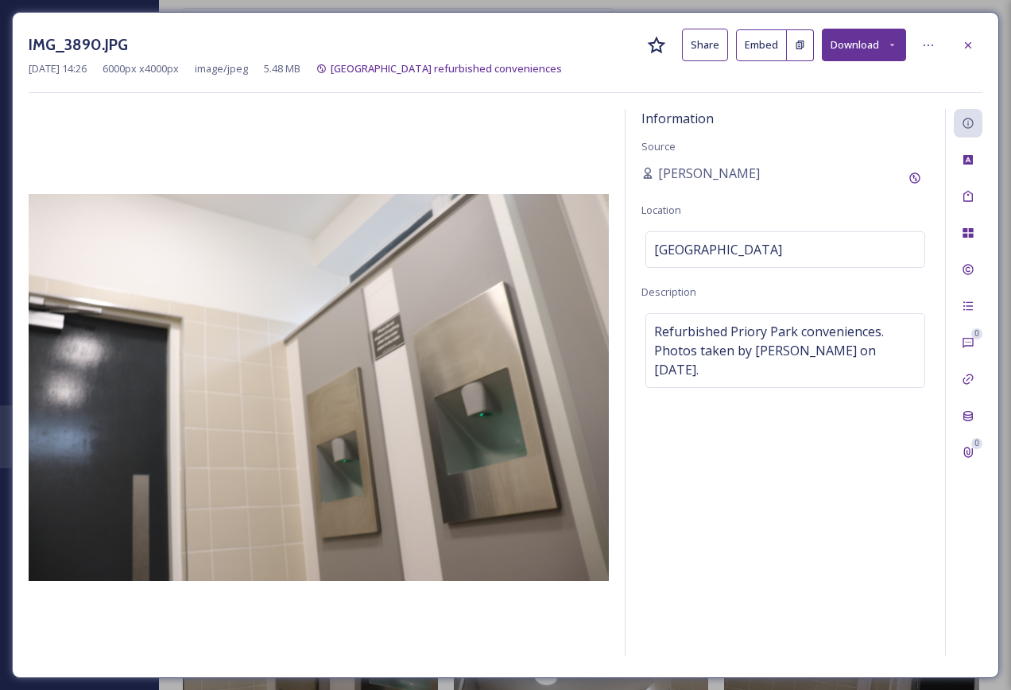
click at [952, 58] on div "IMG_3890.JPG Share Embed Download" at bounding box center [506, 45] width 954 height 33
click at [961, 48] on div at bounding box center [968, 45] width 29 height 29
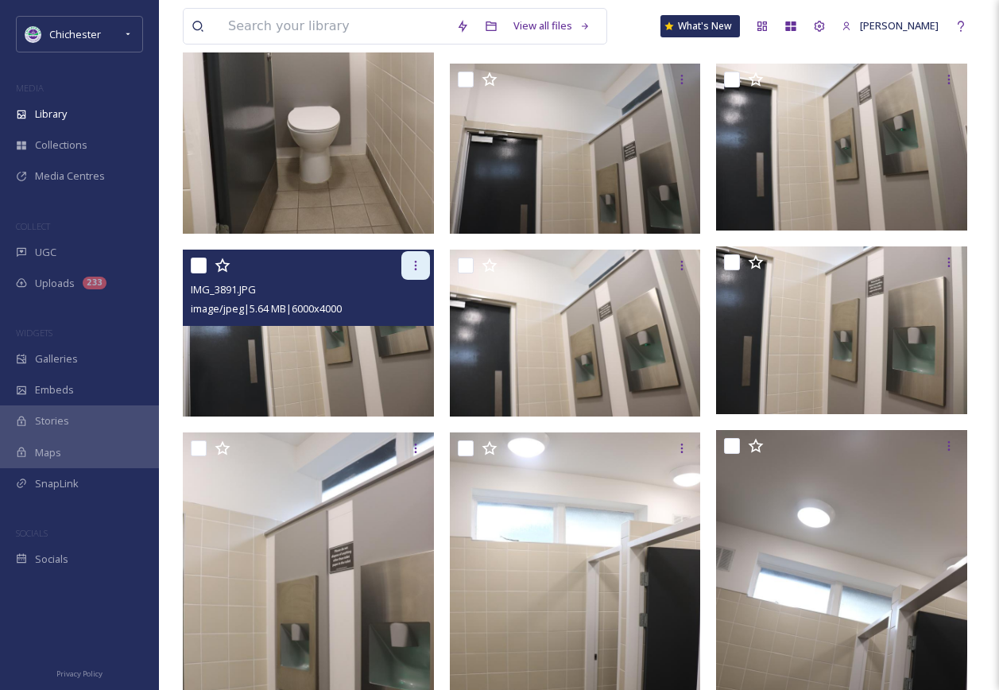
click at [409, 266] on icon at bounding box center [415, 265] width 13 height 13
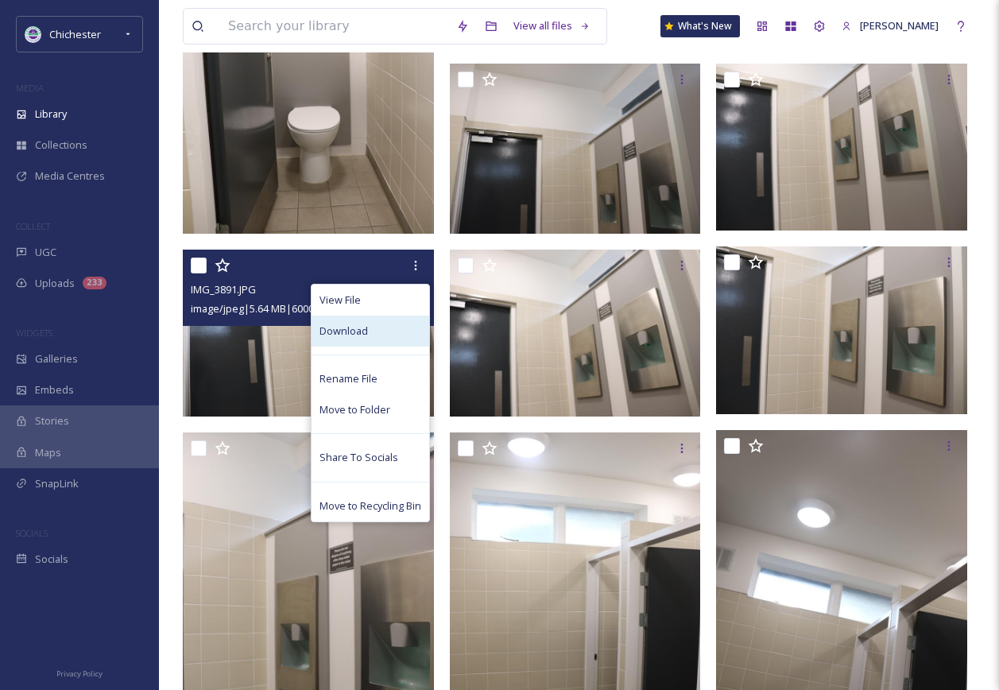
click at [378, 340] on div "Download" at bounding box center [370, 330] width 118 height 31
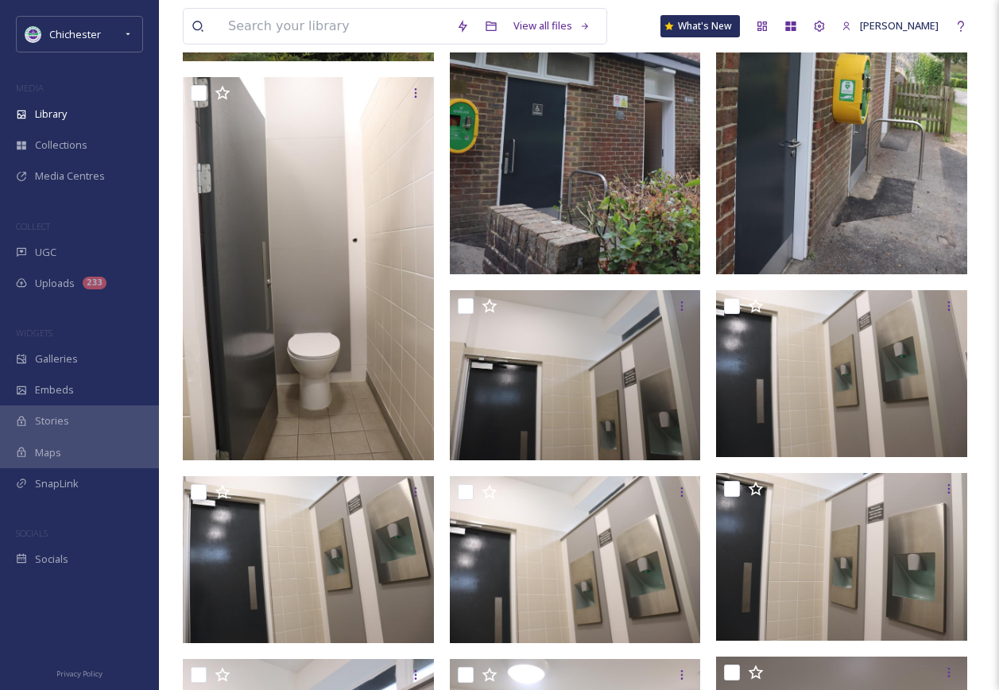
scroll to position [234, 0]
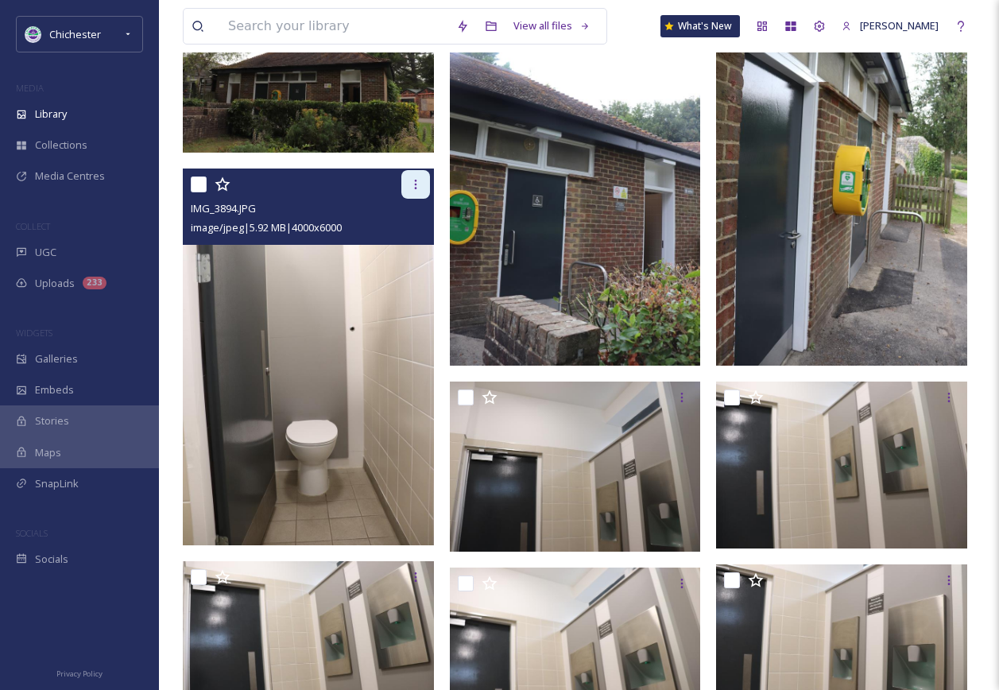
click at [421, 184] on icon at bounding box center [415, 184] width 13 height 13
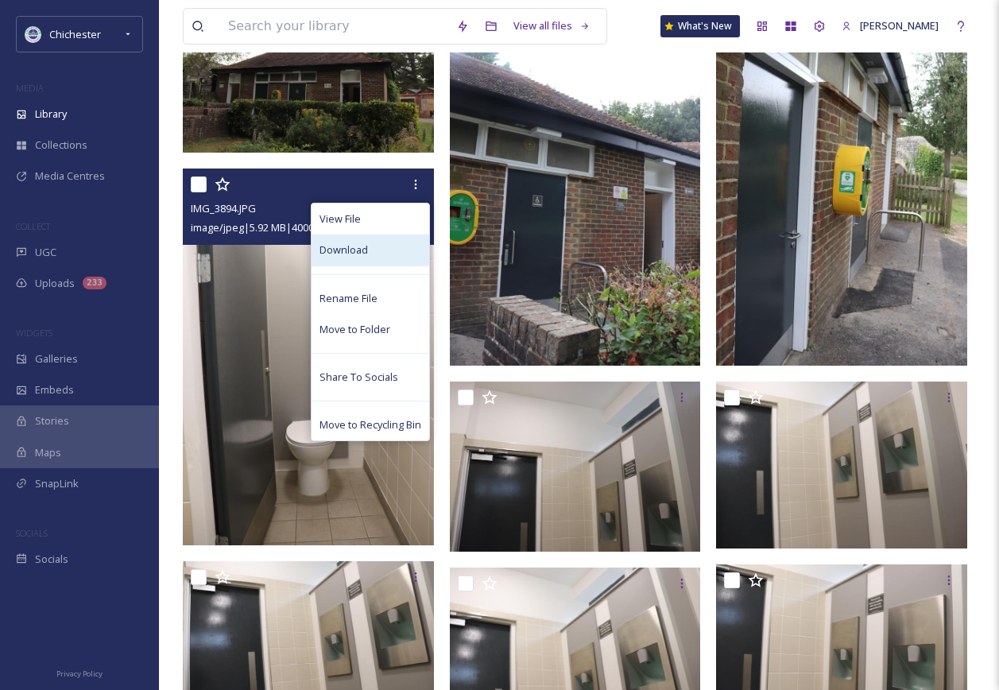
click at [375, 243] on div "Download" at bounding box center [370, 249] width 118 height 31
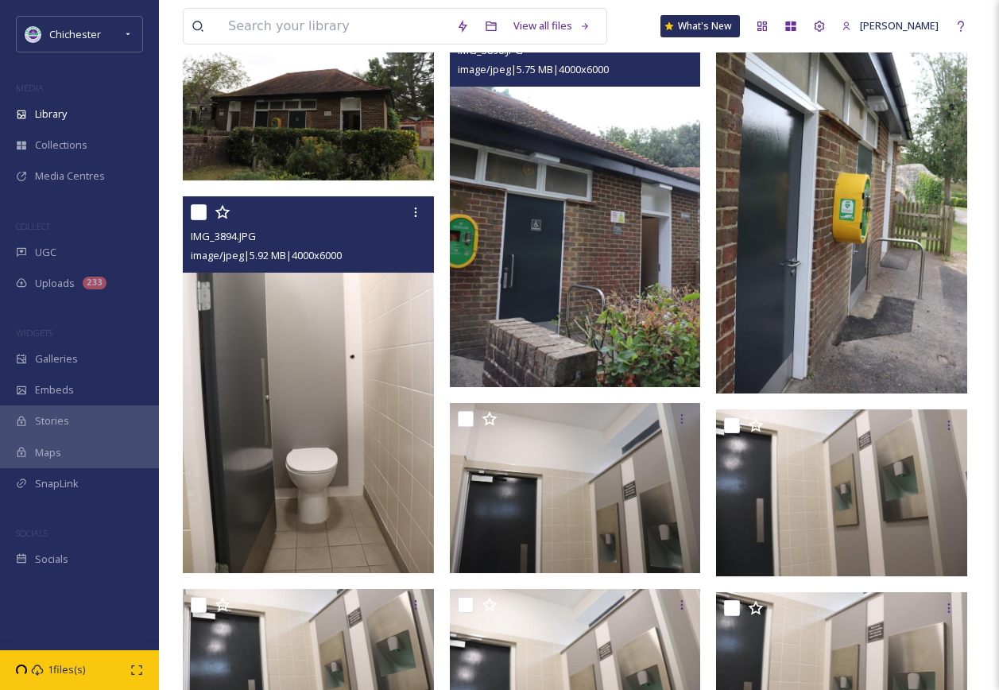
scroll to position [0, 0]
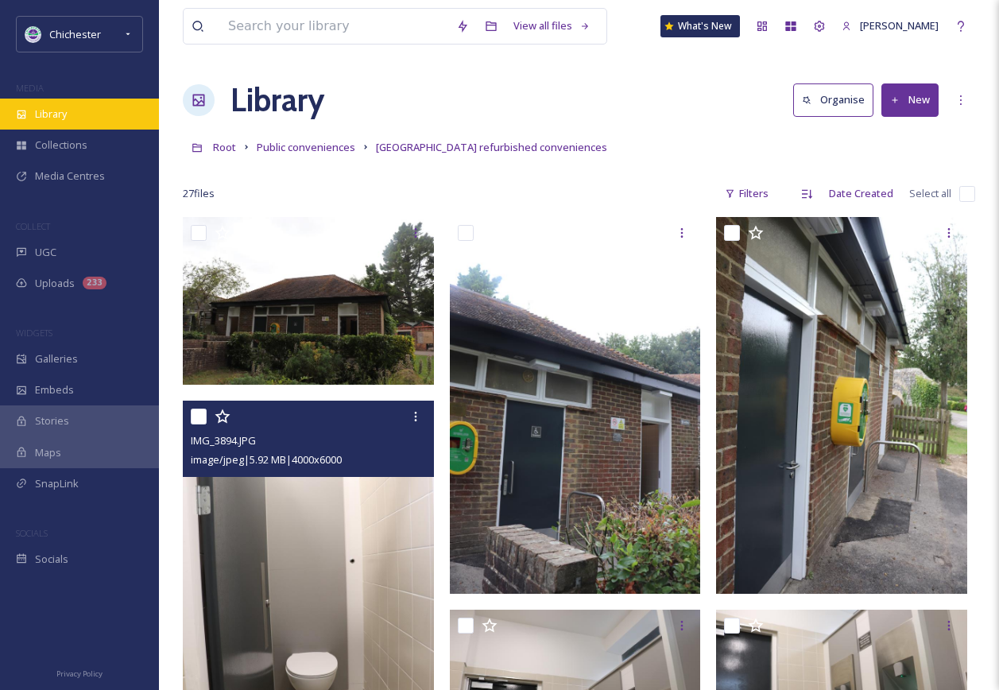
click at [18, 110] on icon at bounding box center [21, 114] width 9 height 9
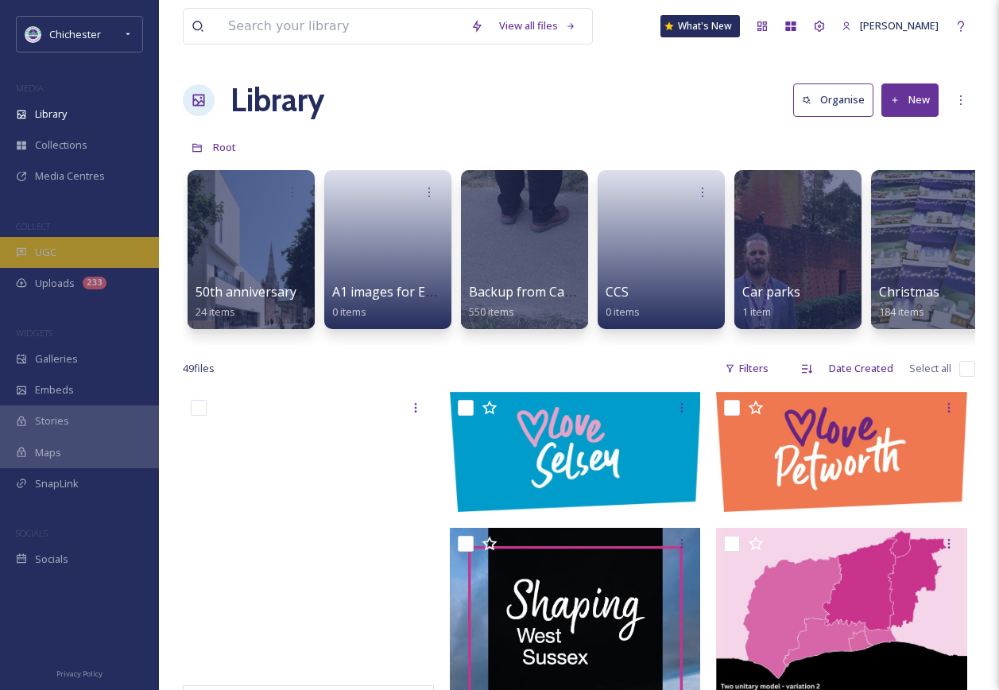
click at [103, 254] on div "UGC" at bounding box center [79, 252] width 159 height 31
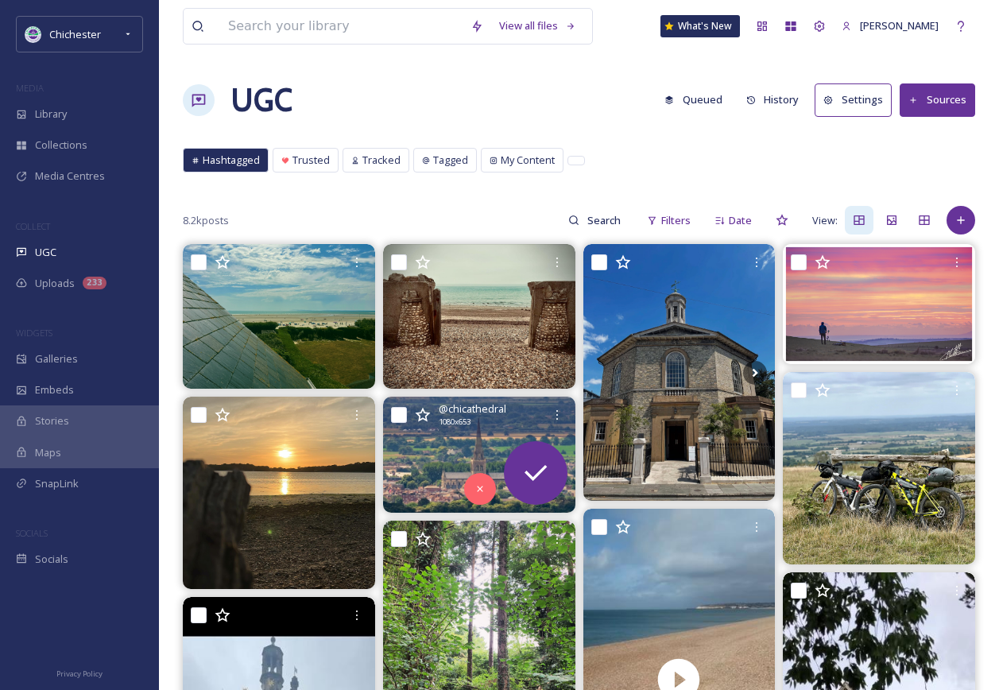
click at [453, 443] on img at bounding box center [479, 454] width 192 height 116
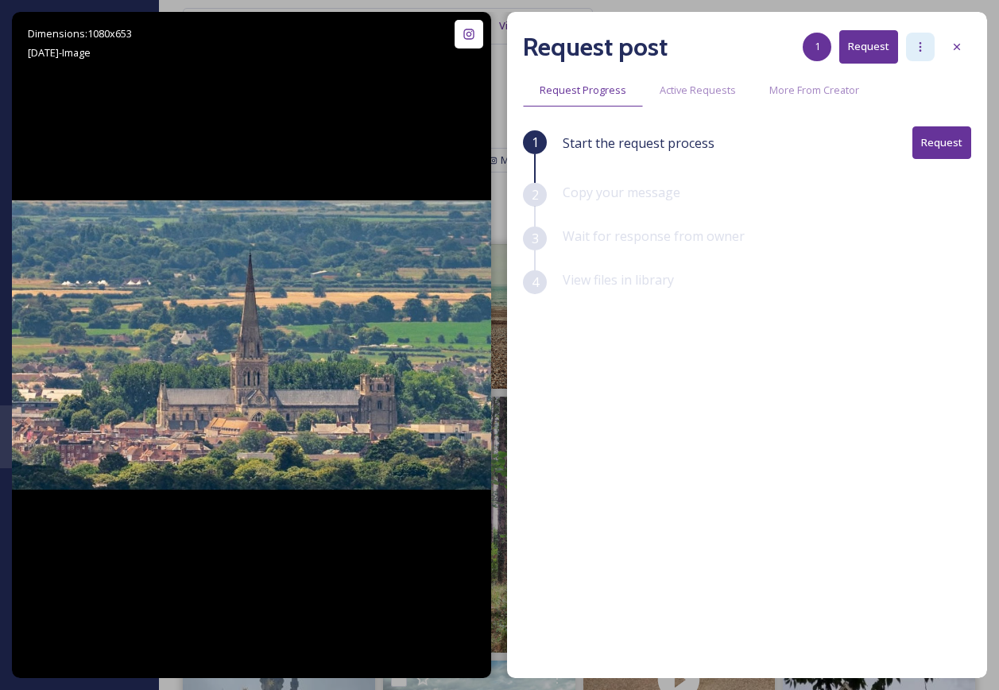
click at [910, 41] on div at bounding box center [920, 47] width 29 height 29
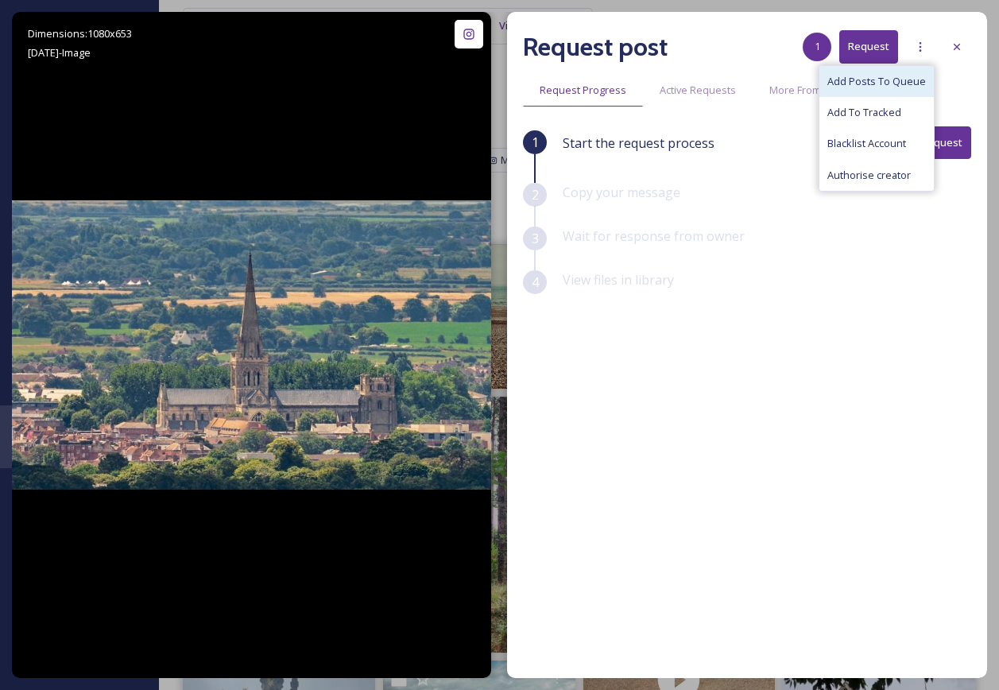
click at [903, 85] on span "Add Posts To Queue" at bounding box center [876, 81] width 99 height 15
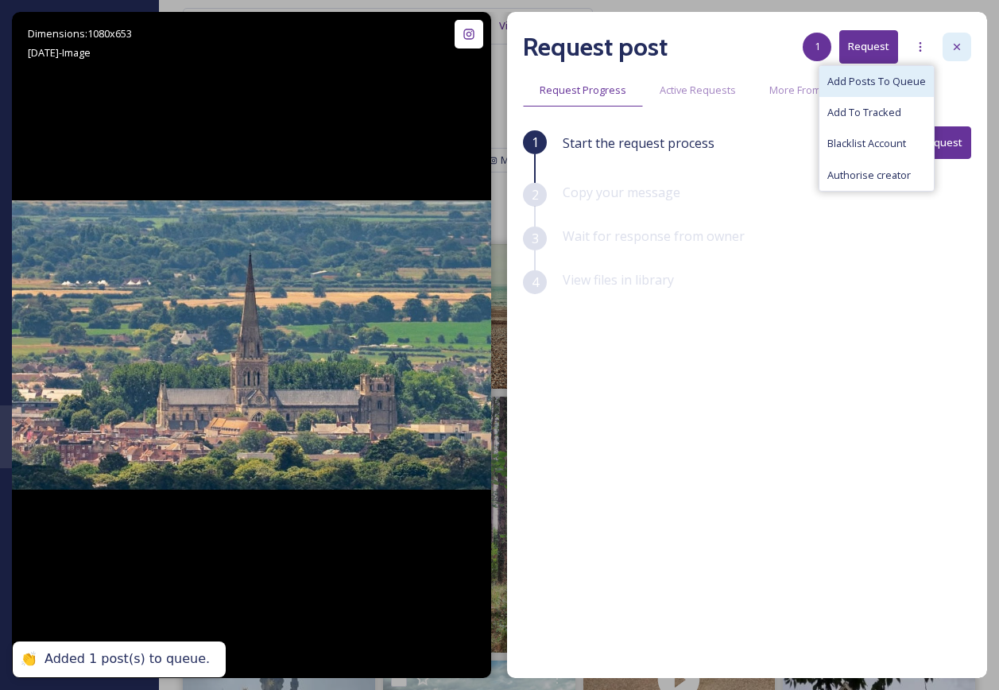
click at [959, 35] on div at bounding box center [956, 47] width 29 height 29
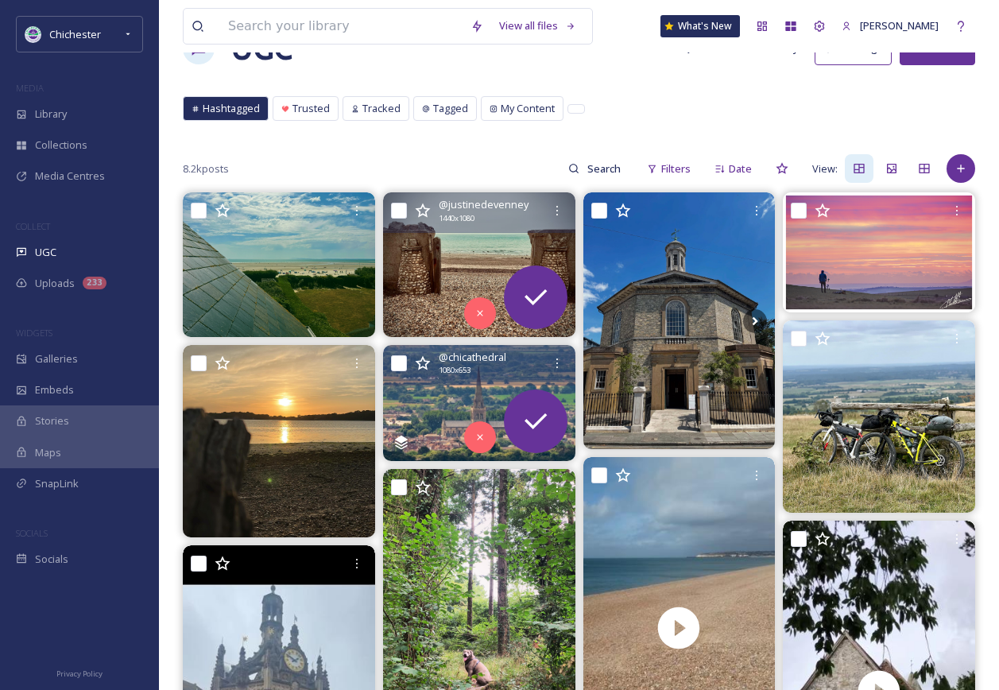
scroll to position [79, 0]
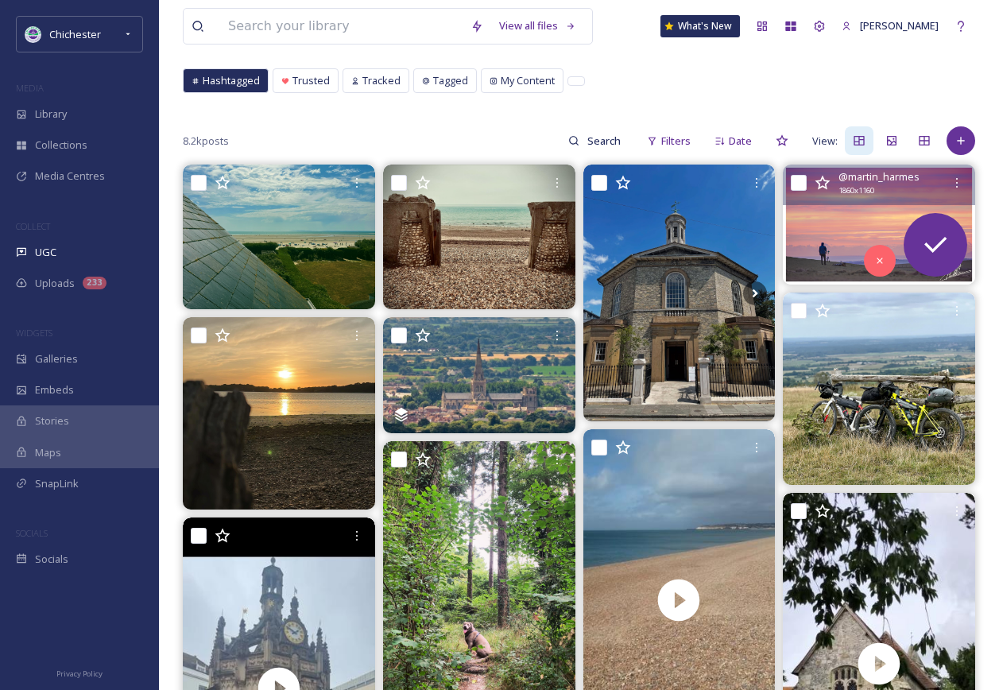
click at [810, 230] on icon at bounding box center [803, 225] width 24 height 24
click at [812, 223] on icon at bounding box center [803, 225] width 24 height 24
click at [843, 219] on img at bounding box center [879, 224] width 192 height 120
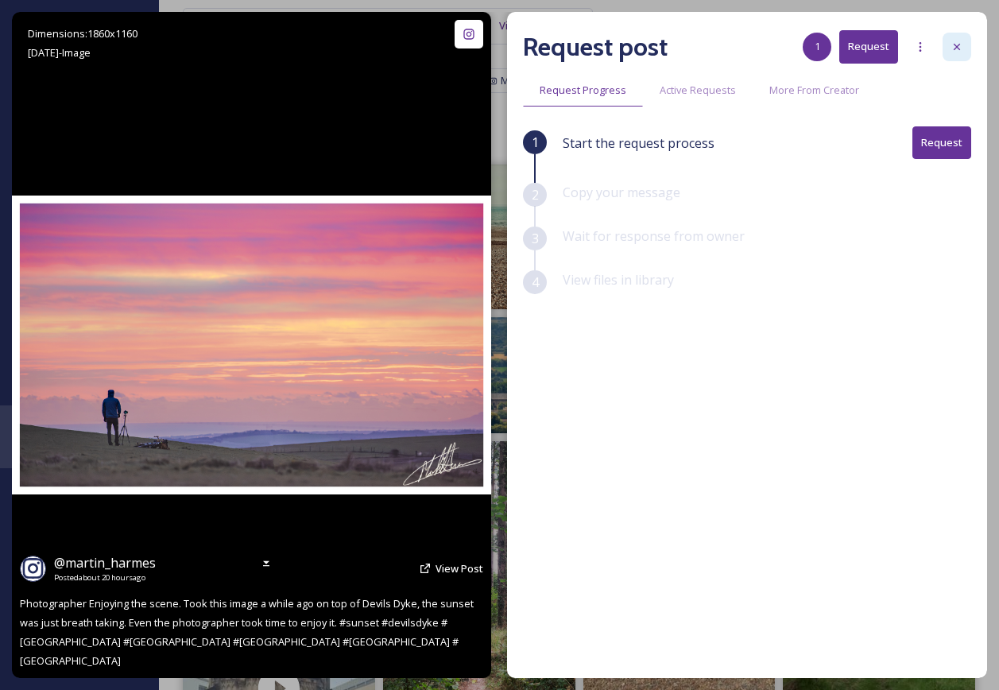
click at [950, 48] on div at bounding box center [956, 47] width 29 height 29
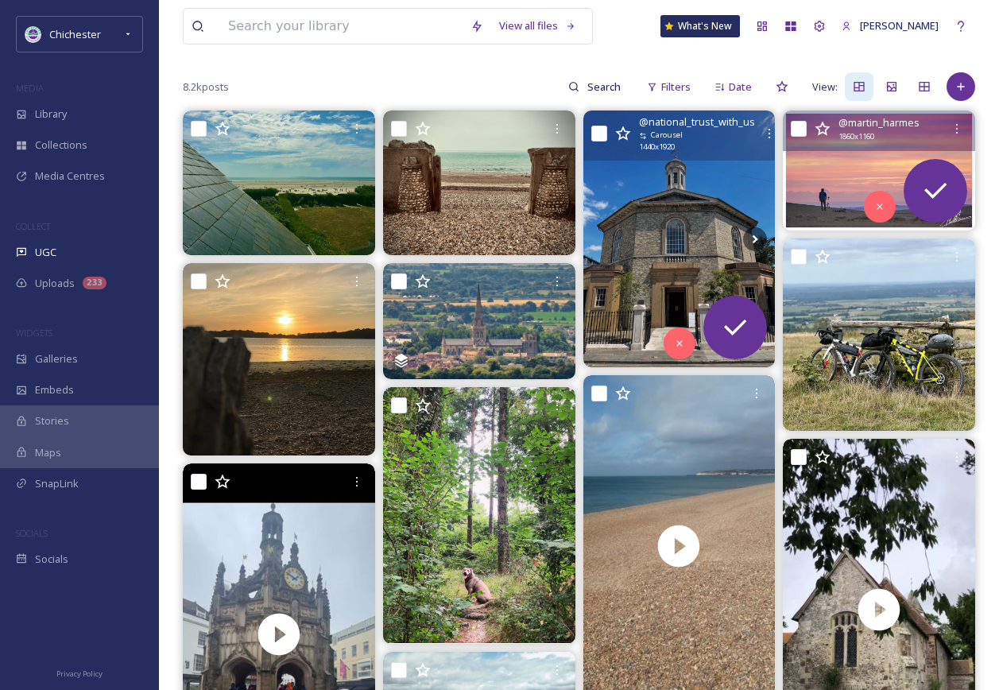
scroll to position [238, 0]
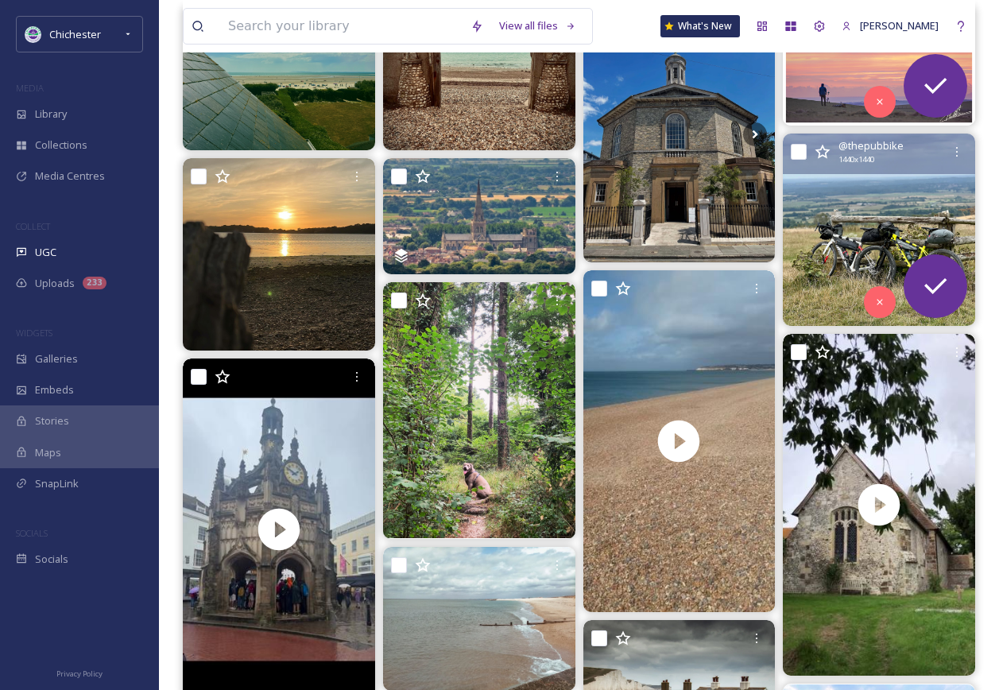
click at [880, 208] on img at bounding box center [879, 229] width 192 height 192
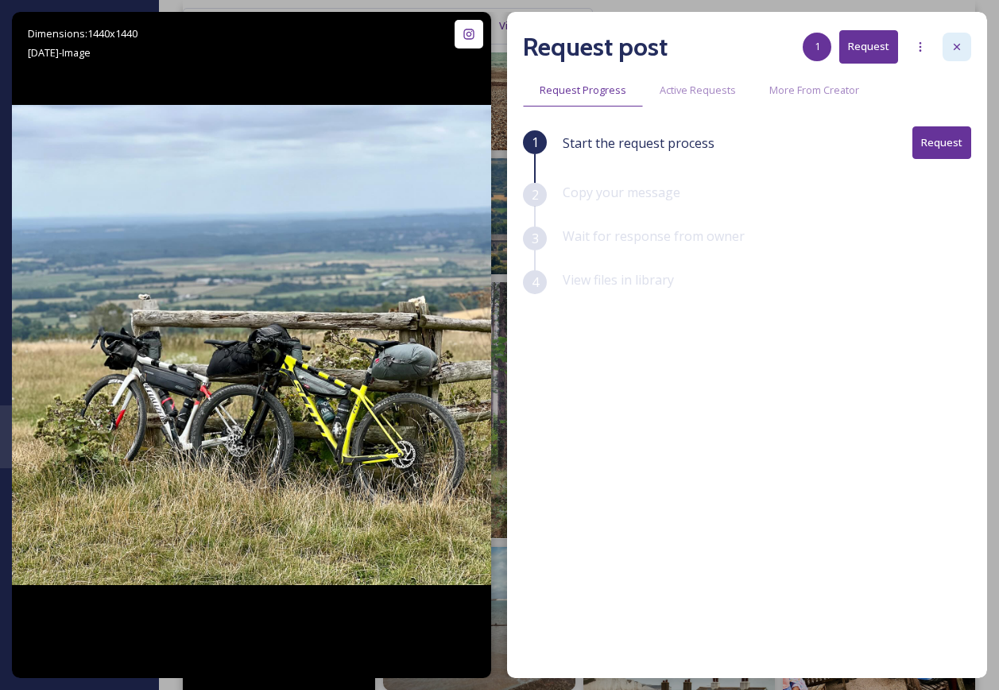
click at [943, 48] on div at bounding box center [956, 47] width 29 height 29
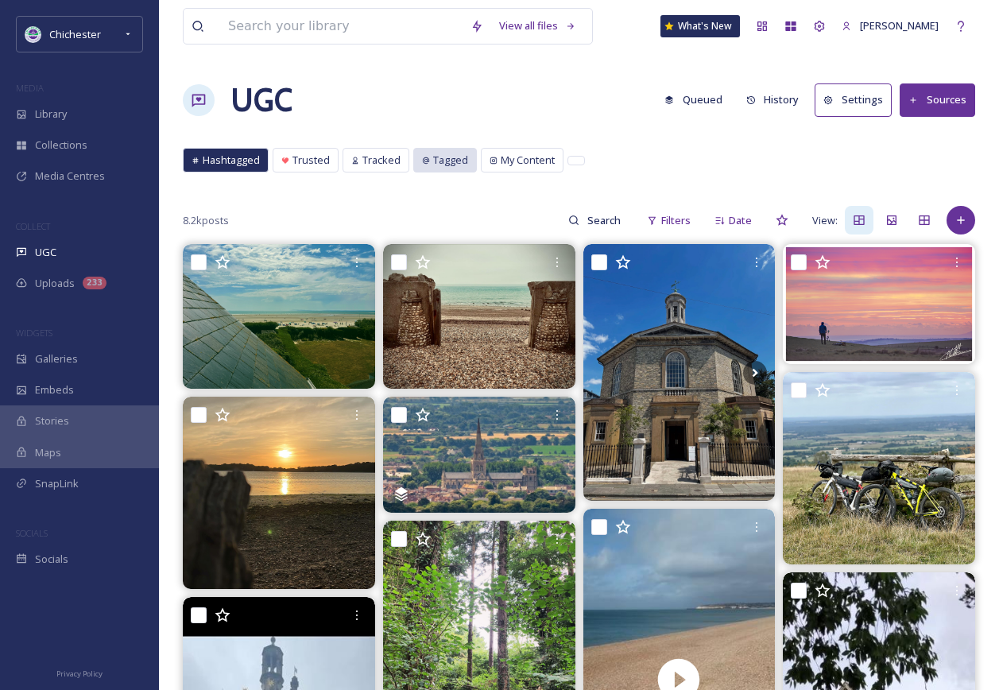
click at [458, 154] on span "Tagged" at bounding box center [450, 160] width 35 height 15
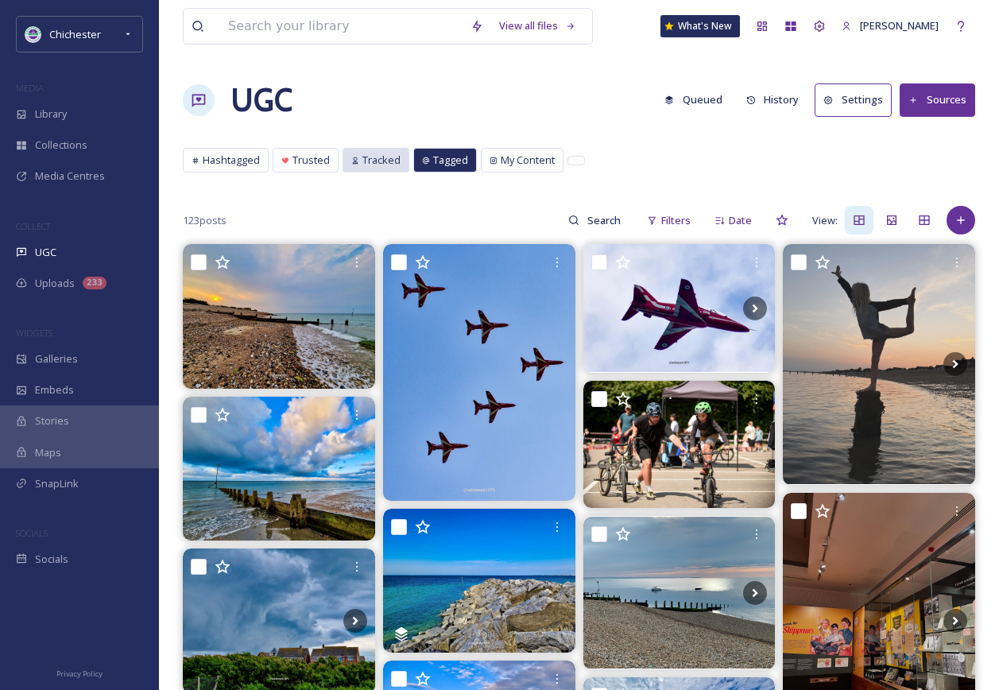
click at [367, 148] on div "Tracked" at bounding box center [375, 160] width 67 height 25
click at [365, 153] on span "Tracked" at bounding box center [381, 160] width 38 height 15
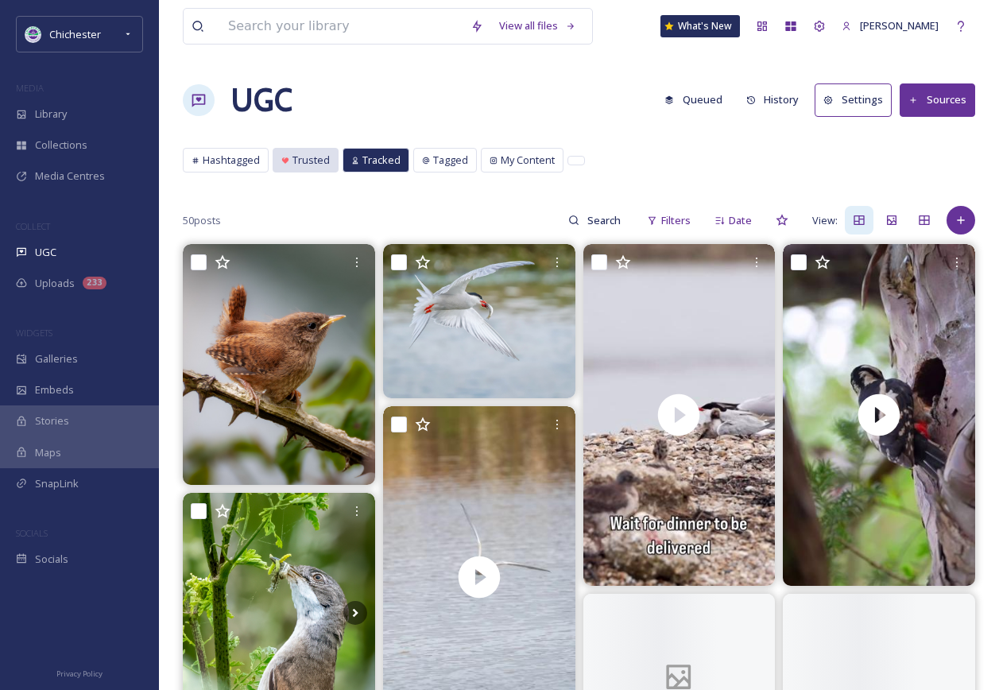
click at [327, 154] on span "Trusted" at bounding box center [310, 160] width 37 height 15
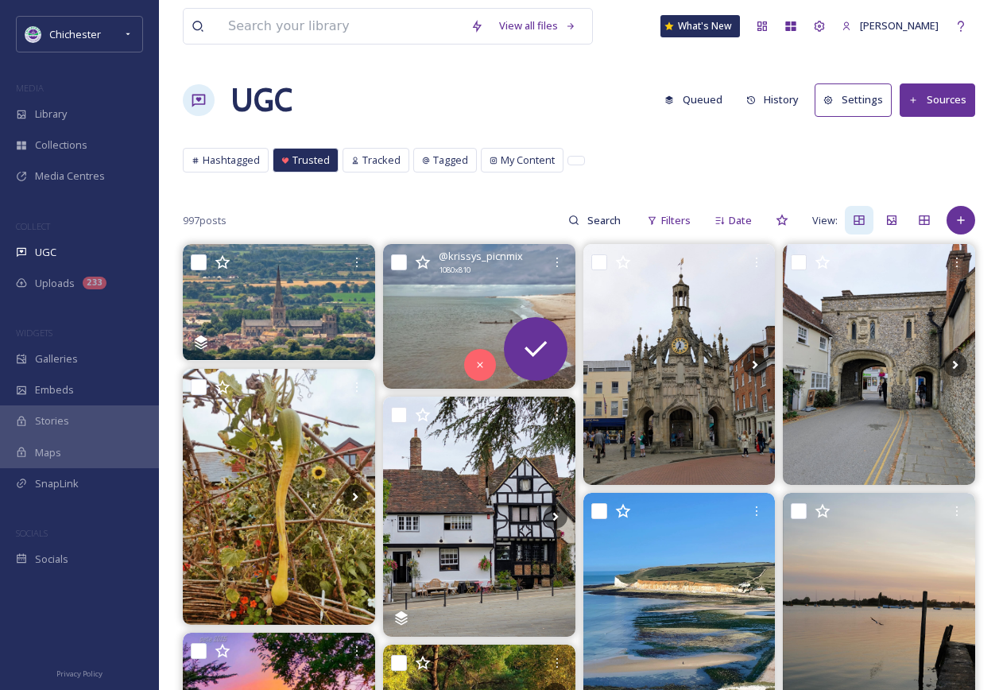
click at [431, 331] on img at bounding box center [479, 316] width 192 height 144
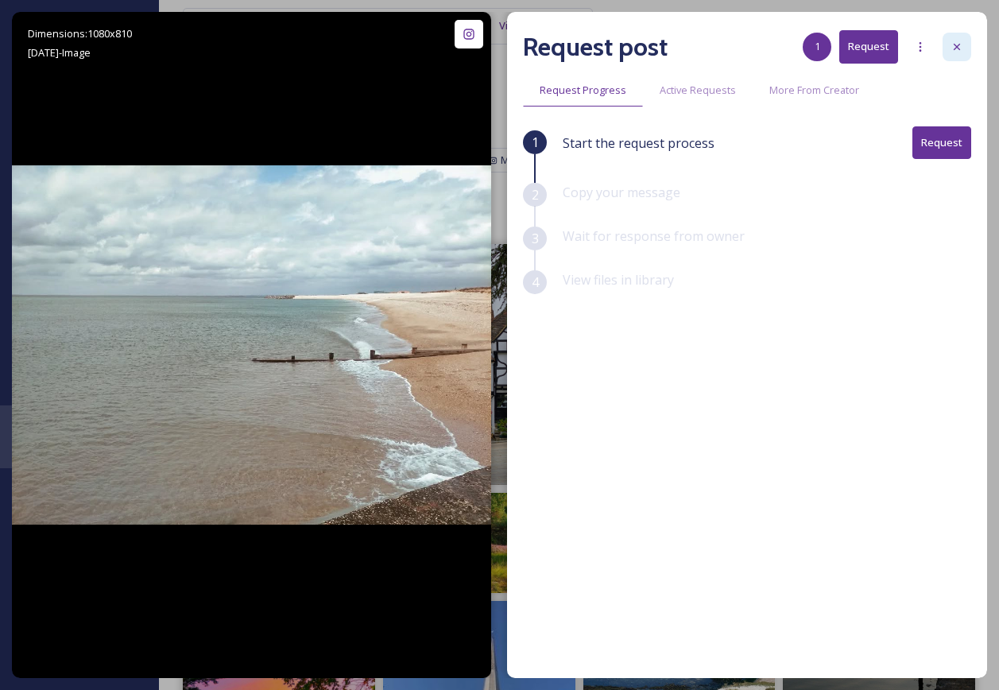
click at [950, 56] on div at bounding box center [956, 47] width 29 height 29
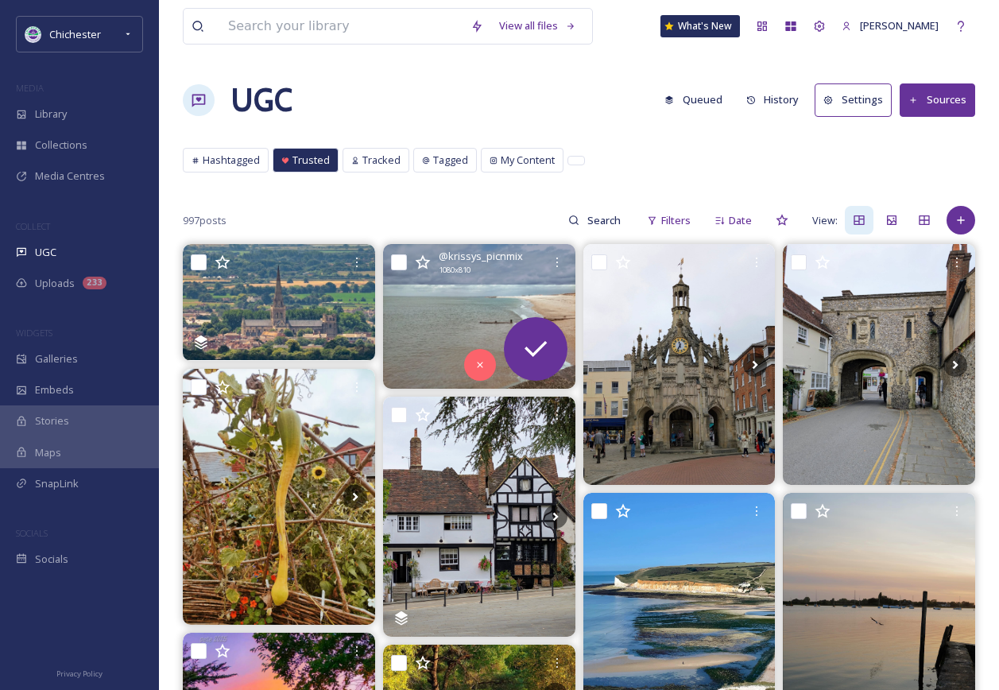
click at [774, 98] on button "History" at bounding box center [772, 99] width 69 height 31
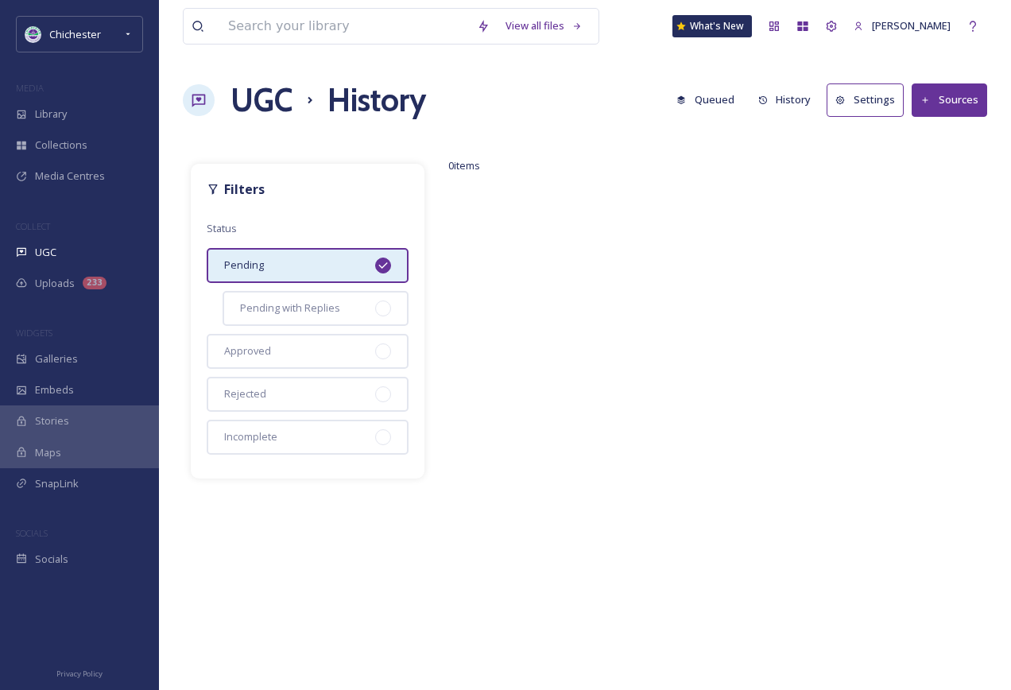
click at [714, 101] on button "Queued" at bounding box center [705, 99] width 74 height 31
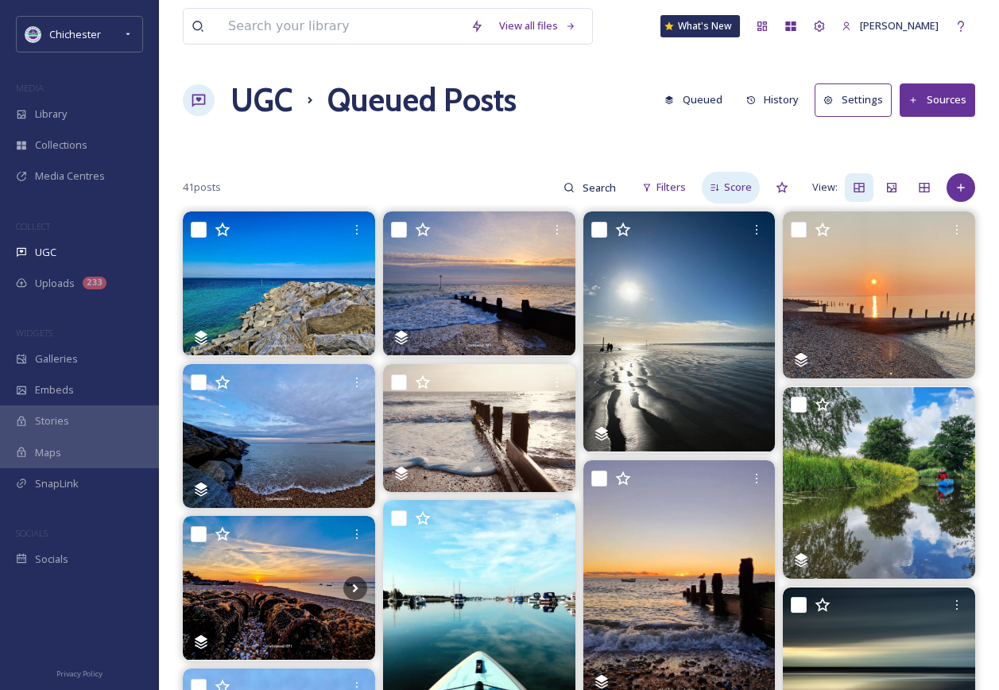
click at [738, 182] on span "Score" at bounding box center [738, 187] width 28 height 15
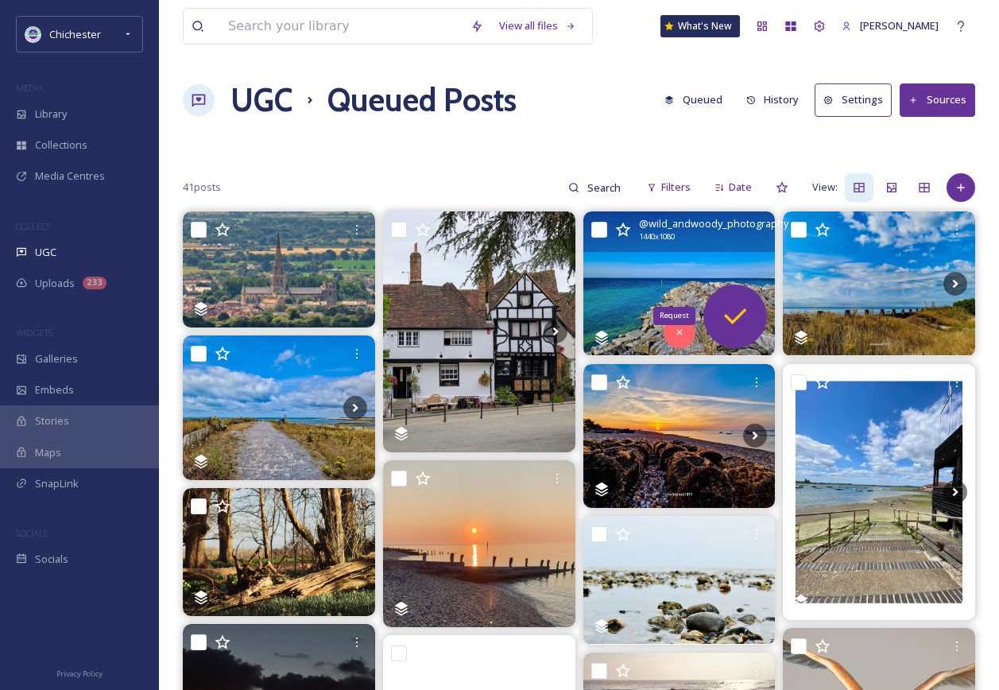
click at [729, 310] on icon at bounding box center [735, 316] width 32 height 32
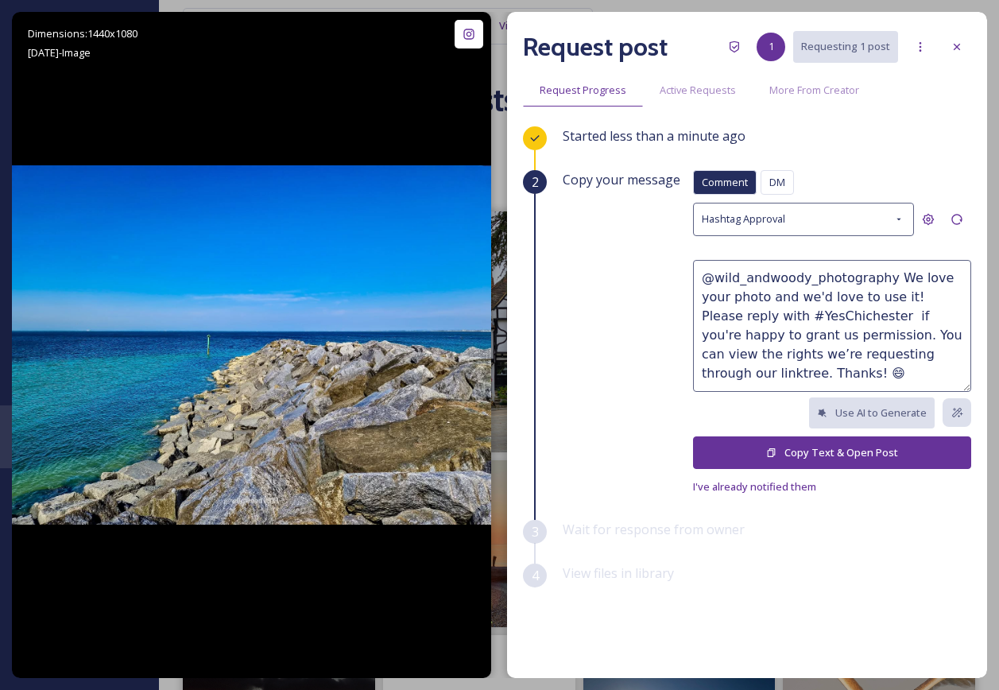
click at [812, 431] on div "Comment DM Comment DM Hashtag Approval @wild_andwoody_photography We love your …" at bounding box center [832, 333] width 278 height 326
click at [810, 443] on button "Copy Text & Open Post" at bounding box center [832, 452] width 278 height 33
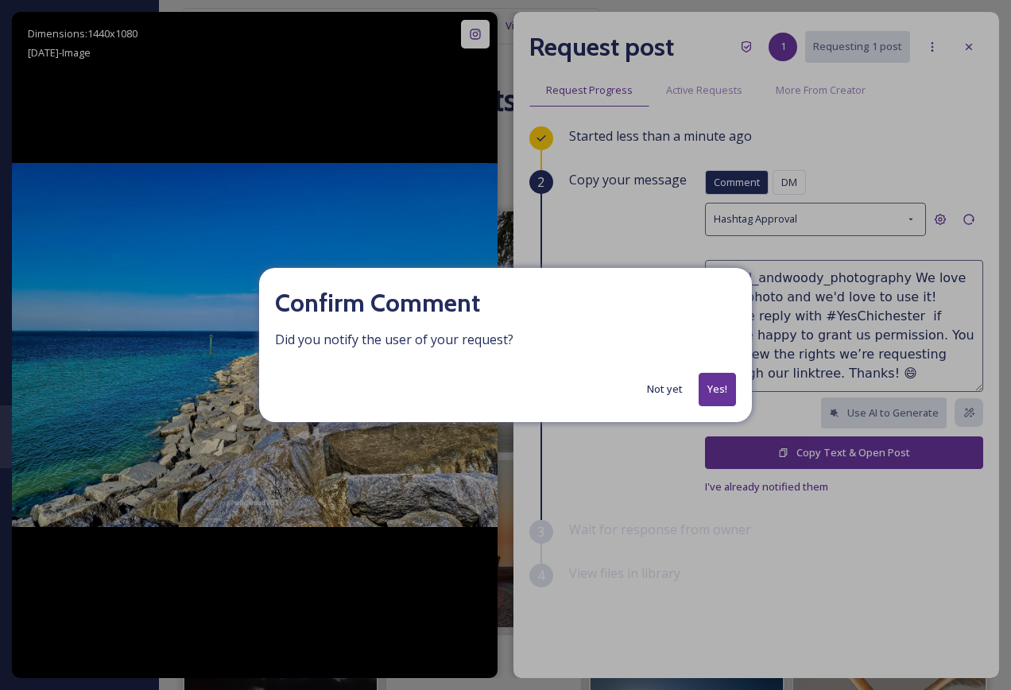
click at [718, 381] on button "Yes!" at bounding box center [716, 389] width 37 height 33
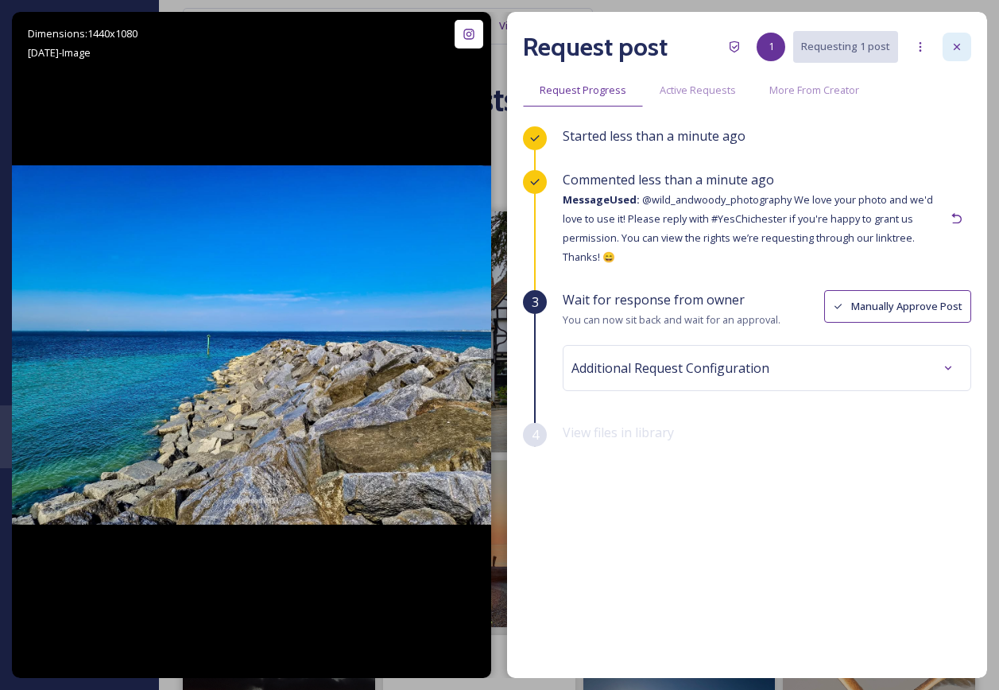
click at [961, 44] on icon at bounding box center [956, 47] width 13 height 13
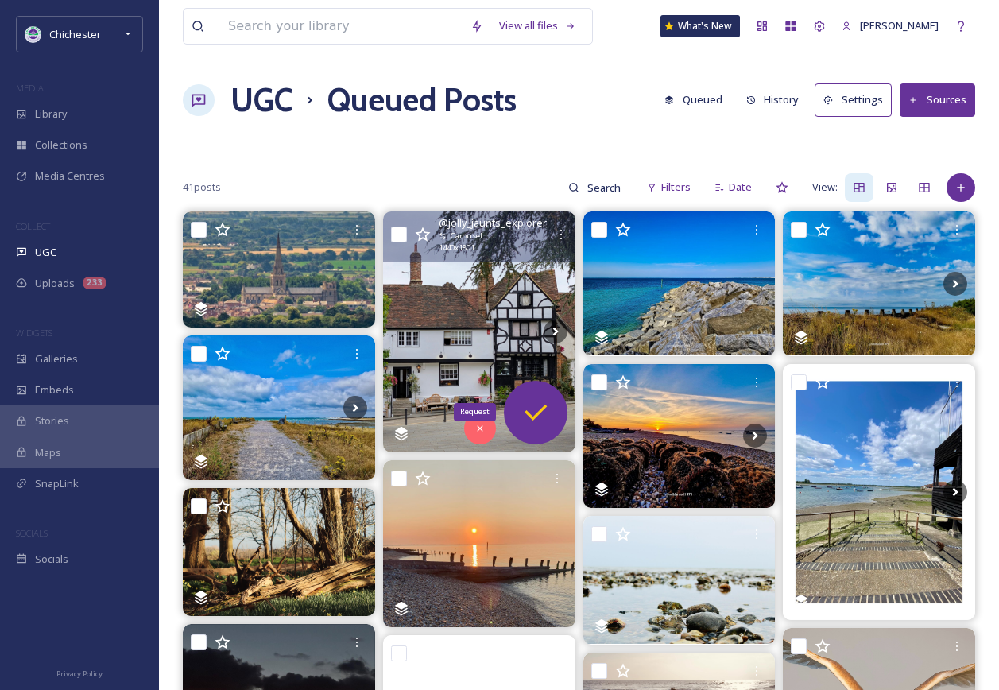
click at [541, 413] on icon at bounding box center [536, 412] width 32 height 32
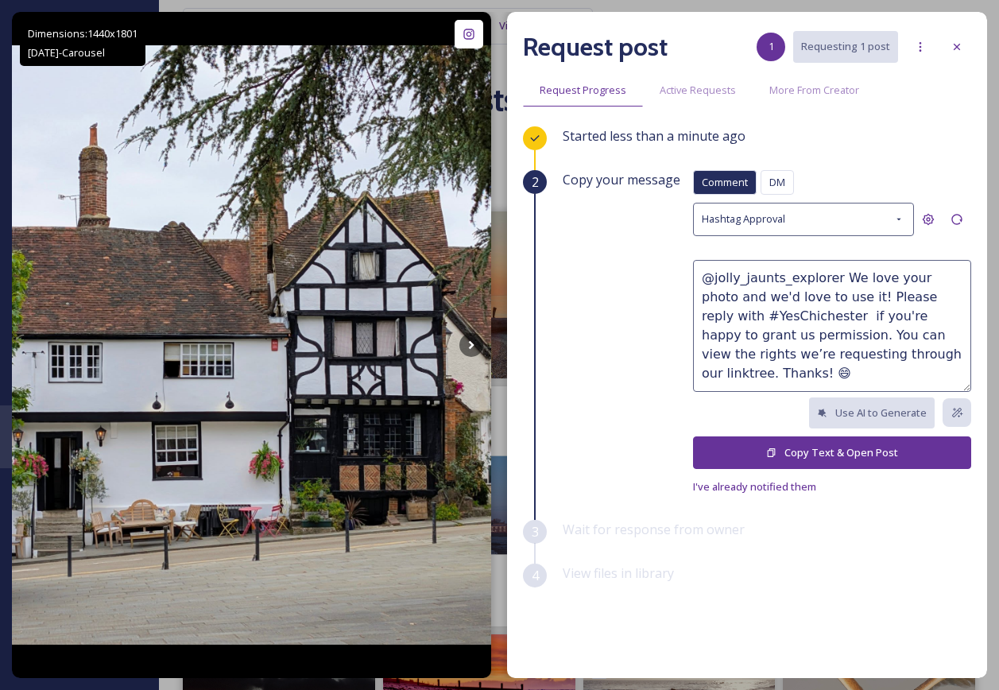
click at [814, 455] on button "Copy Text & Open Post" at bounding box center [832, 452] width 278 height 33
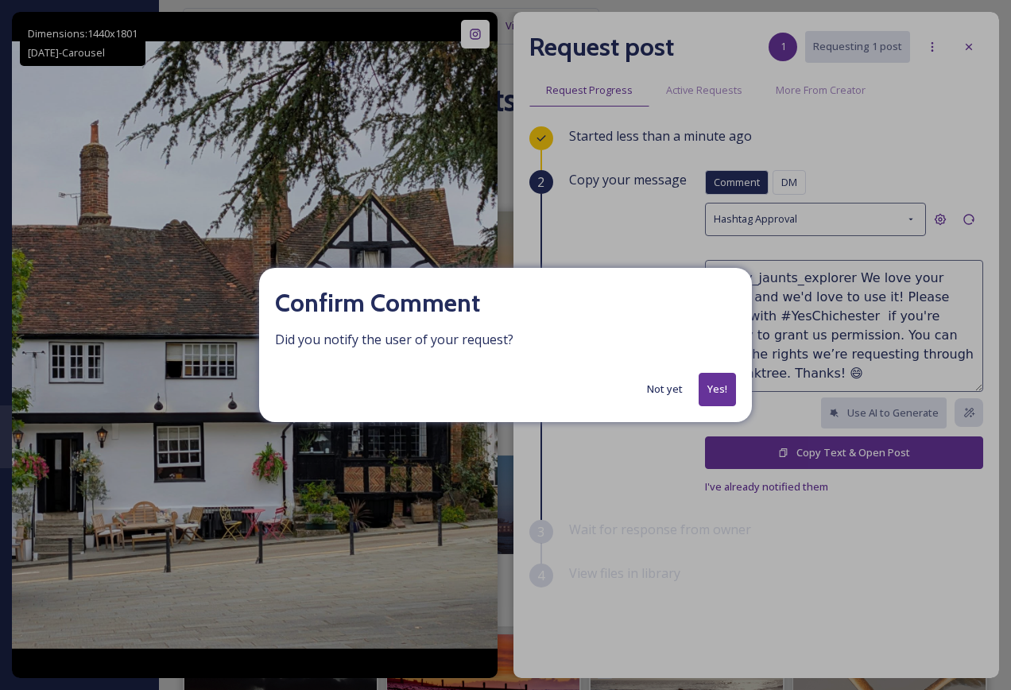
click at [721, 388] on button "Yes!" at bounding box center [716, 389] width 37 height 33
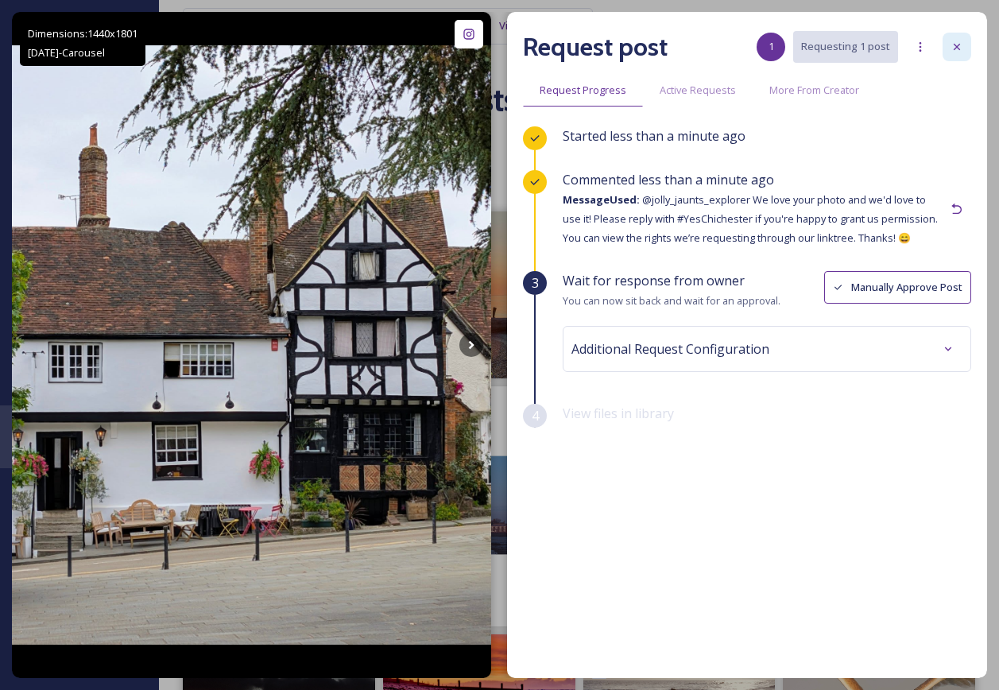
click at [959, 49] on icon at bounding box center [957, 47] width 6 height 6
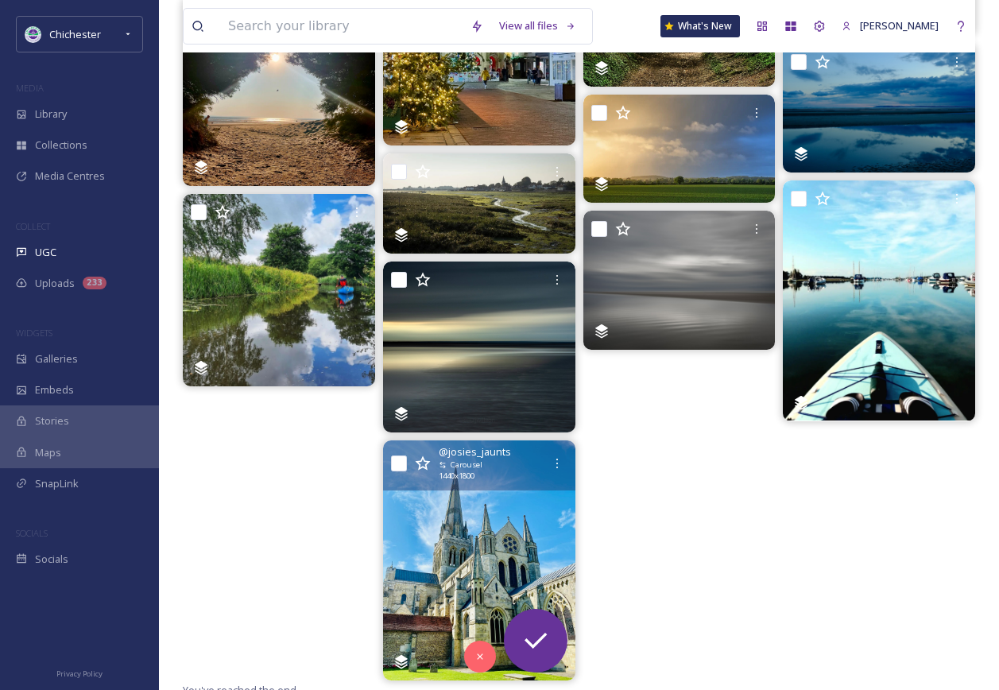
scroll to position [1540, 0]
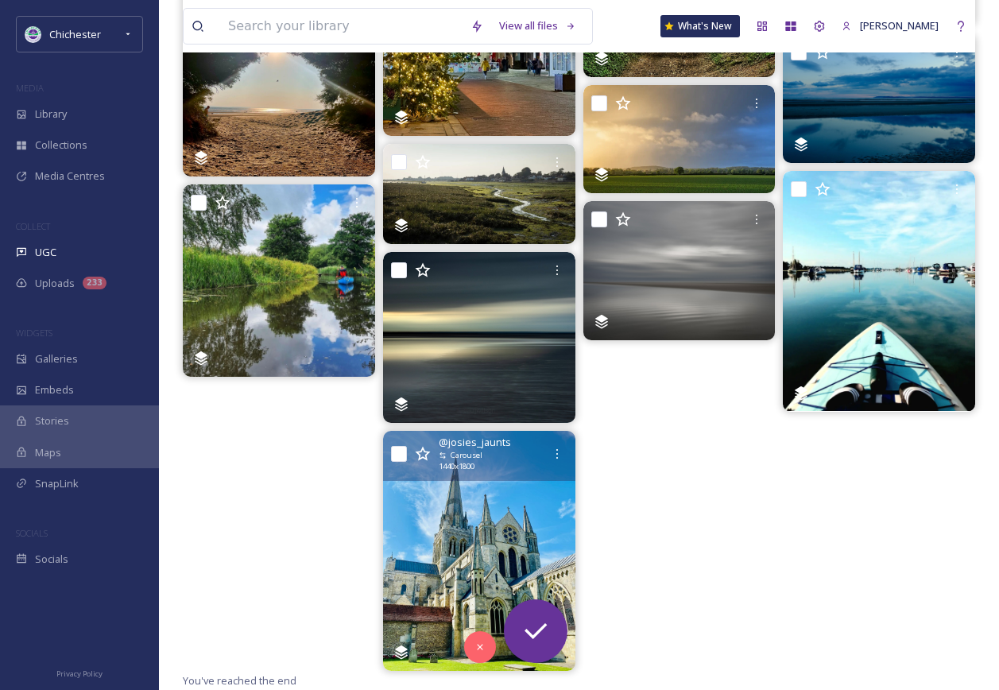
click at [507, 547] on img at bounding box center [479, 551] width 192 height 240
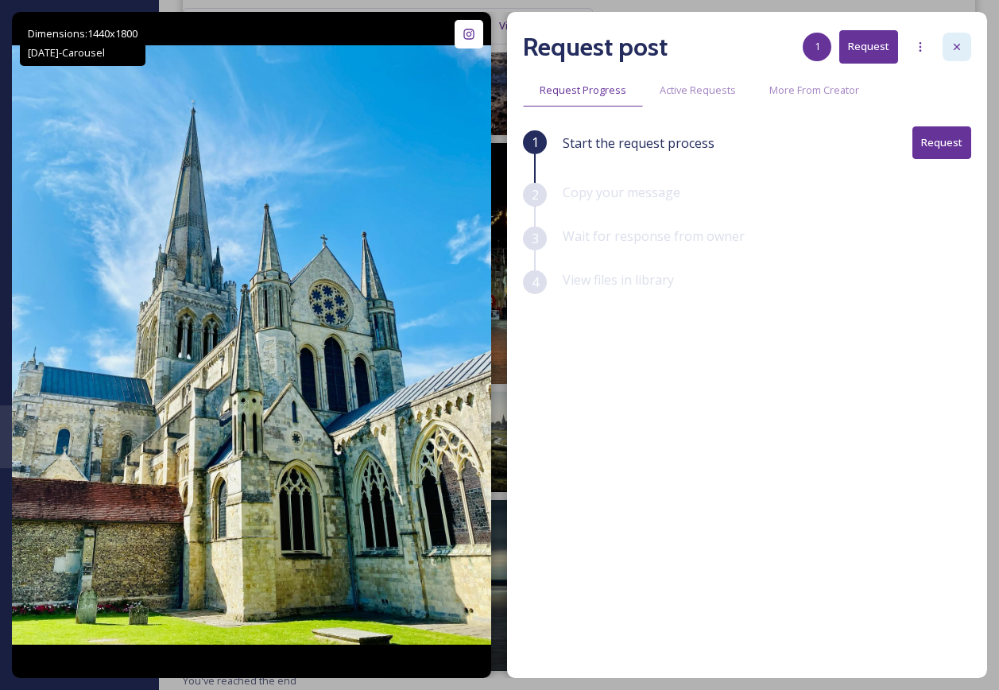
click at [955, 44] on icon at bounding box center [956, 47] width 13 height 13
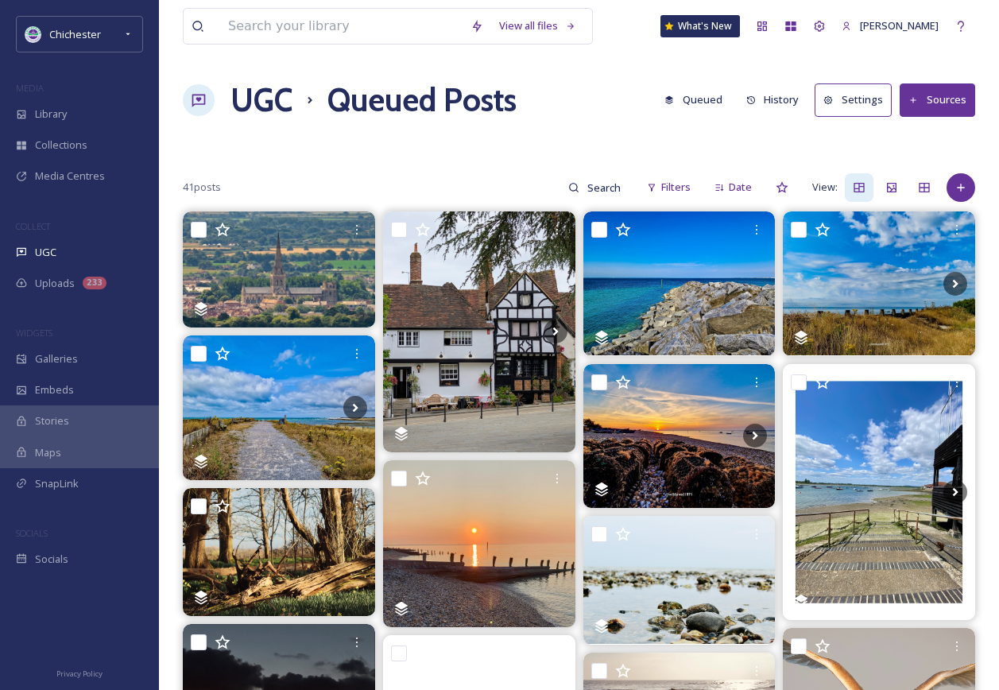
click at [279, 112] on h1 "UGC" at bounding box center [261, 100] width 62 height 48
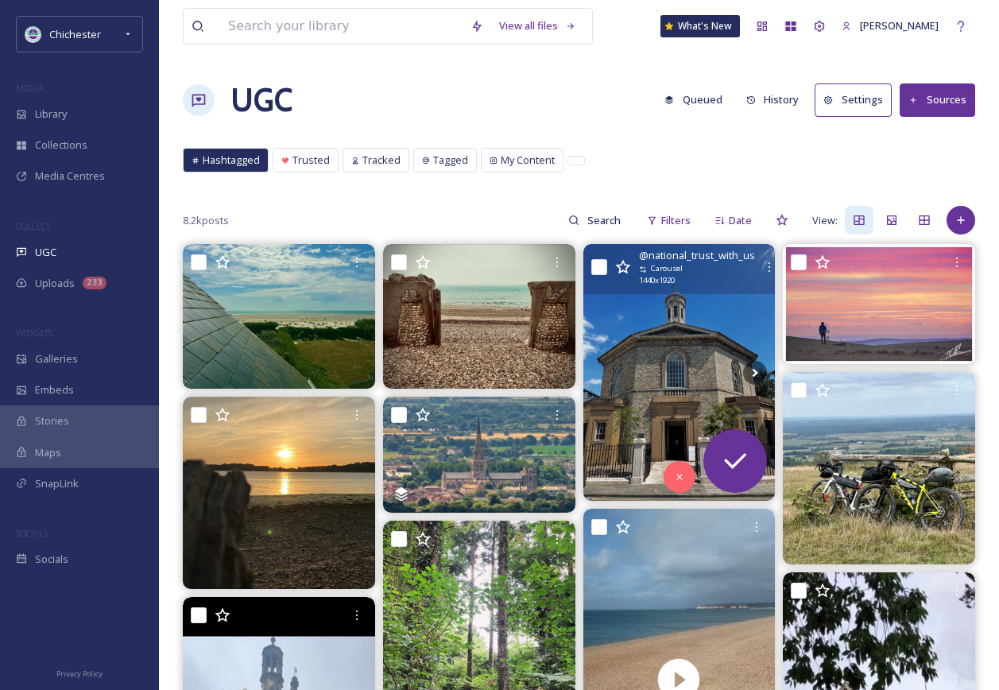
click at [684, 358] on img at bounding box center [679, 372] width 192 height 256
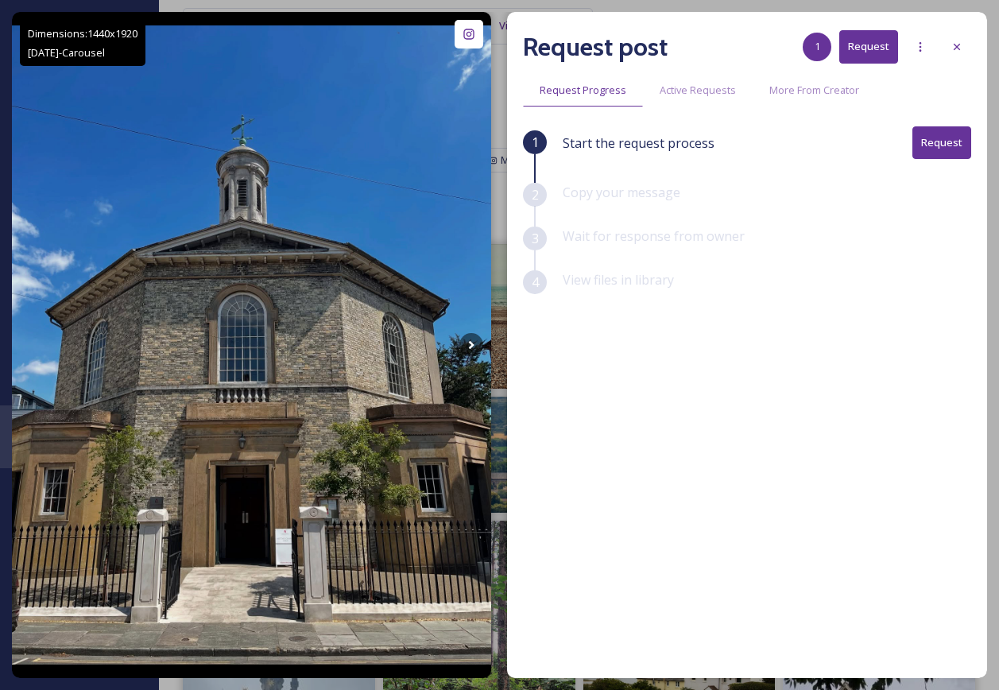
click at [943, 141] on button "Request" at bounding box center [941, 142] width 59 height 33
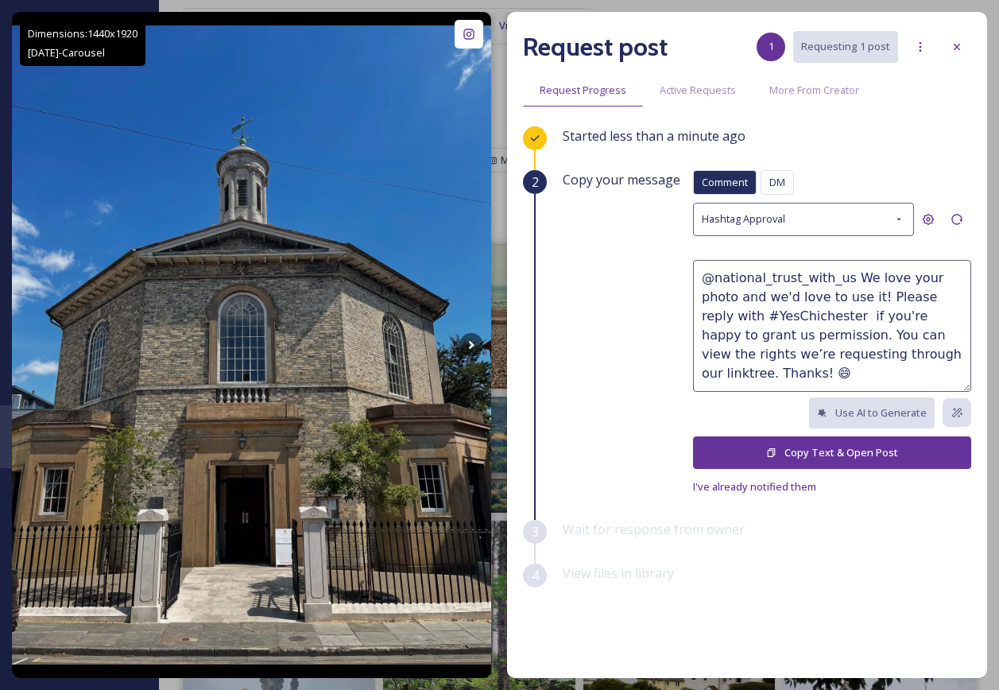
click at [807, 449] on button "Copy Text & Open Post" at bounding box center [832, 452] width 278 height 33
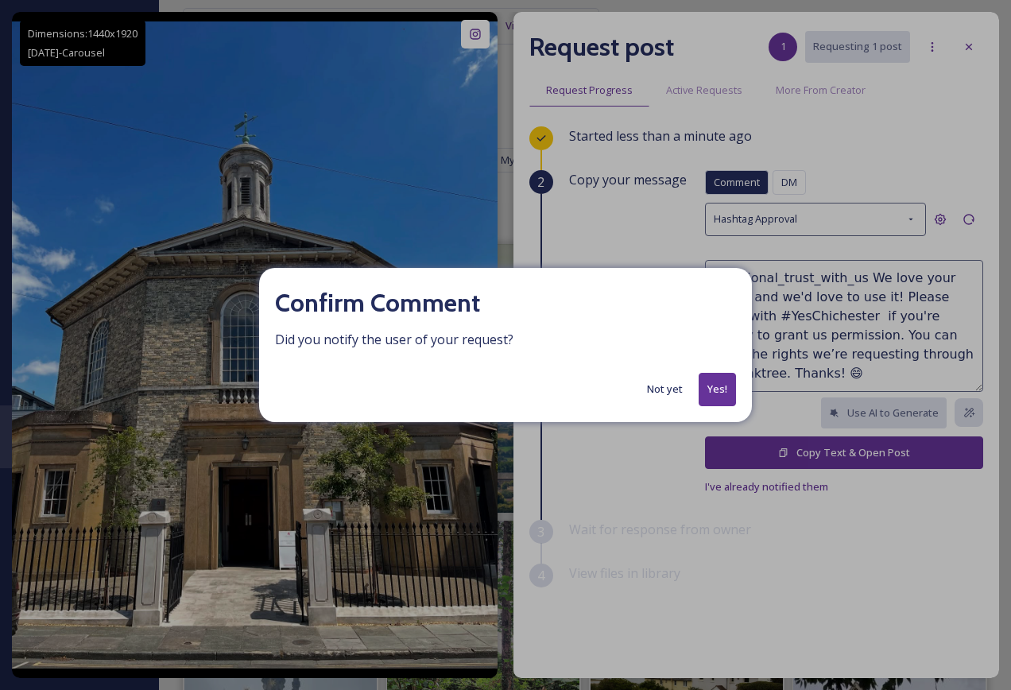
click at [675, 390] on button "Not yet" at bounding box center [665, 388] width 52 height 31
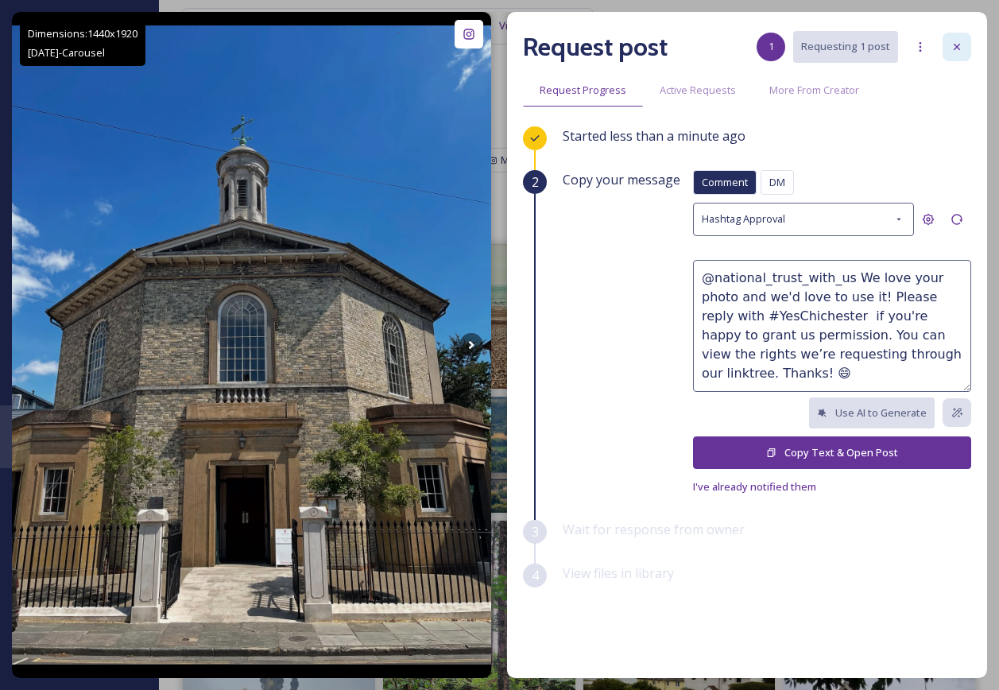
click at [965, 50] on div at bounding box center [956, 47] width 29 height 29
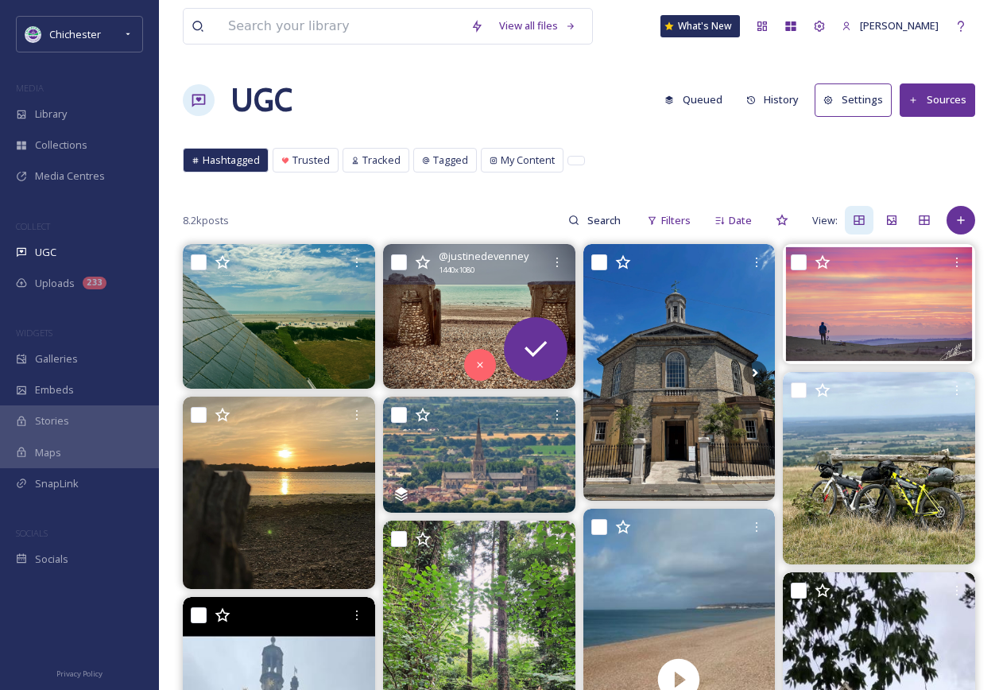
click at [431, 325] on img at bounding box center [479, 316] width 192 height 144
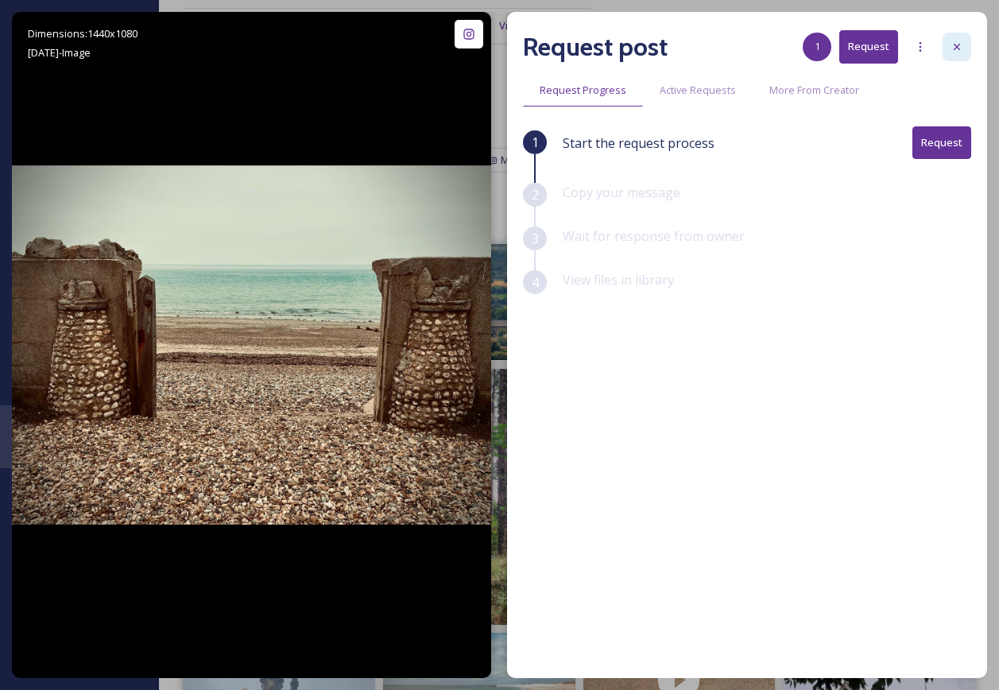
click at [964, 41] on div at bounding box center [956, 47] width 29 height 29
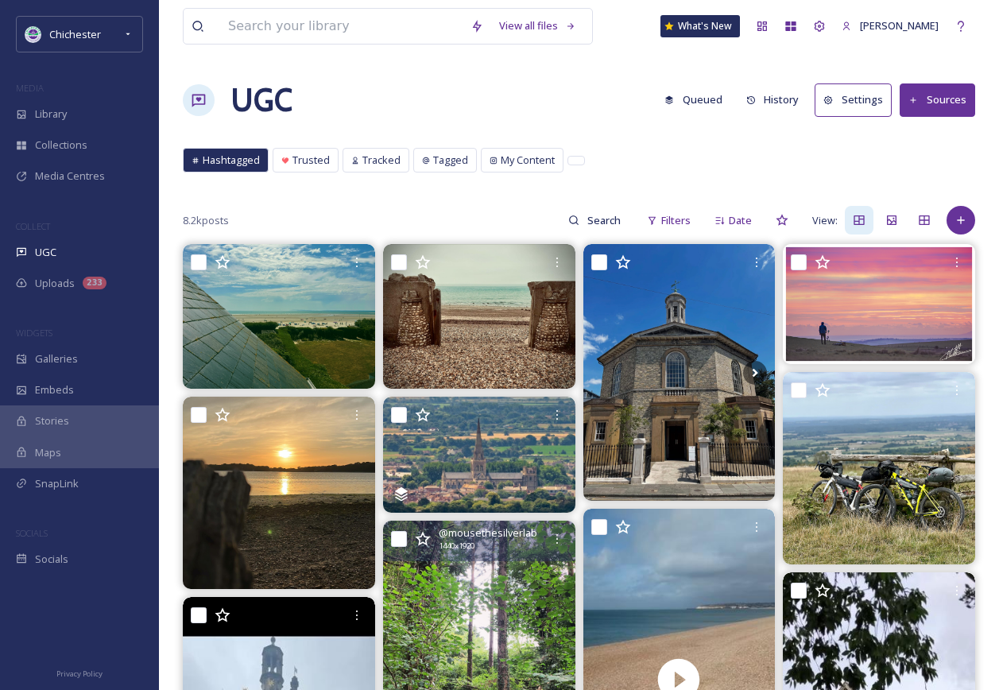
click at [553, 628] on img at bounding box center [479, 648] width 192 height 256
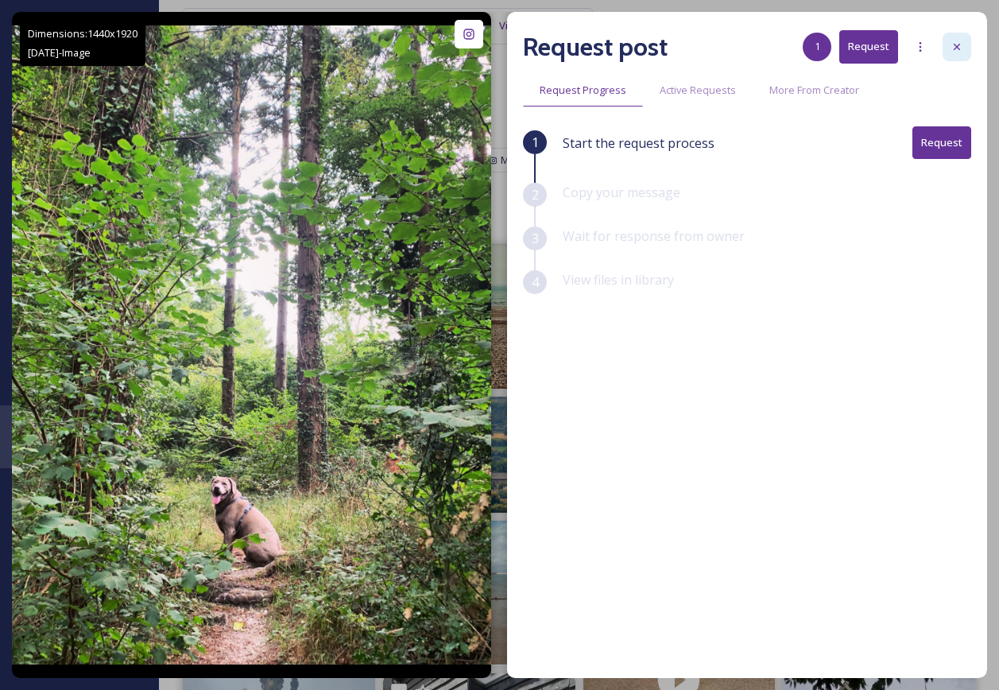
click at [946, 53] on div at bounding box center [956, 47] width 29 height 29
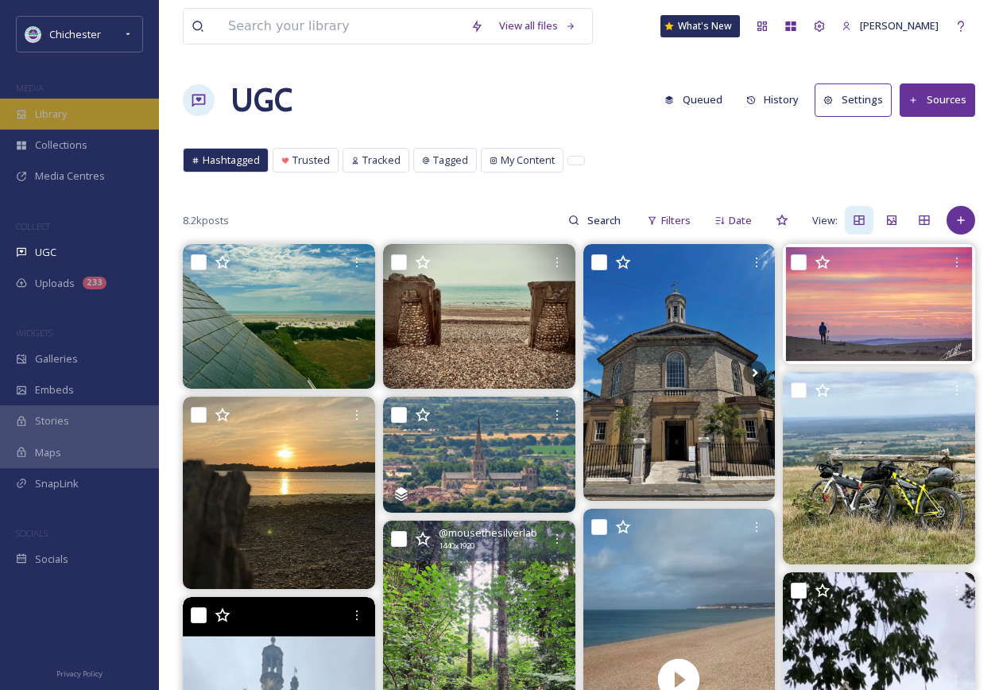
click at [104, 107] on div "Library" at bounding box center [79, 114] width 159 height 31
